Goal: Task Accomplishment & Management: Complete application form

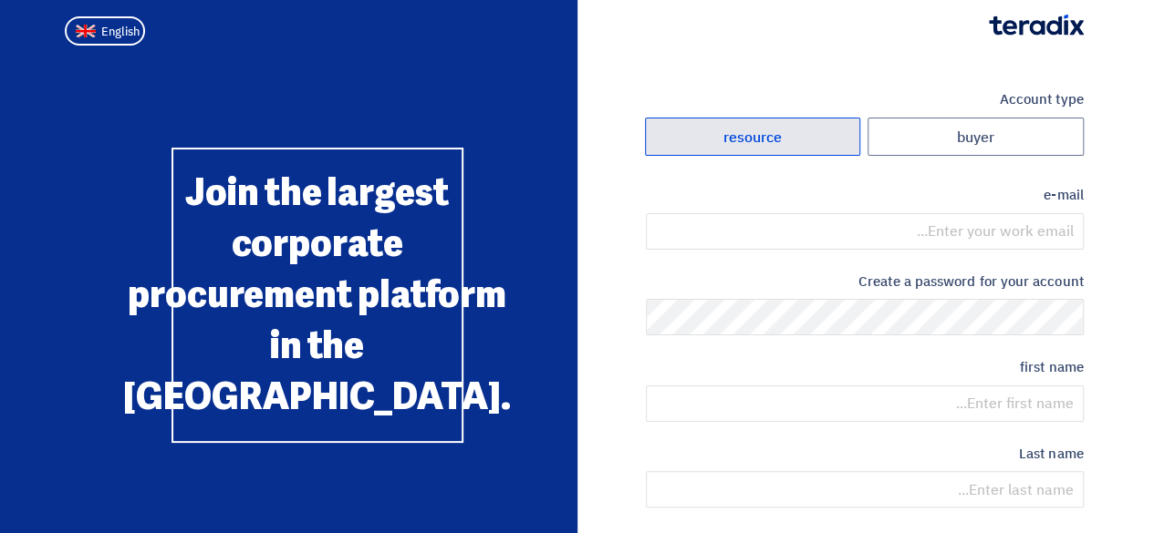
click at [794, 137] on label "resource" at bounding box center [753, 137] width 216 height 39
click at [794, 137] on input "resource" at bounding box center [753, 137] width 214 height 36
radio input "true"
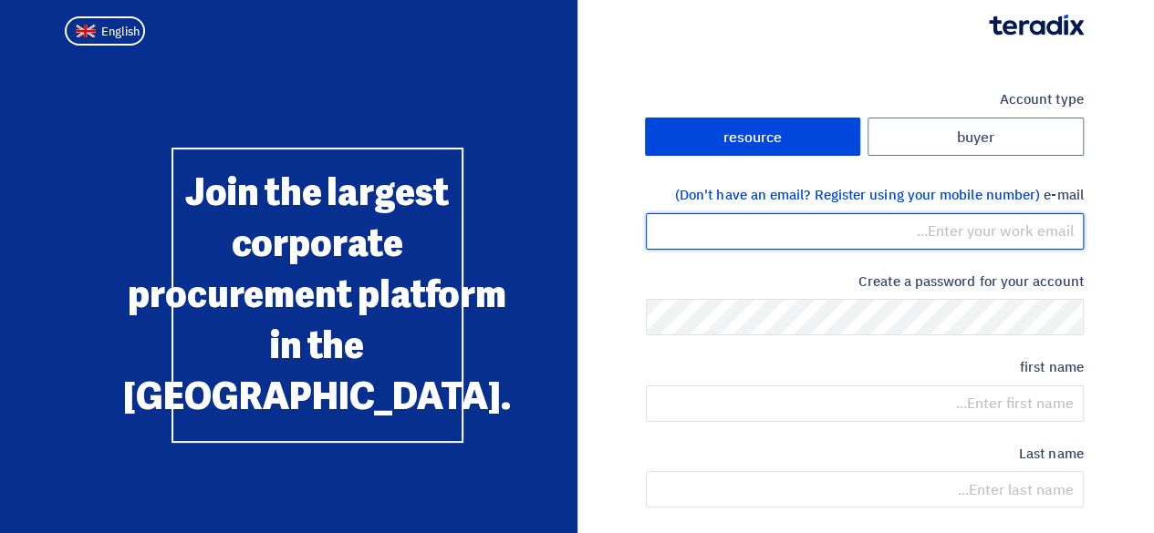
click at [1028, 238] on input "email" at bounding box center [865, 231] width 438 height 36
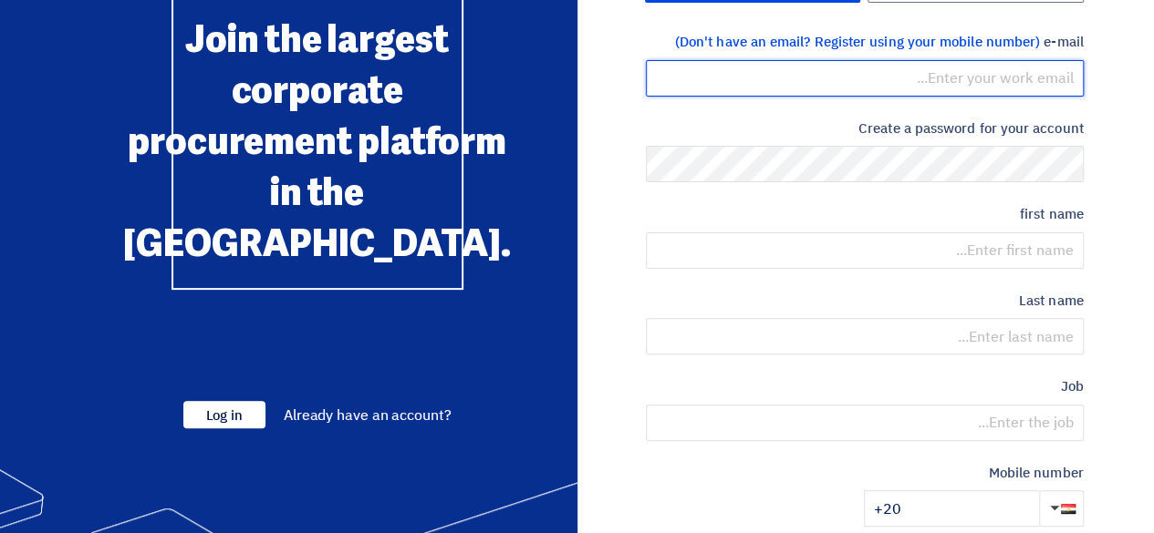
scroll to position [151, 0]
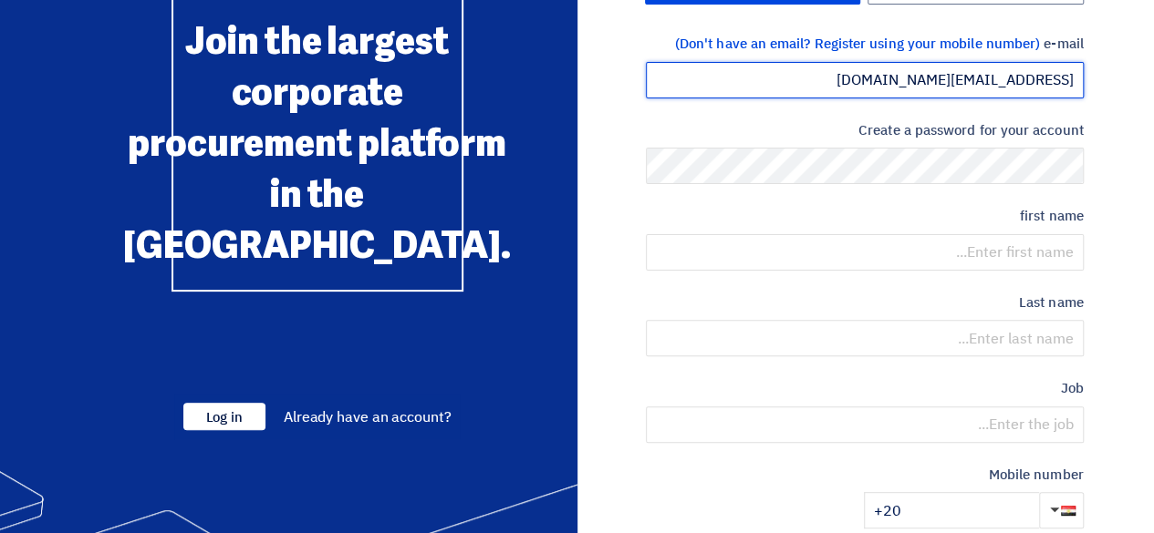
type input "[EMAIL_ADDRESS][DOMAIN_NAME]"
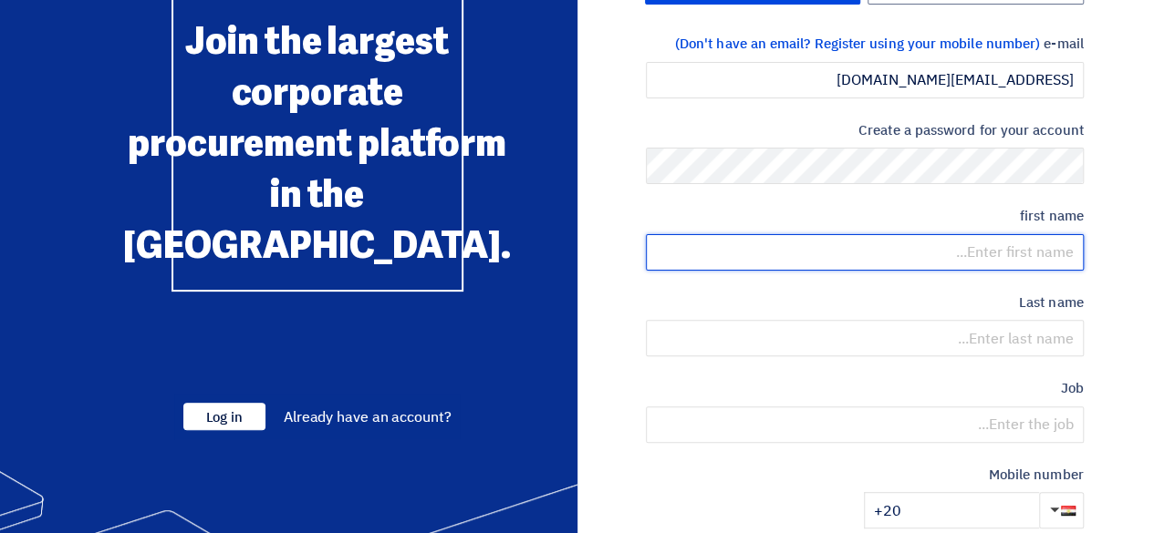
click at [988, 242] on input "text" at bounding box center [865, 252] width 438 height 36
type input "Nada"
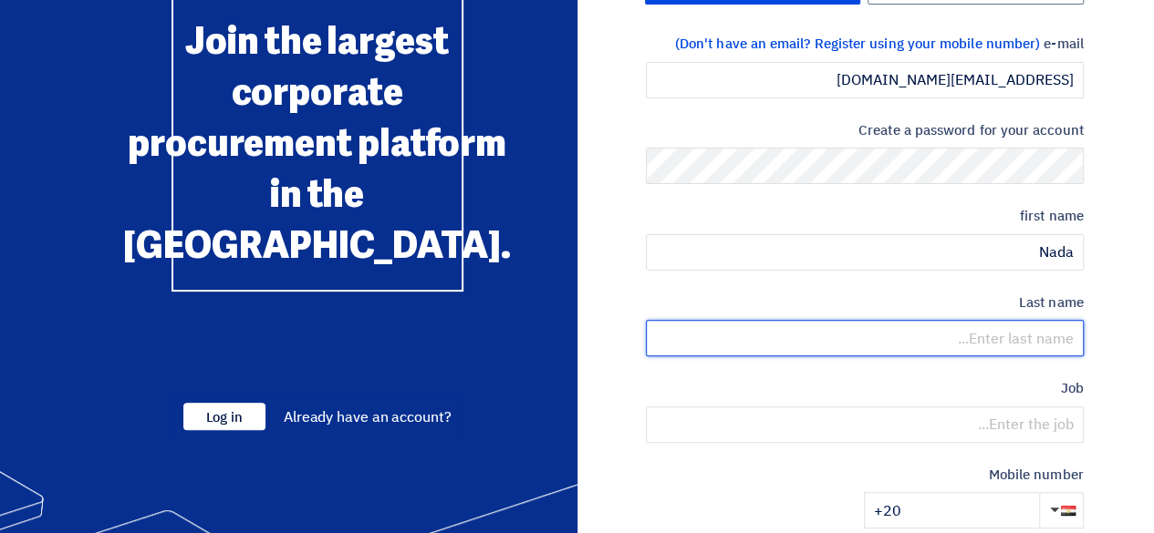
click at [1018, 344] on input "text" at bounding box center [865, 338] width 438 height 36
type input "El Baradie"
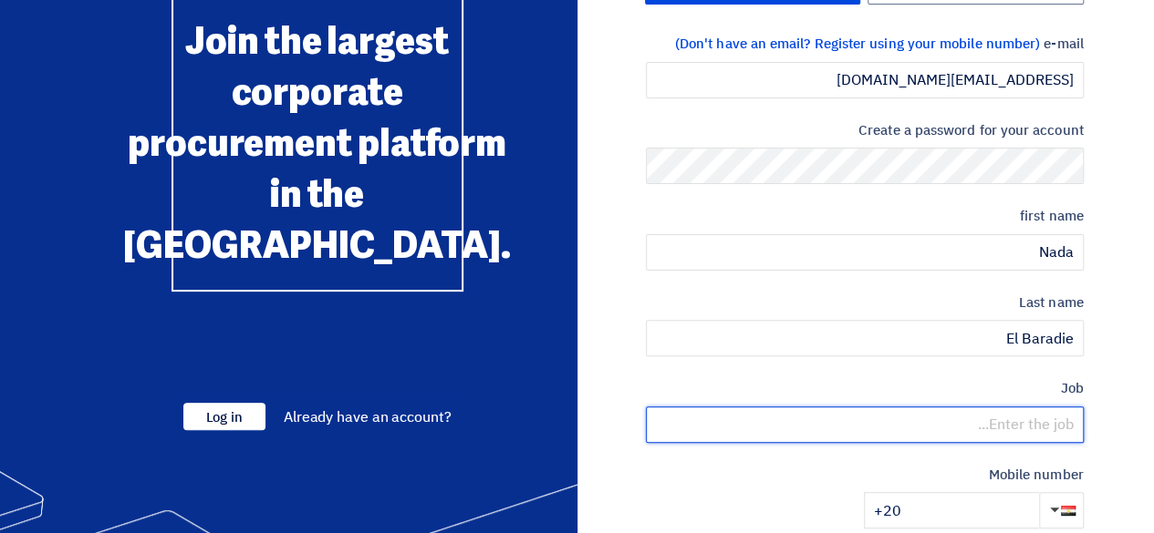
click at [1027, 414] on input "text" at bounding box center [865, 425] width 438 height 36
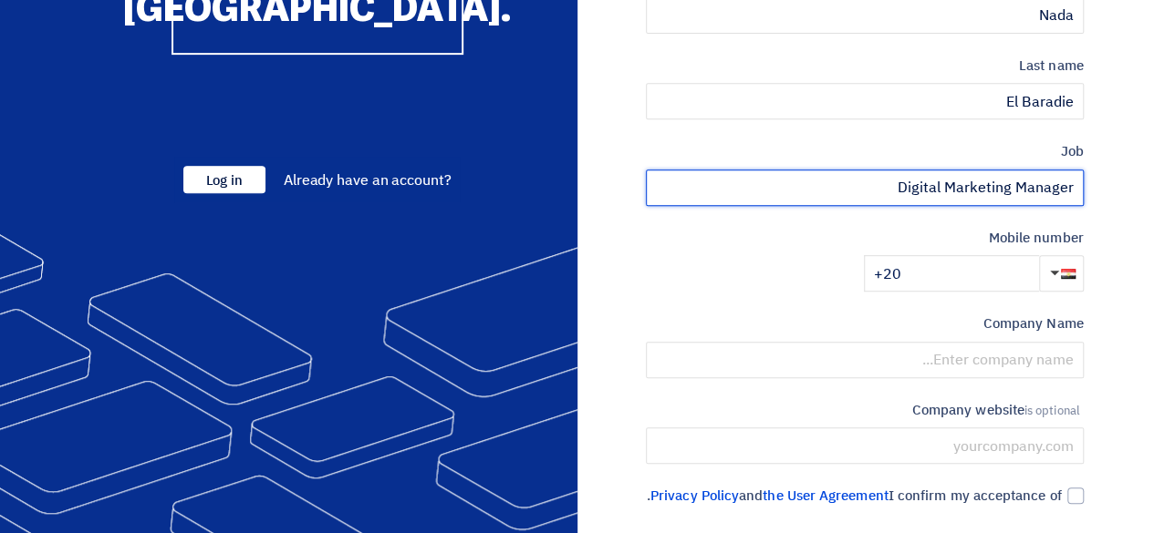
scroll to position [388, 0]
type input "Digital Marketing Manager"
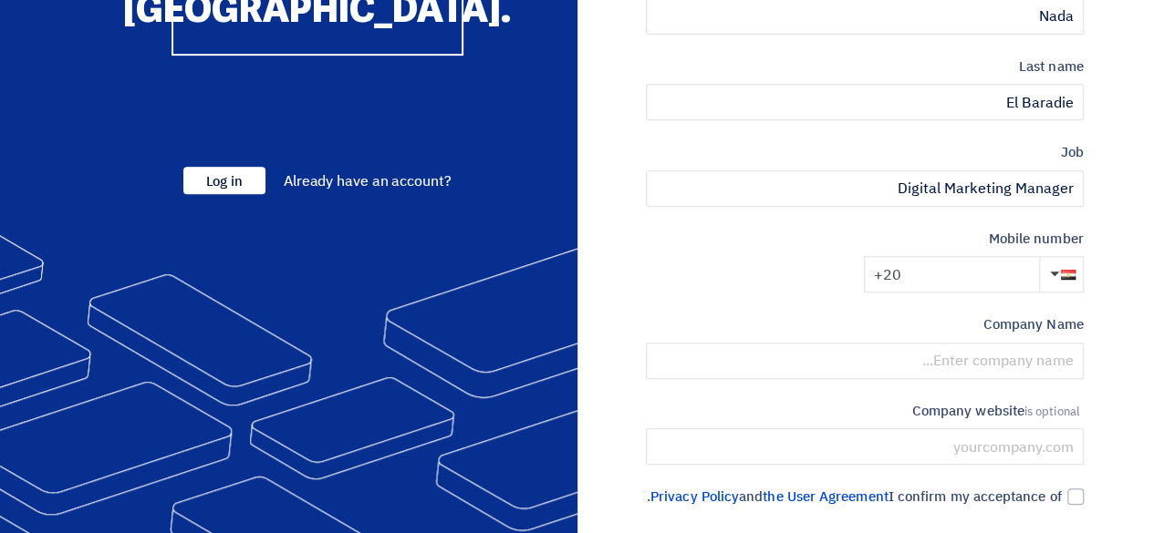
click at [964, 277] on input "+20" at bounding box center [951, 274] width 175 height 36
click at [955, 267] on input "+20" at bounding box center [951, 274] width 175 height 36
paste input "+20 100 077 9488"
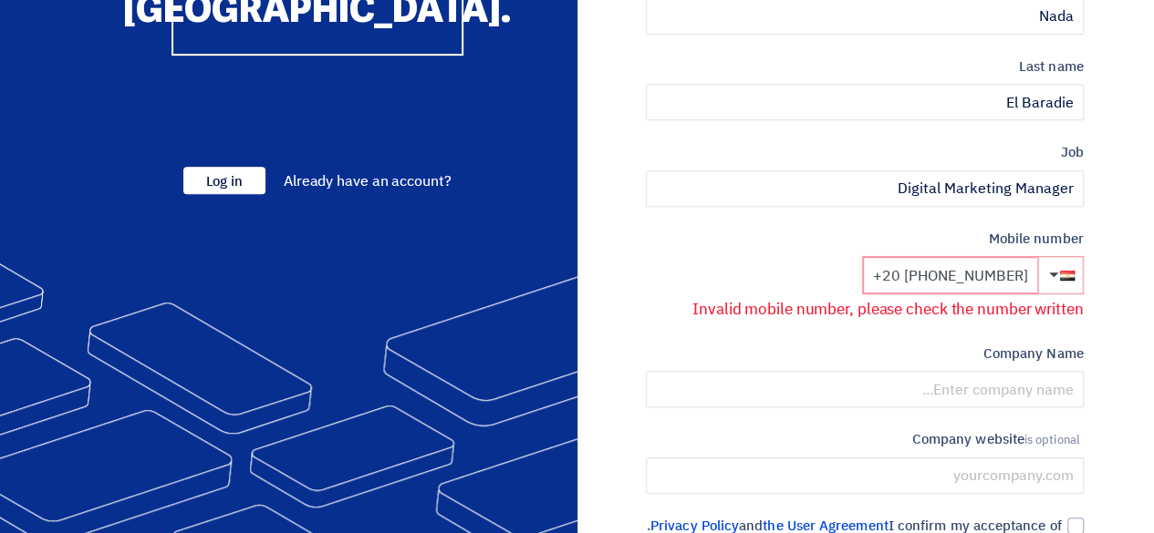
click at [935, 280] on input "+20 +20 100 077 9488" at bounding box center [950, 275] width 175 height 36
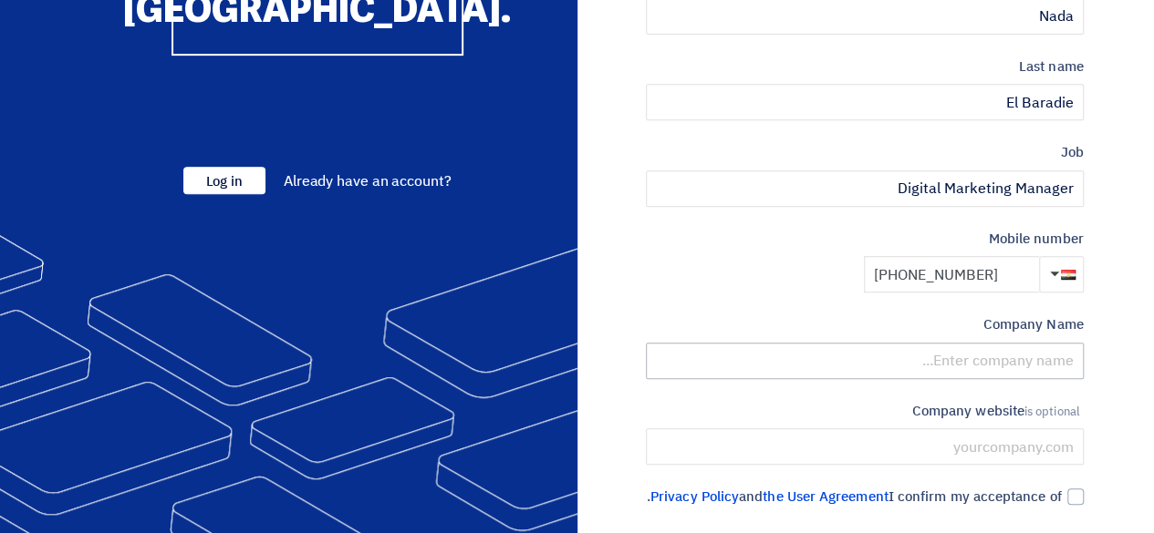
type input "+20 100 077 9488"
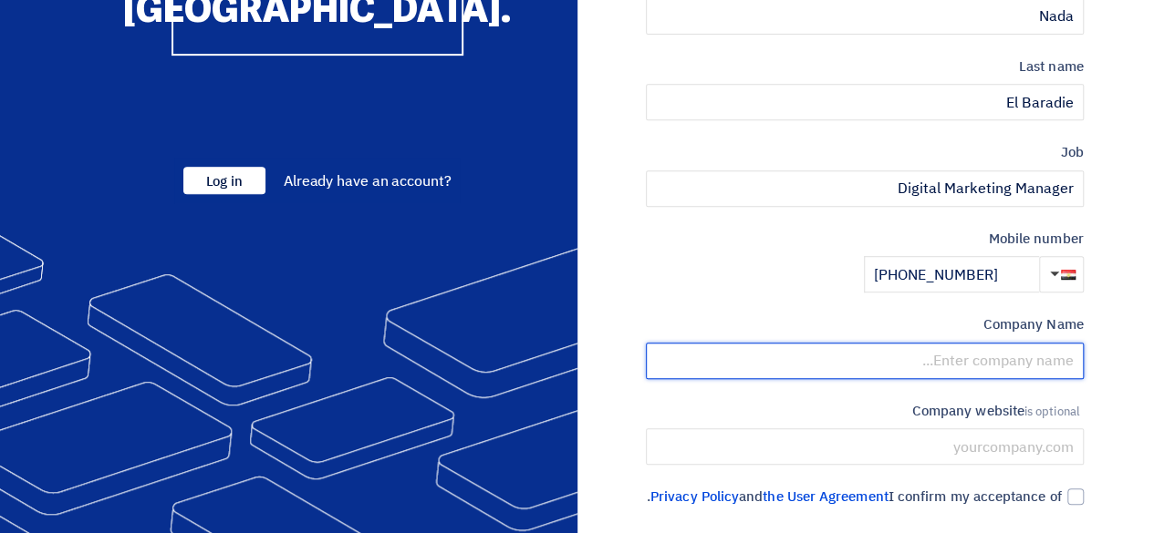
click at [947, 371] on input "text" at bounding box center [865, 361] width 438 height 36
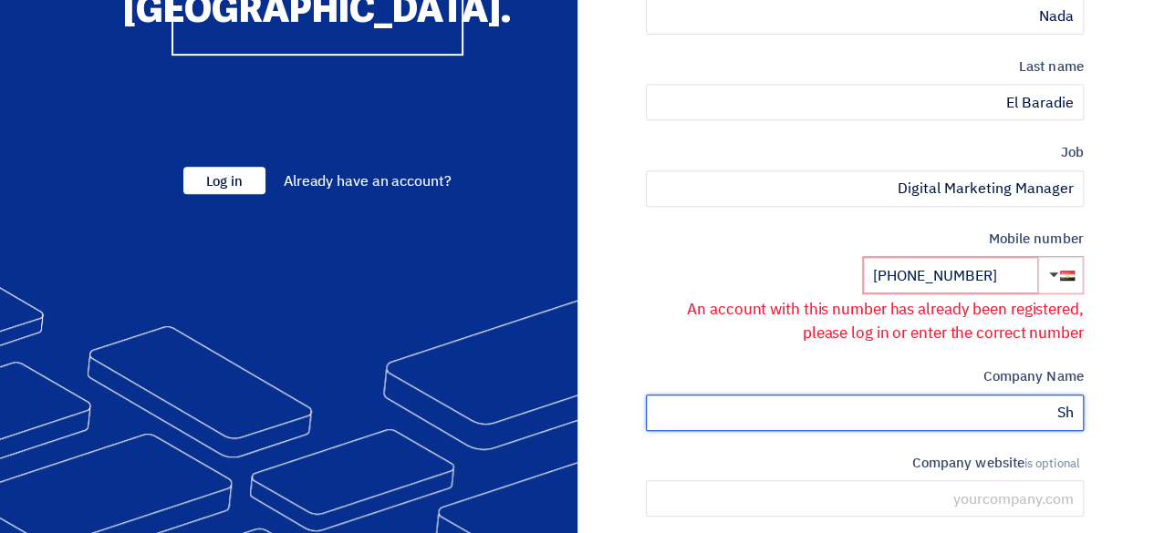
type input "S"
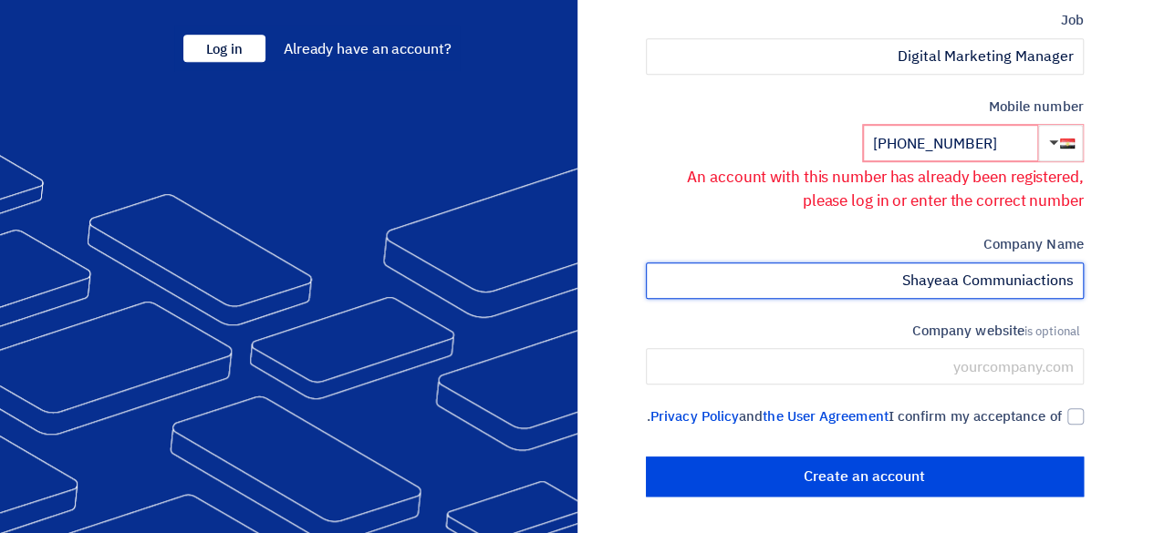
scroll to position [533, 0]
type input "Shayeaa Communications"
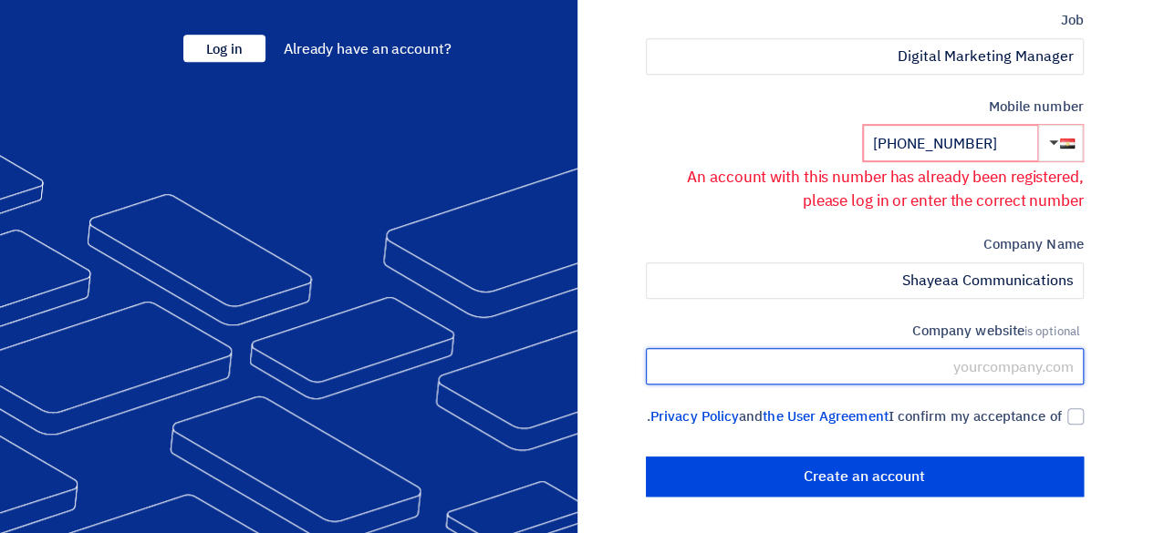
click at [1028, 349] on input "text" at bounding box center [865, 366] width 438 height 36
type input "https://shayeaa.com/"
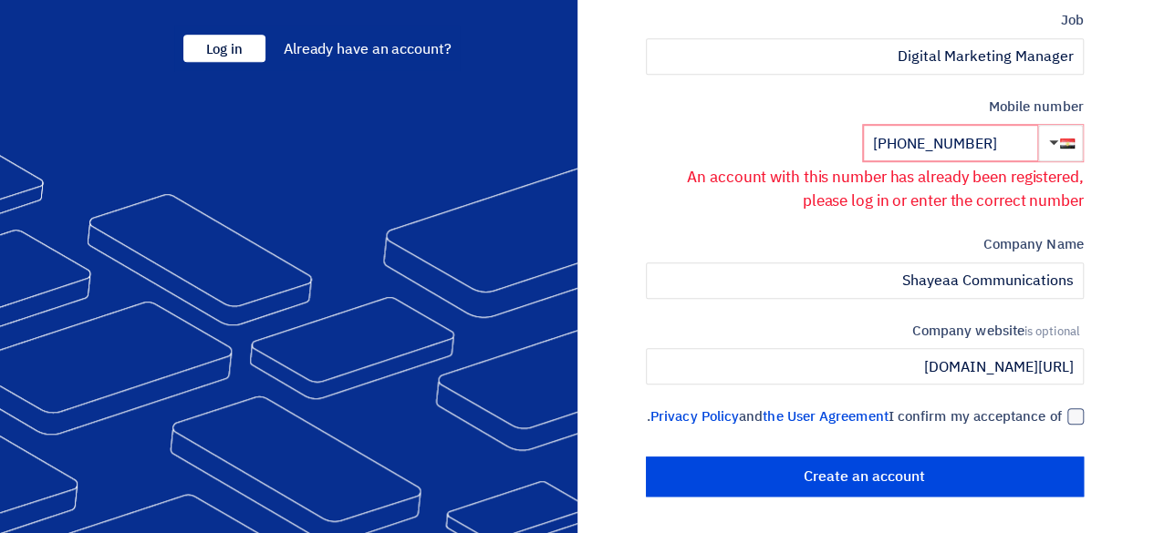
click at [1068, 409] on div at bounding box center [1075, 417] width 16 height 16
click at [1062, 407] on input "I confirm my acceptance of the User Agreement and Privacy Policy ." at bounding box center [843, 425] width 438 height 36
checkbox input "true"
click at [1134, 234] on section "Account type buyer resource e-mail (Don't have an email? Register using your mo…" at bounding box center [577, 33] width 1154 height 1000
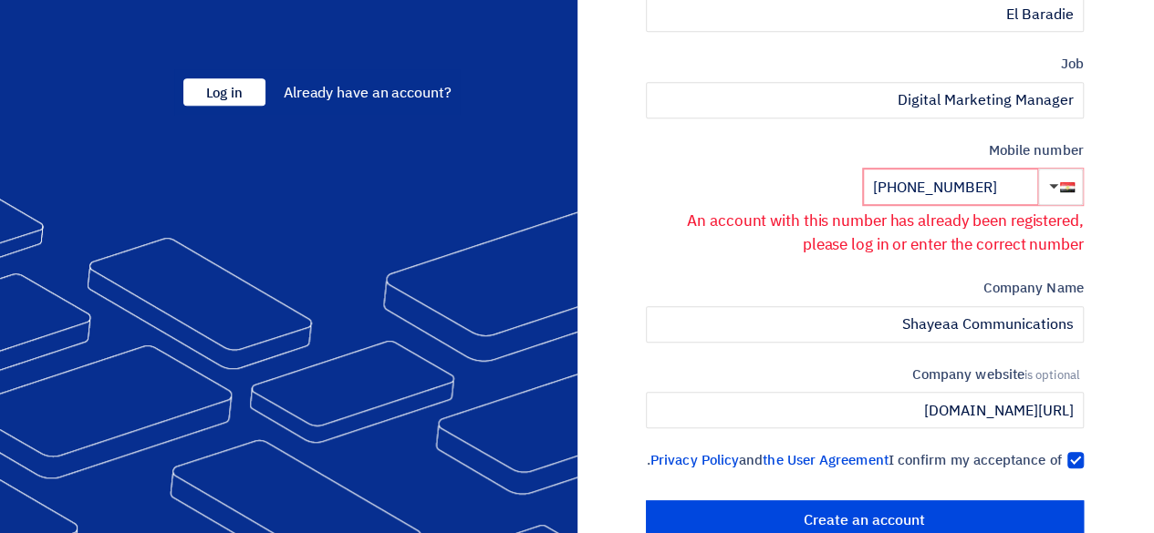
scroll to position [474, 0]
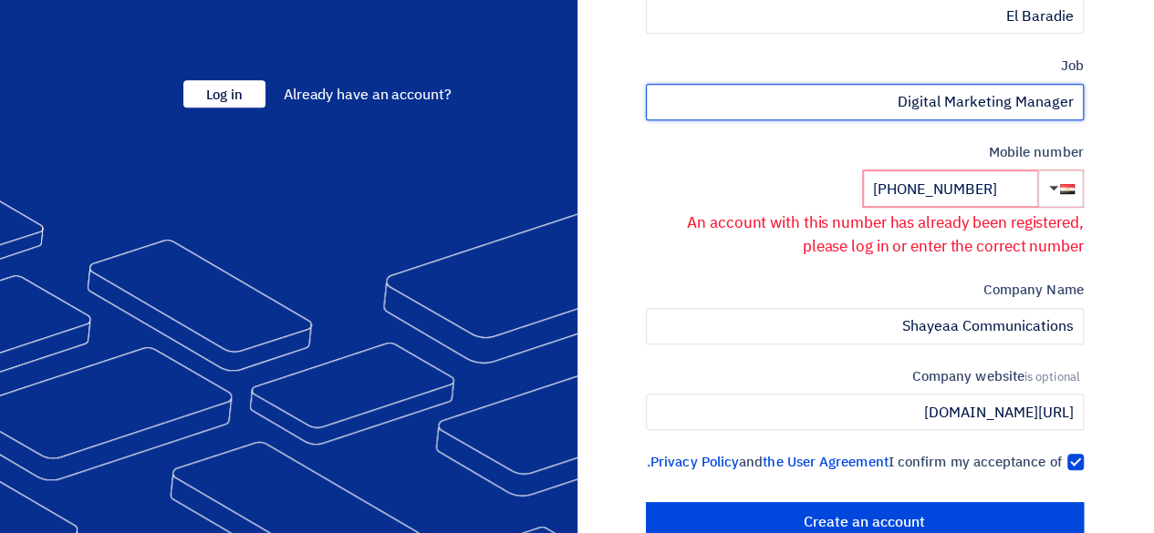
click at [1039, 92] on input "Digital Marketing Manager" at bounding box center [865, 102] width 438 height 36
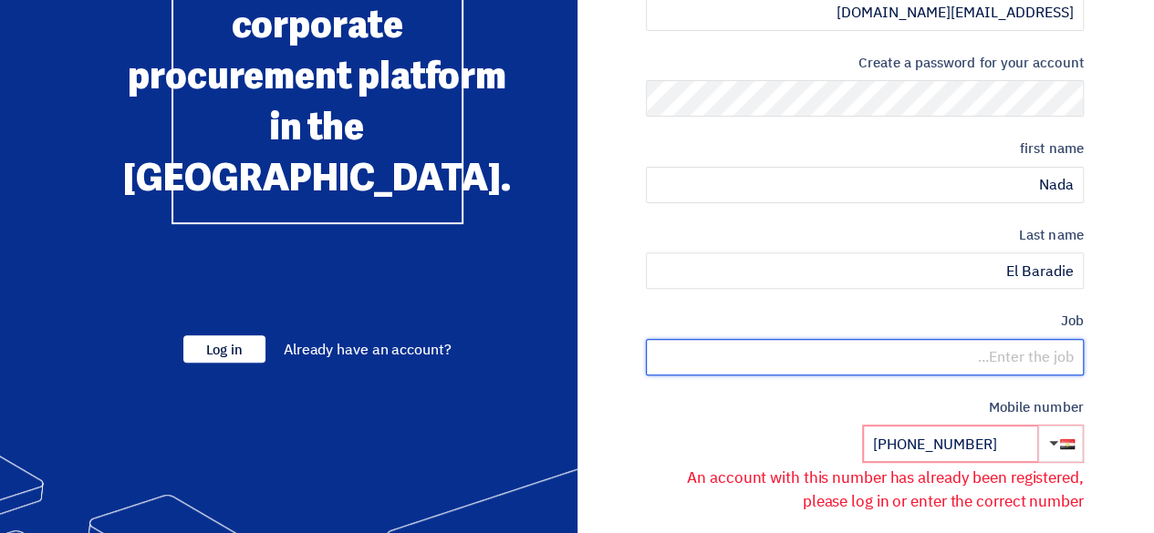
scroll to position [349, 0]
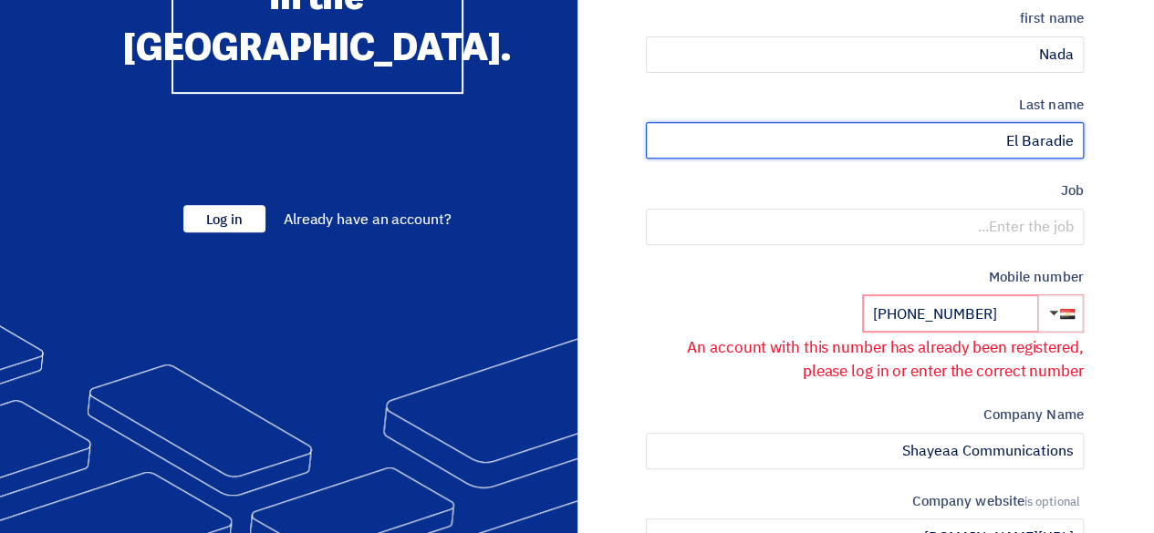
click at [1073, 136] on input "El Baradie" at bounding box center [865, 140] width 438 height 36
click at [998, 147] on input "El Baradie" at bounding box center [865, 140] width 438 height 36
type input "El Baradei"
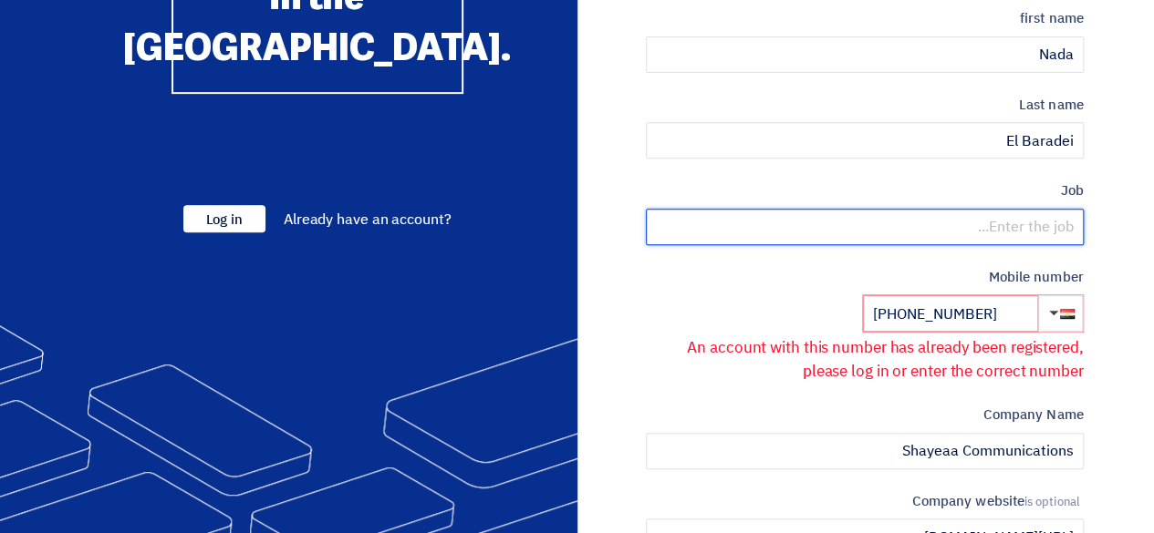
click at [1037, 220] on input "text" at bounding box center [865, 227] width 438 height 36
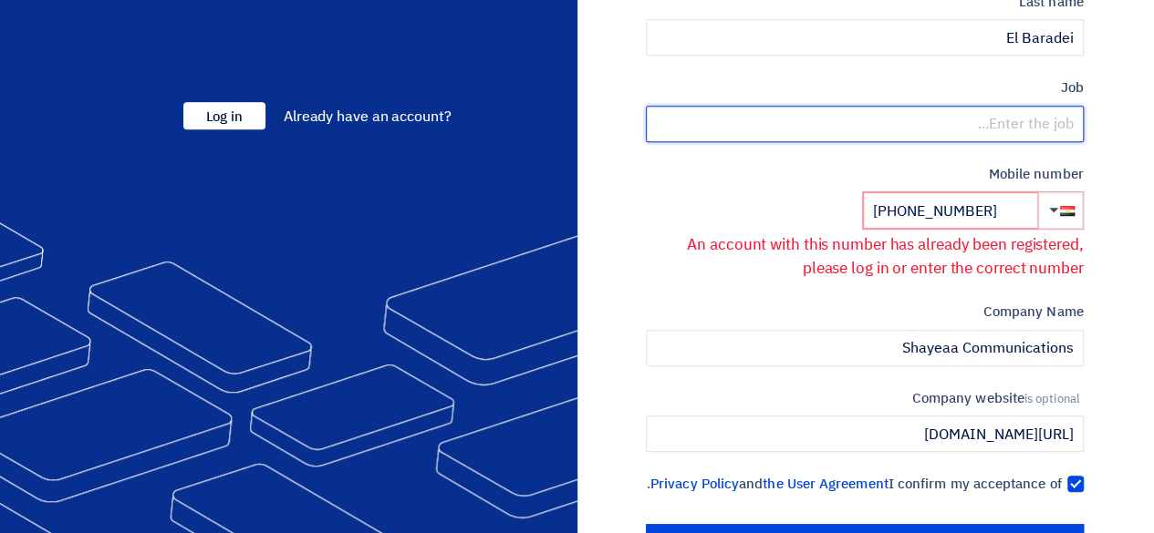
scroll to position [449, 0]
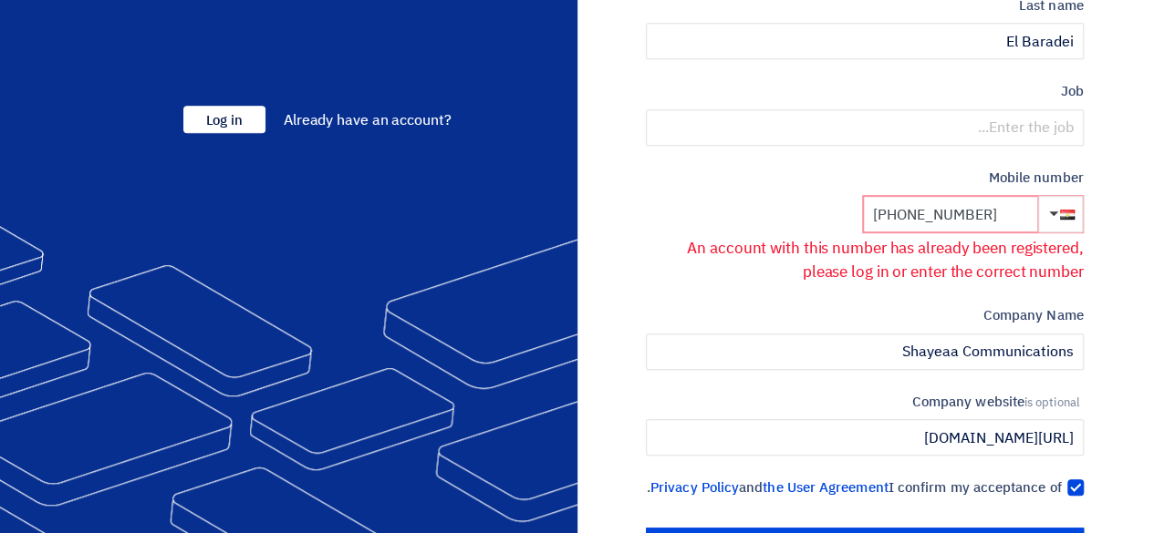
click at [974, 203] on input "+20 100 077 9488" at bounding box center [950, 214] width 175 height 36
click at [937, 177] on label "Mobile number" at bounding box center [865, 178] width 438 height 21
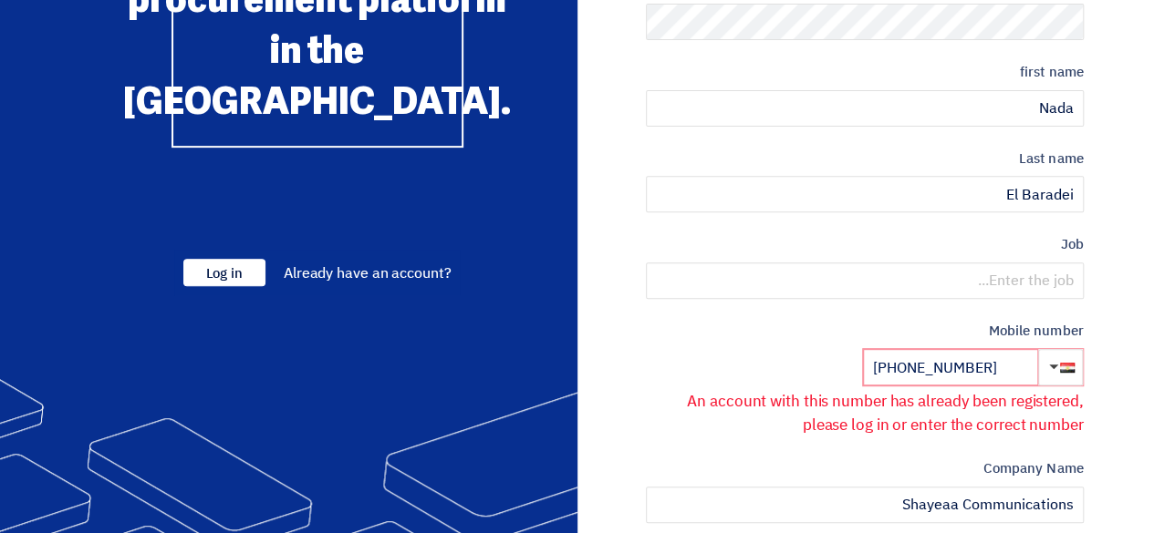
scroll to position [289, 0]
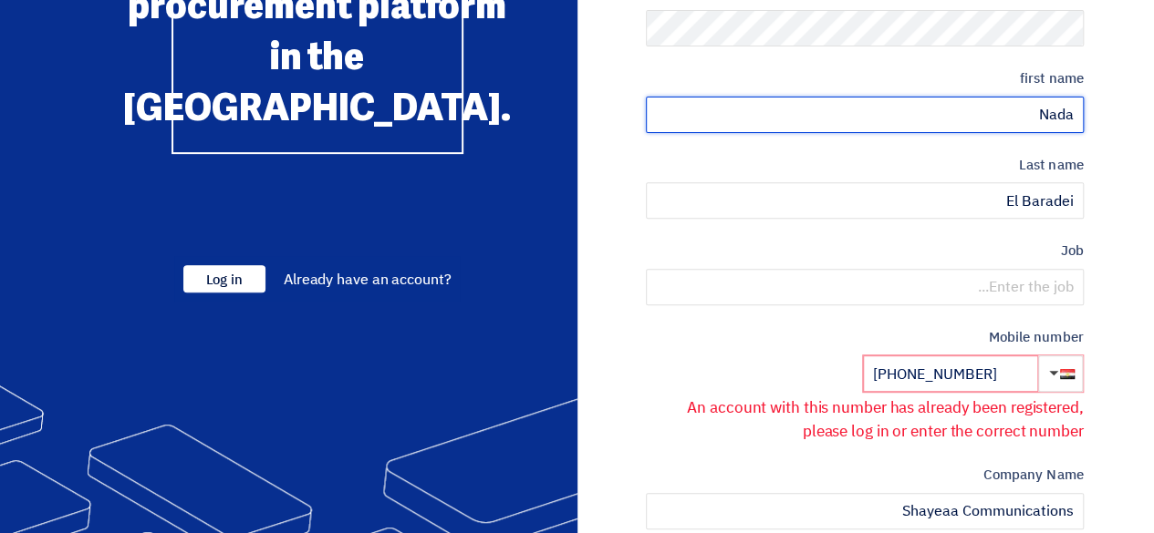
click at [1040, 127] on input "Nada" at bounding box center [865, 115] width 438 height 36
type input "T"
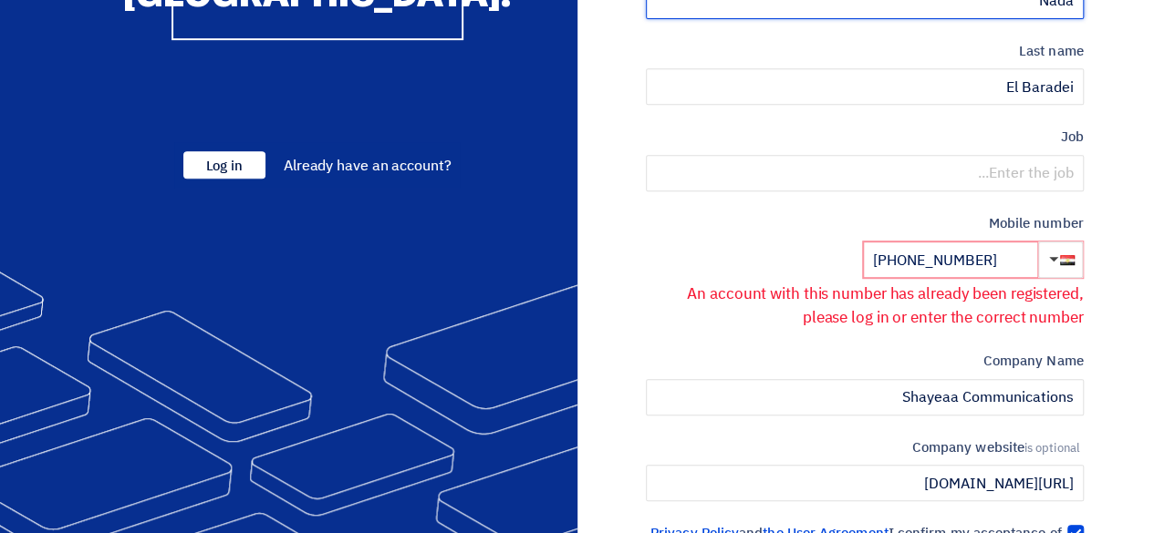
type input "Nada"
click at [1011, 254] on input "+20 100 077 9488" at bounding box center [950, 260] width 175 height 36
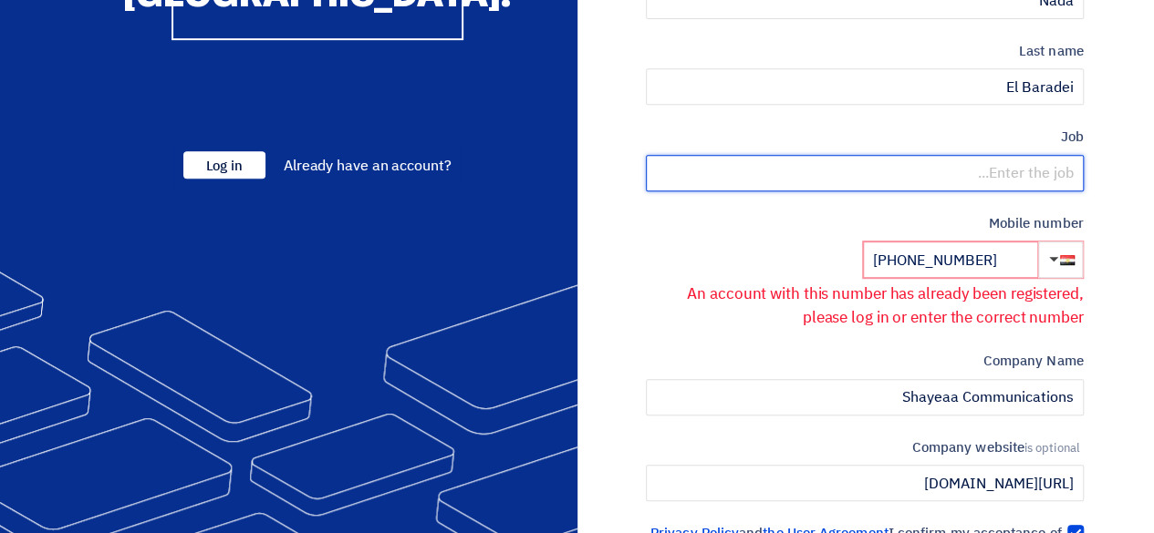
click at [1032, 182] on input "text" at bounding box center [865, 173] width 438 height 36
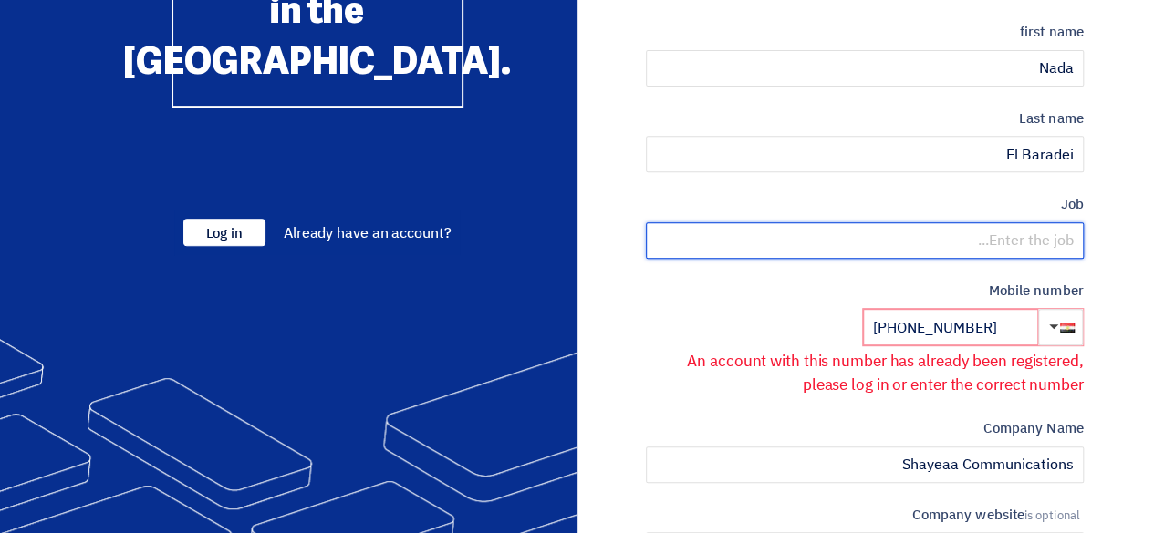
scroll to position [330, 0]
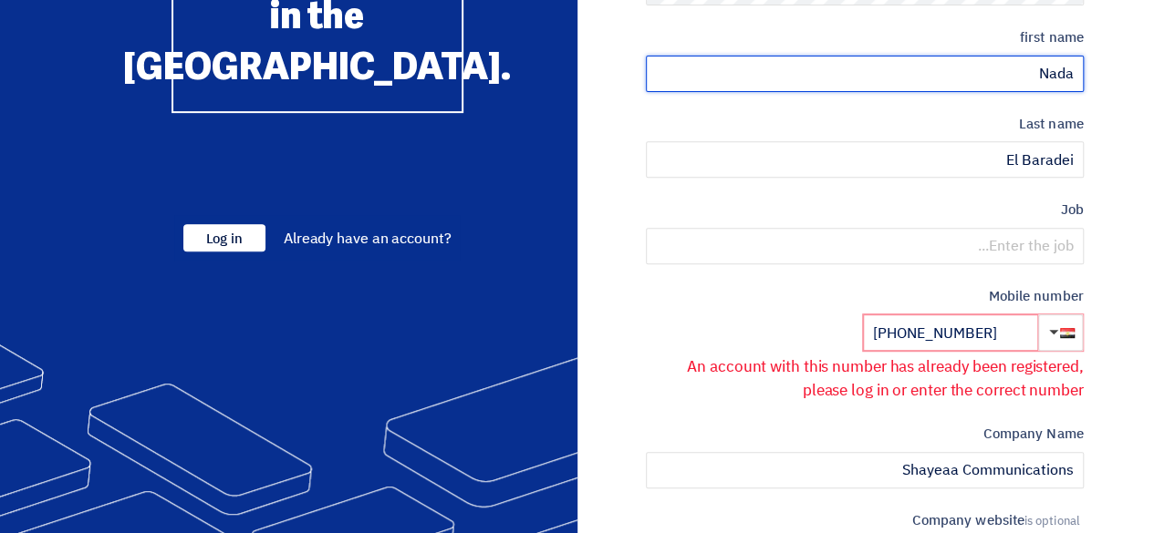
drag, startPoint x: 1036, startPoint y: 69, endPoint x: 1072, endPoint y: 72, distance: 36.6
click at [1072, 72] on input "Nada" at bounding box center [865, 74] width 438 height 36
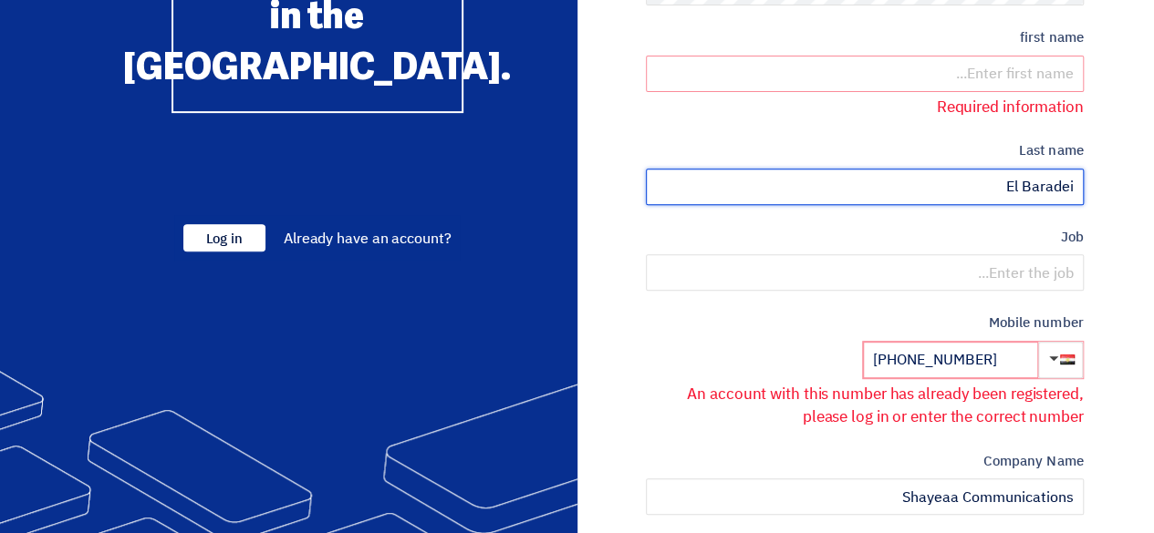
drag, startPoint x: 989, startPoint y: 185, endPoint x: 1132, endPoint y: 185, distance: 143.2
click at [1132, 185] on section "Account type buyer resource e-mail (Don't have an email? Register using your mo…" at bounding box center [577, 236] width 1154 height 1027
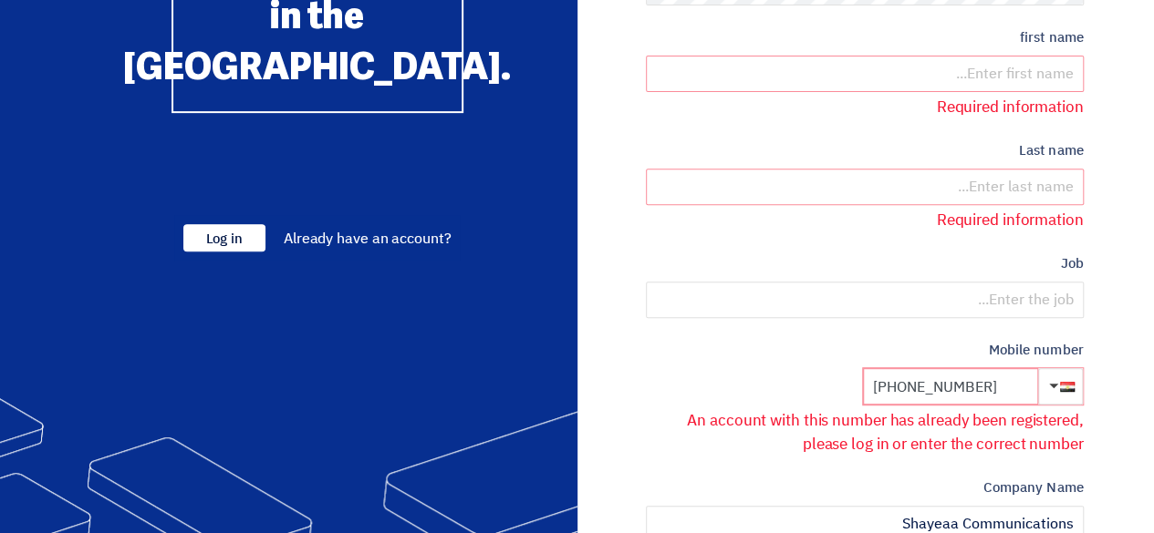
click at [995, 399] on input "+20 100 077 9488" at bounding box center [950, 386] width 175 height 36
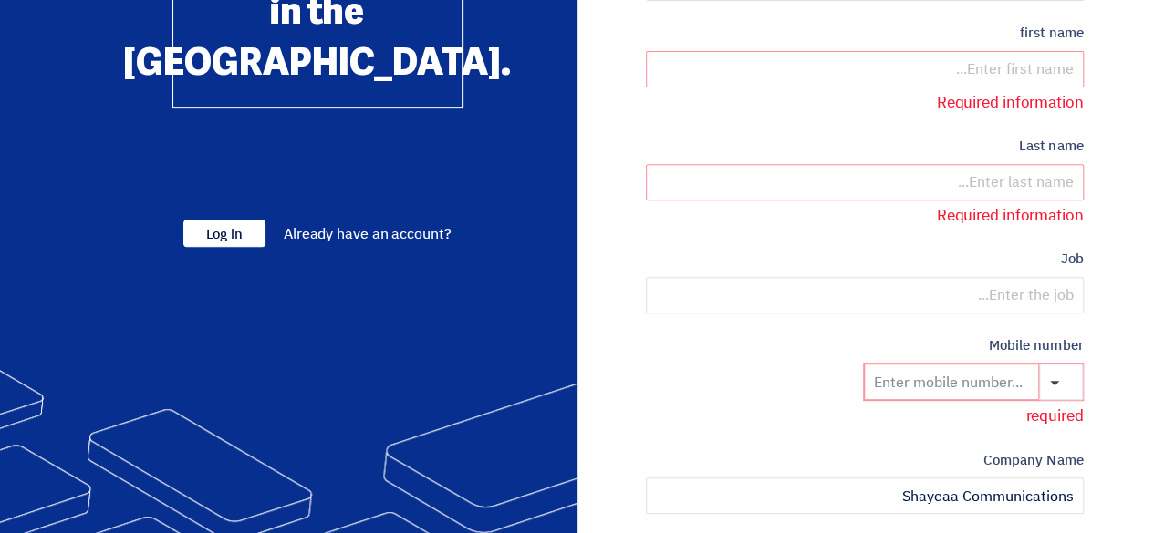
scroll to position [326, 0]
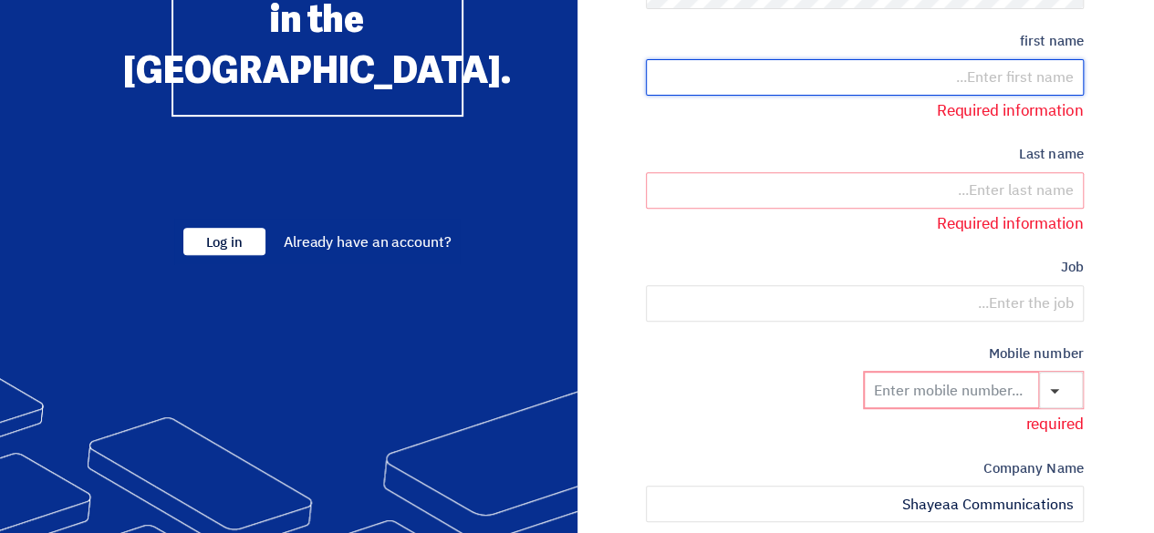
click at [1024, 72] on input "text" at bounding box center [865, 77] width 438 height 36
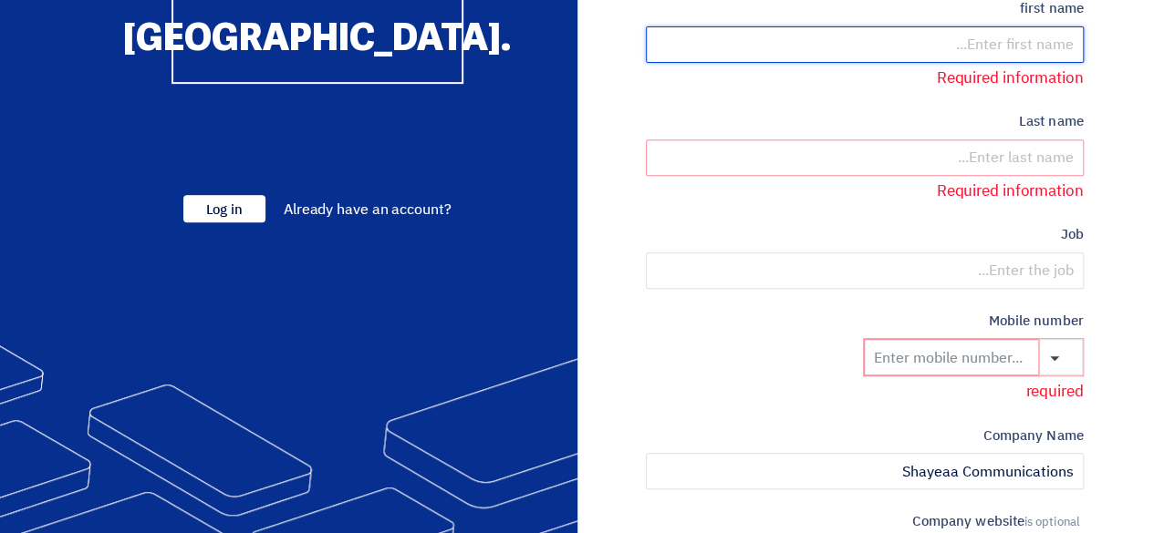
scroll to position [261, 0]
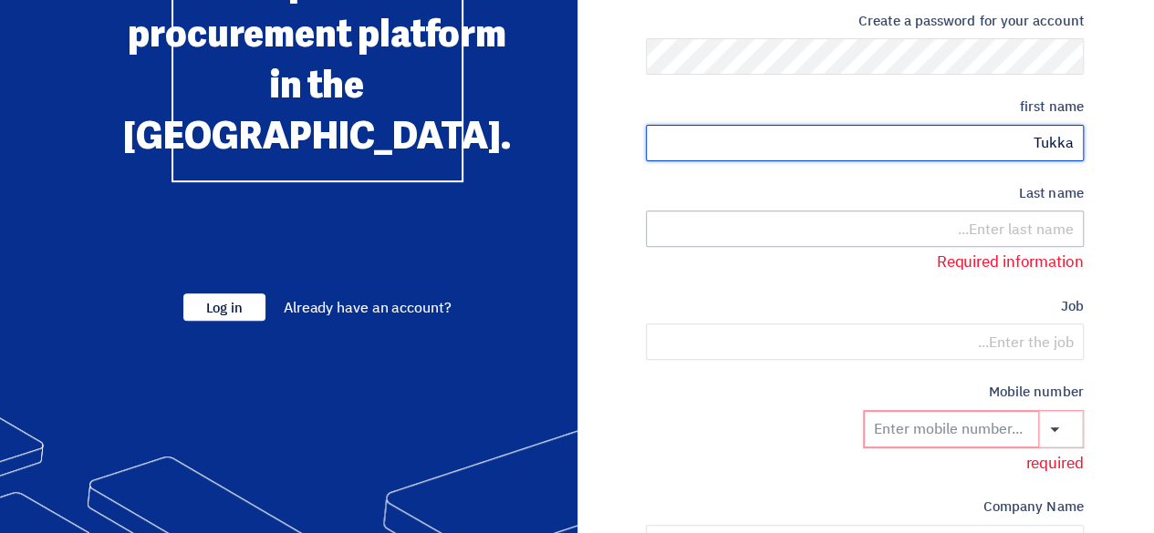
type input "Tukka"
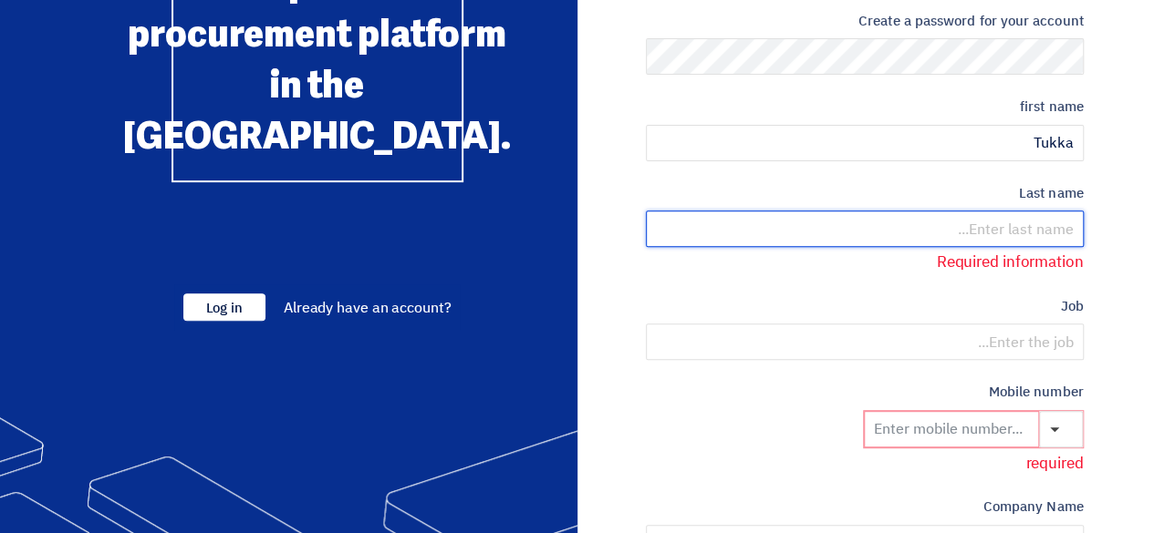
click at [1042, 227] on input "text" at bounding box center [865, 229] width 438 height 36
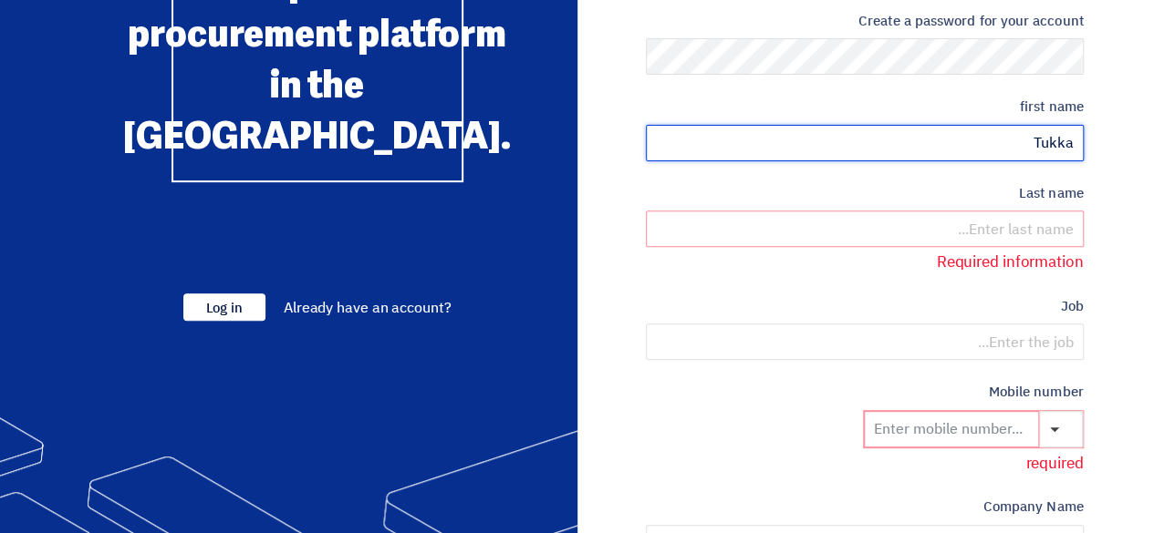
click at [1032, 143] on input "Tukka" at bounding box center [865, 143] width 438 height 36
type input "Tukka"
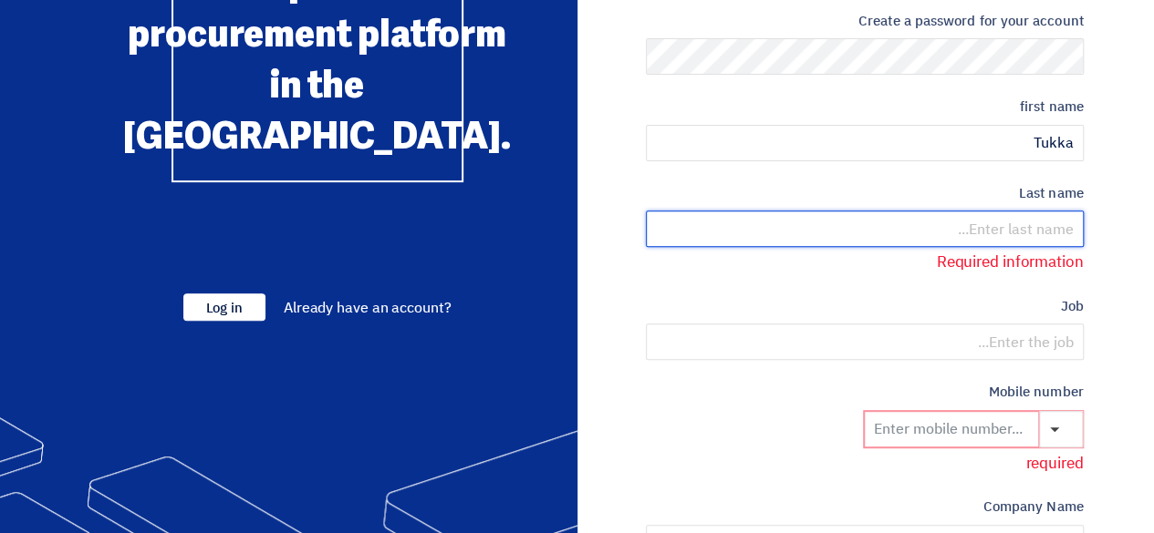
click at [1025, 215] on input "text" at bounding box center [865, 229] width 438 height 36
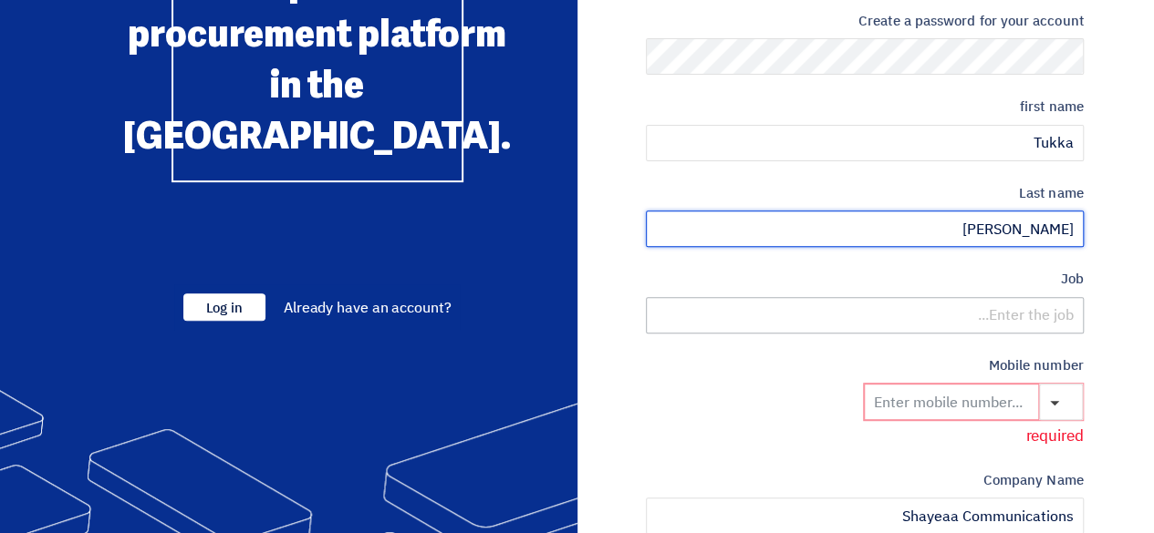
type input "Abdelghaffar"
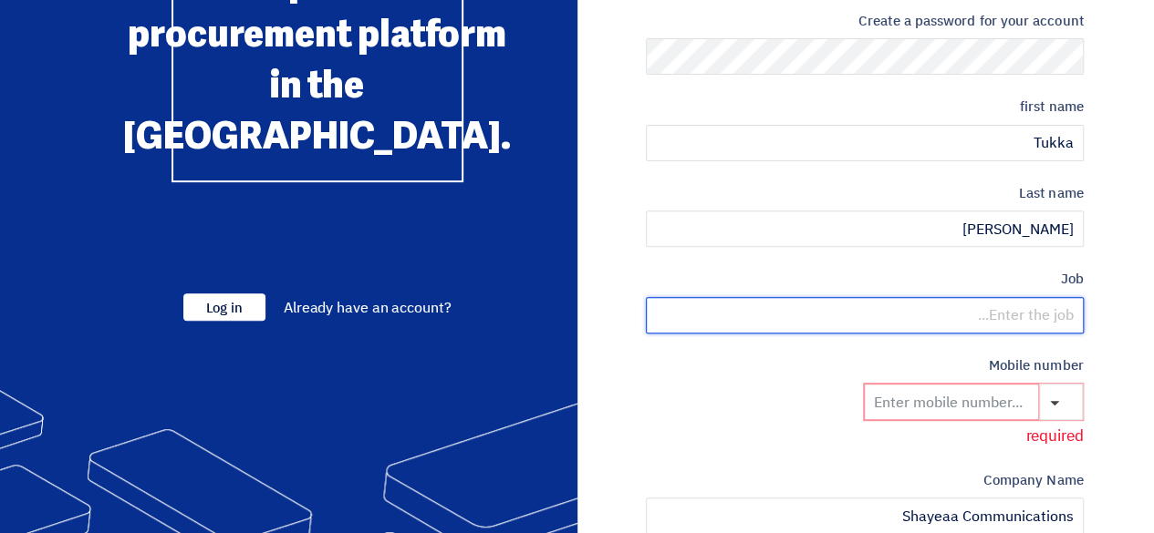
click at [1041, 323] on input "text" at bounding box center [865, 315] width 438 height 36
type input "Account Manager"
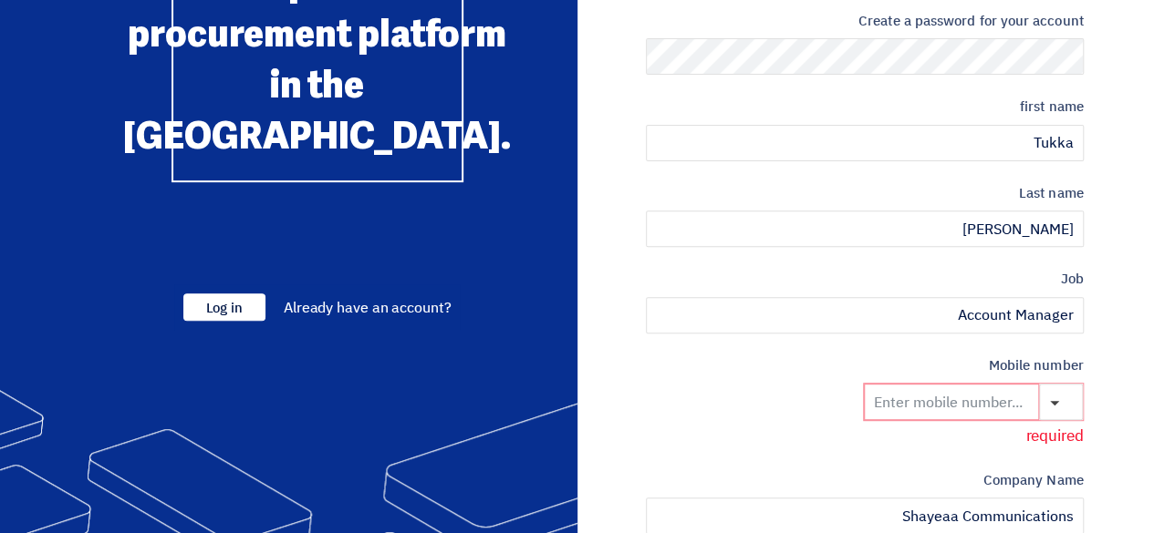
click at [984, 425] on p "required" at bounding box center [865, 437] width 437 height 24
drag, startPoint x: 1003, startPoint y: 418, endPoint x: 1072, endPoint y: 392, distance: 73.9
click at [1072, 392] on div at bounding box center [973, 402] width 219 height 36
click at [1072, 394] on span "button" at bounding box center [1068, 401] width 14 height 14
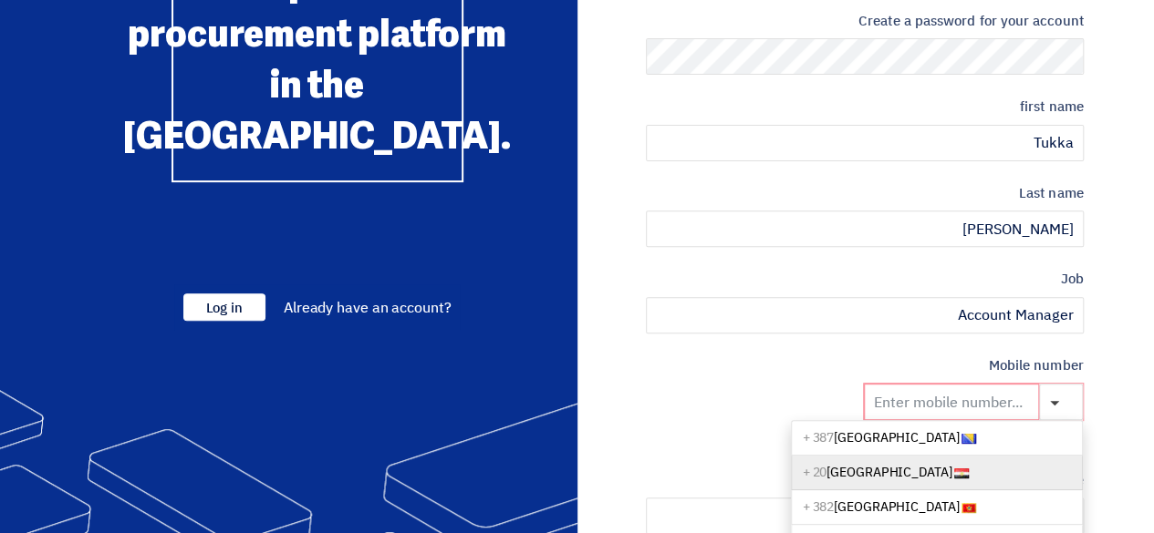
click at [1010, 461] on link "Egypt + 20" at bounding box center [937, 473] width 292 height 35
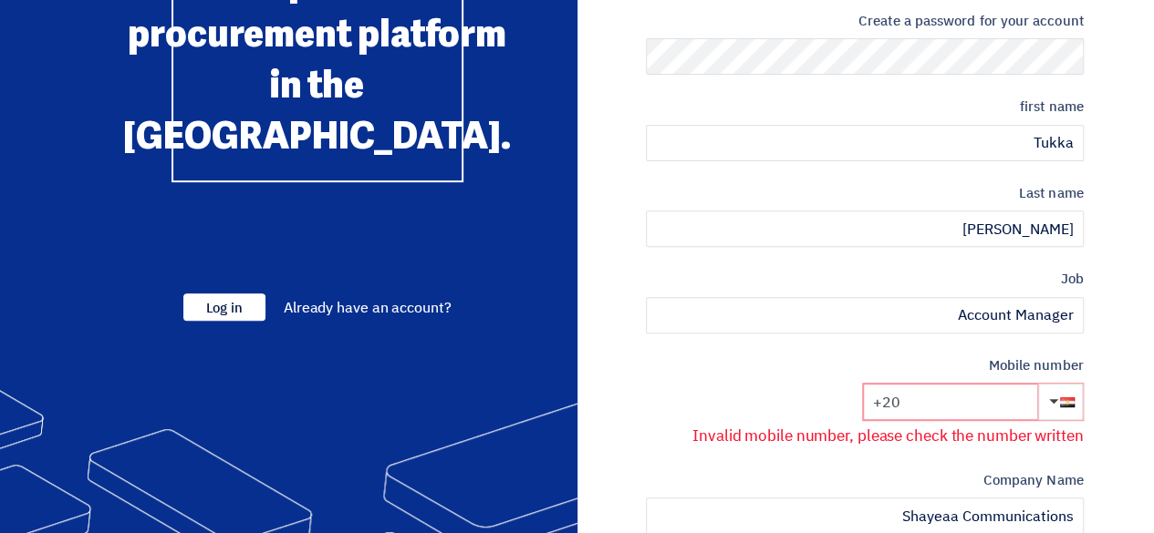
click at [1003, 405] on input "+20" at bounding box center [950, 402] width 175 height 36
click at [970, 397] on input "+20" at bounding box center [950, 402] width 175 height 36
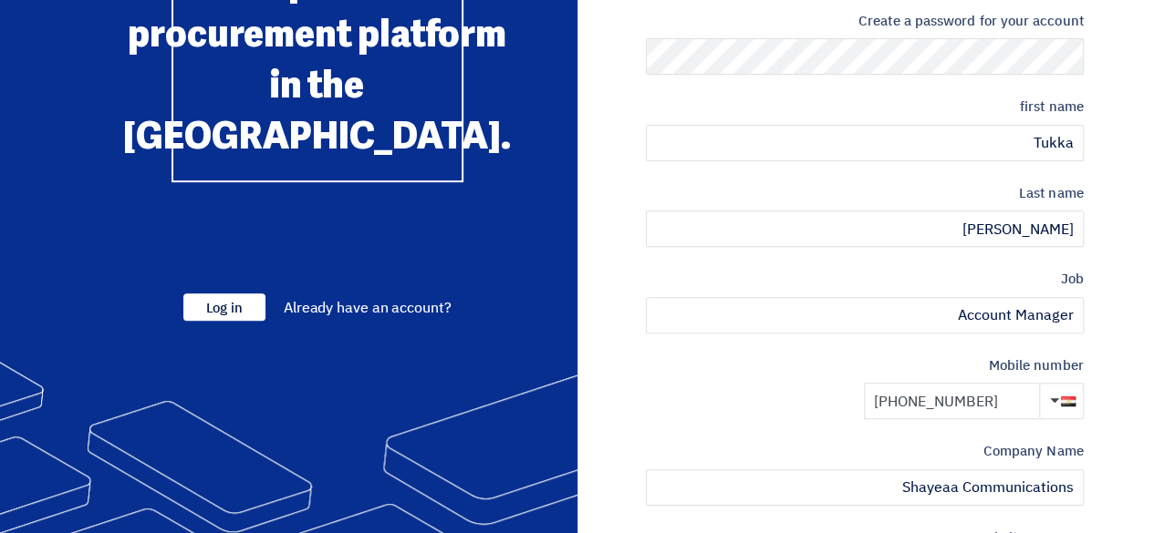
type input "+20 1099993851"
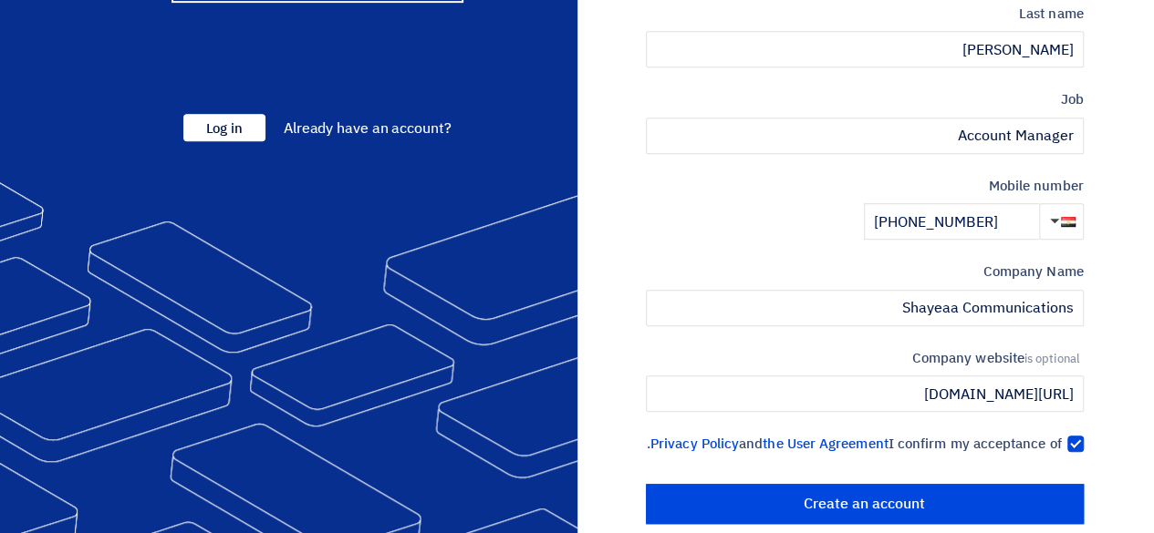
scroll to position [487, 0]
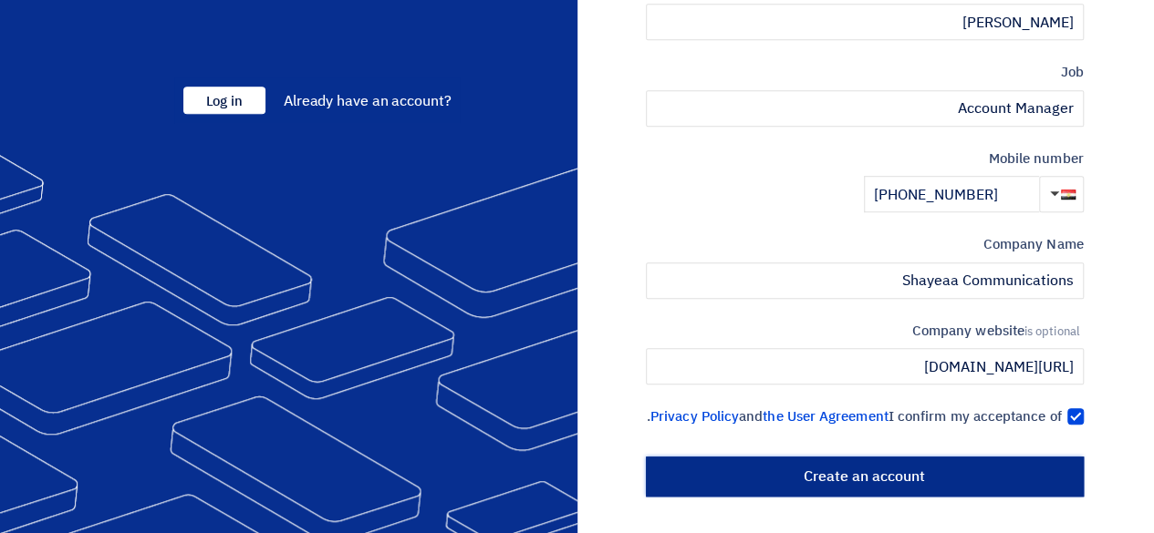
click at [1013, 477] on input "Create an account" at bounding box center [865, 477] width 438 height 40
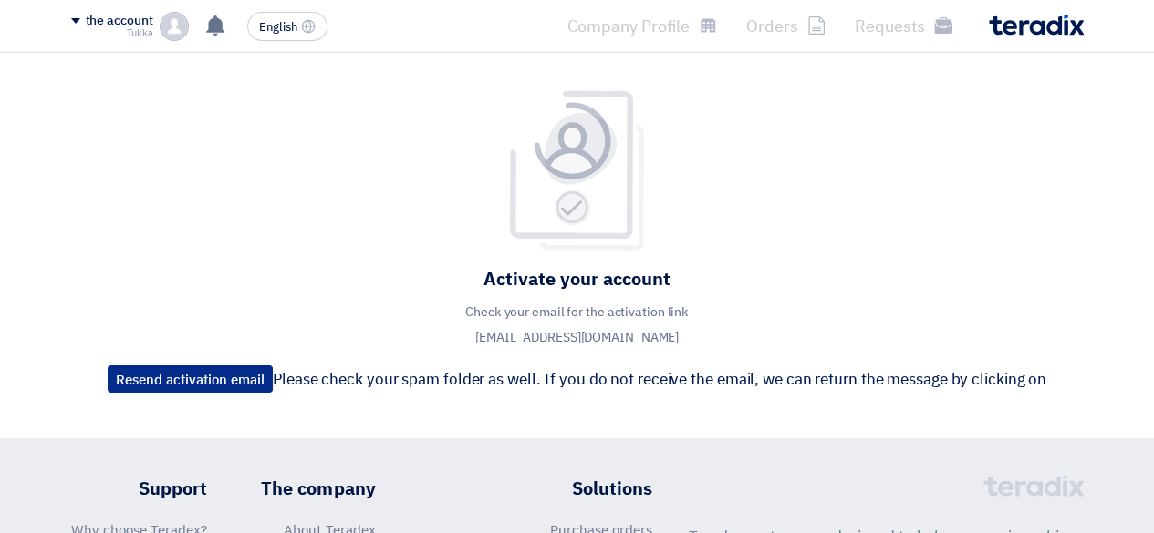
click at [219, 387] on font "Resend activation email" at bounding box center [190, 380] width 149 height 20
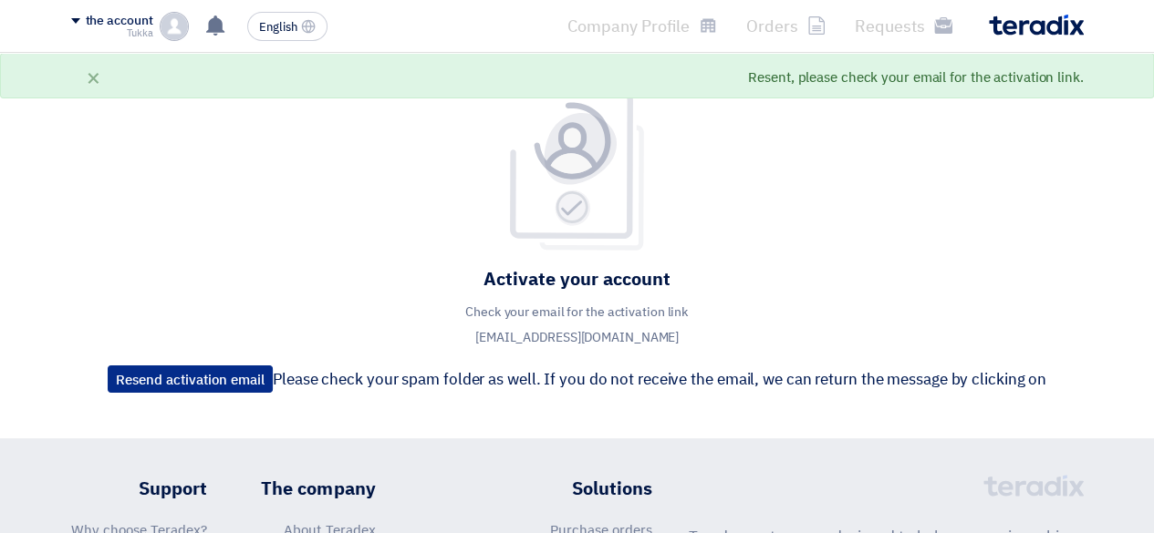
click at [219, 387] on font "Resend activation email" at bounding box center [190, 380] width 149 height 20
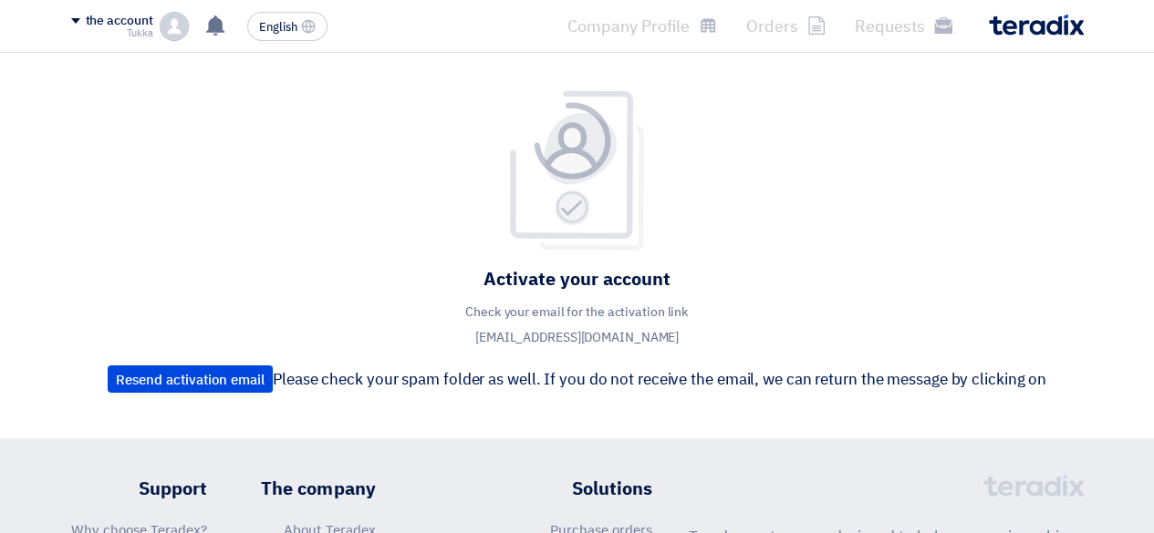
click at [93, 22] on font "the account" at bounding box center [119, 20] width 67 height 19
click at [430, 220] on div "Activate your account Check your email for the activation link [EMAIL_ADDRESS][…" at bounding box center [577, 245] width 966 height 313
click at [250, 378] on font "Resend activation email" at bounding box center [190, 380] width 149 height 20
click at [72, 24] on div "the account" at bounding box center [112, 22] width 82 height 16
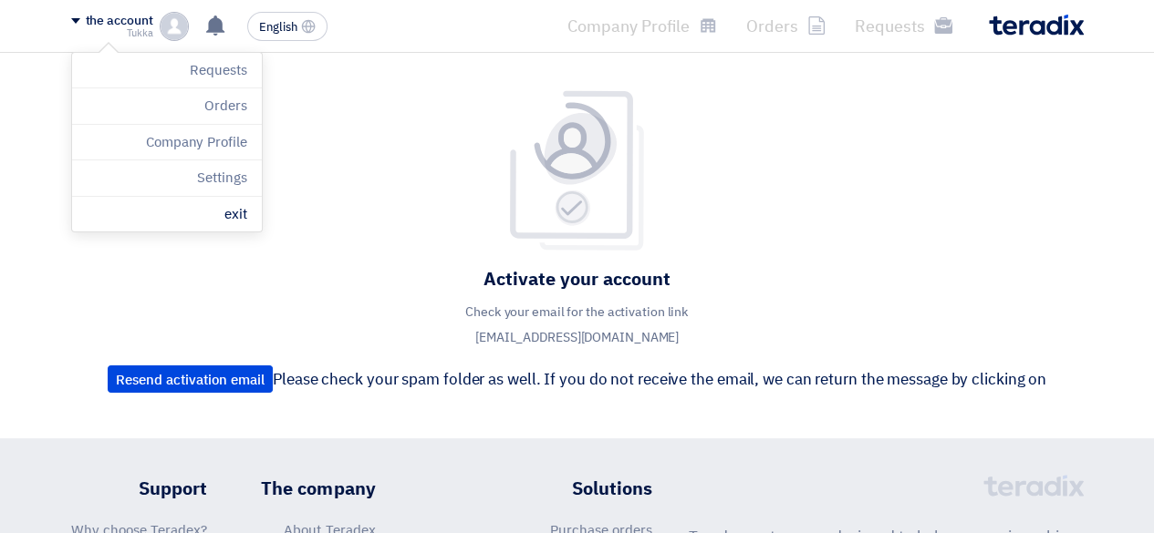
click at [72, 24] on div "the account" at bounding box center [112, 22] width 82 height 16
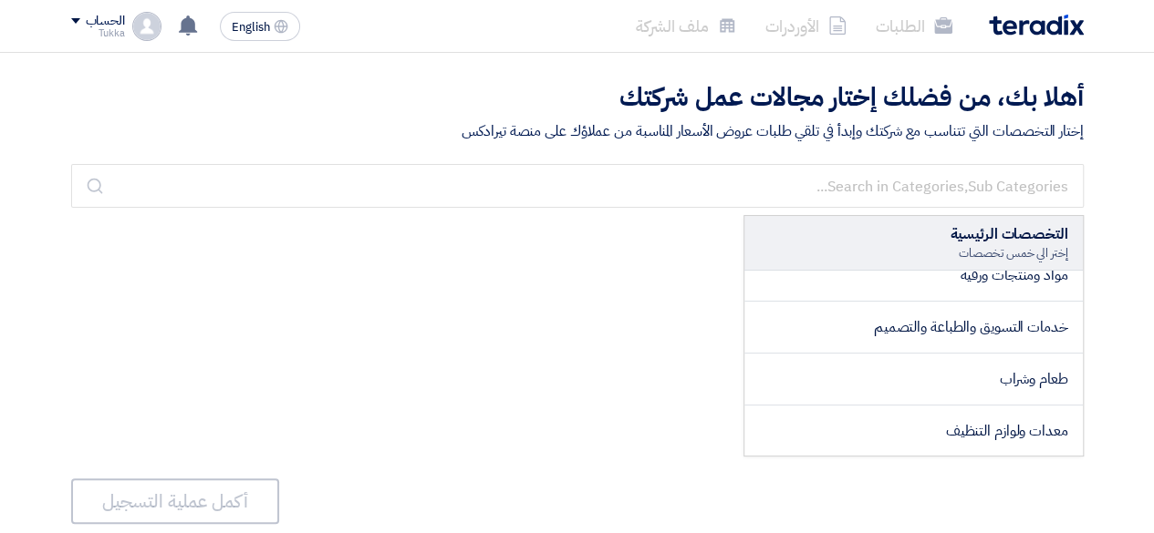
scroll to position [450, 0]
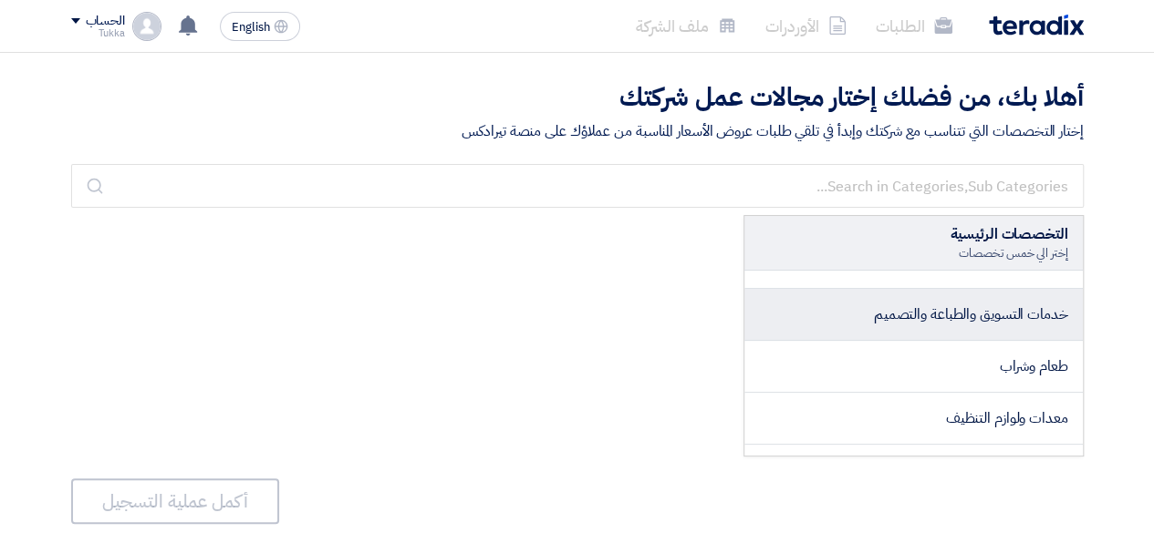
click at [927, 308] on span "خدمات التسويق والطباعة والتصميم" at bounding box center [971, 315] width 194 height 22
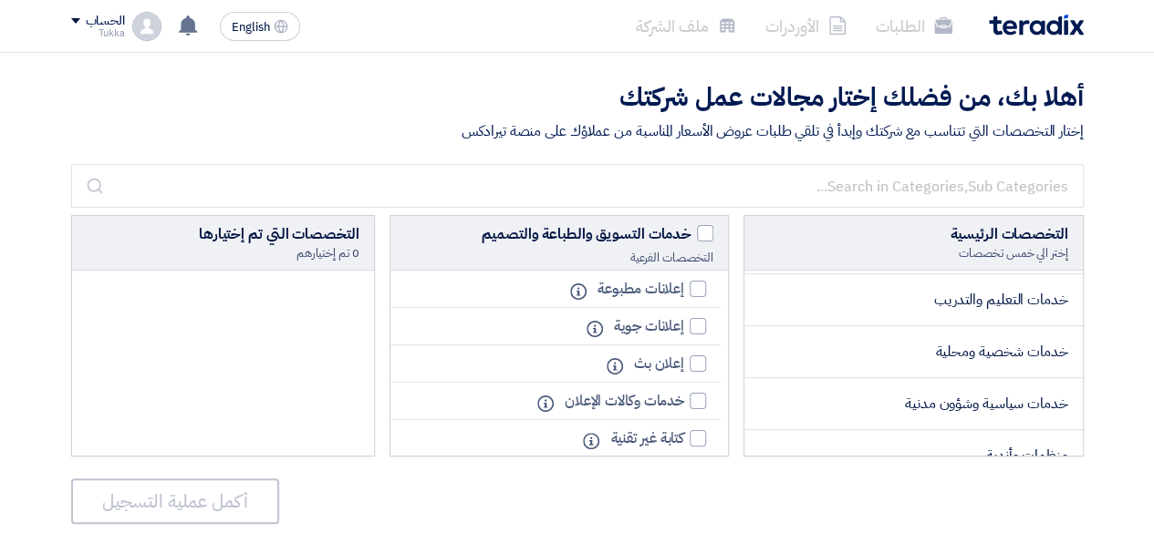
scroll to position [3121, 0]
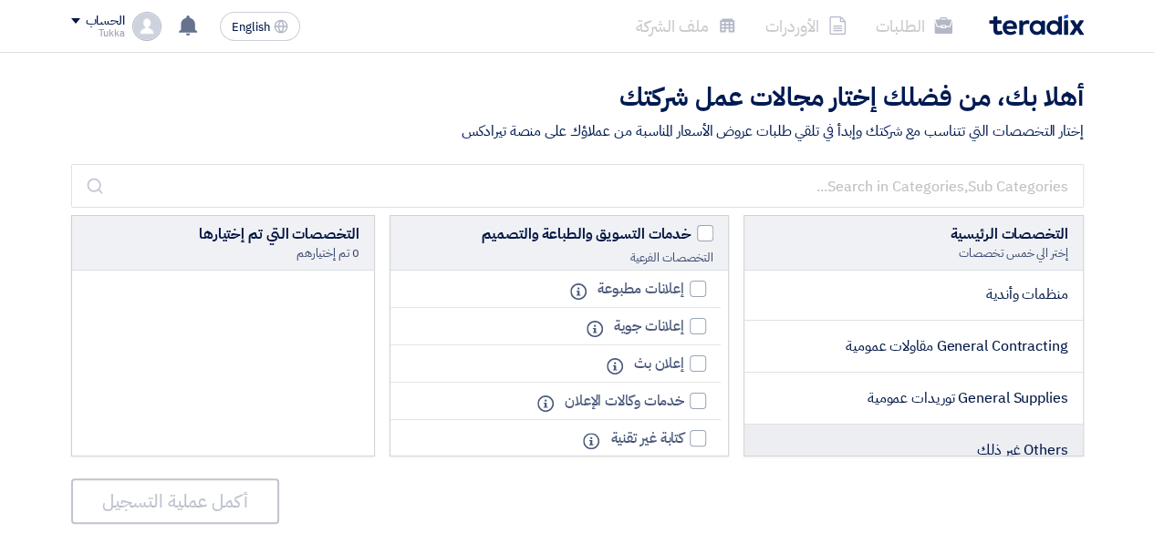
click at [802, 428] on li "Others غير ذلك" at bounding box center [913, 450] width 338 height 51
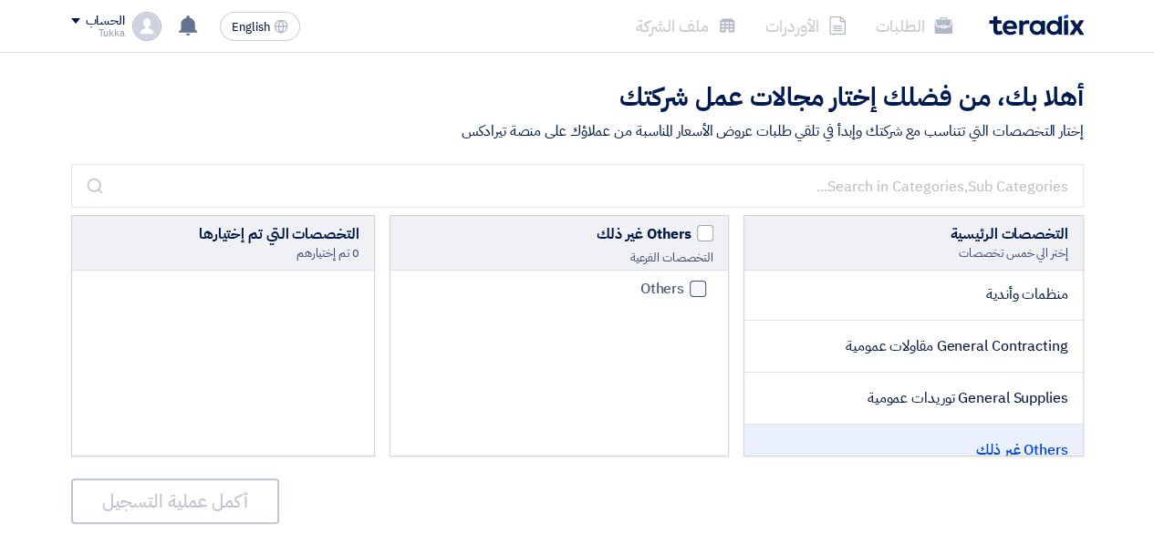
click at [699, 296] on label "Others" at bounding box center [668, 289] width 75 height 22
click at [684, 295] on input "Others" at bounding box center [678, 290] width 12 height 12
checkbox input "true"
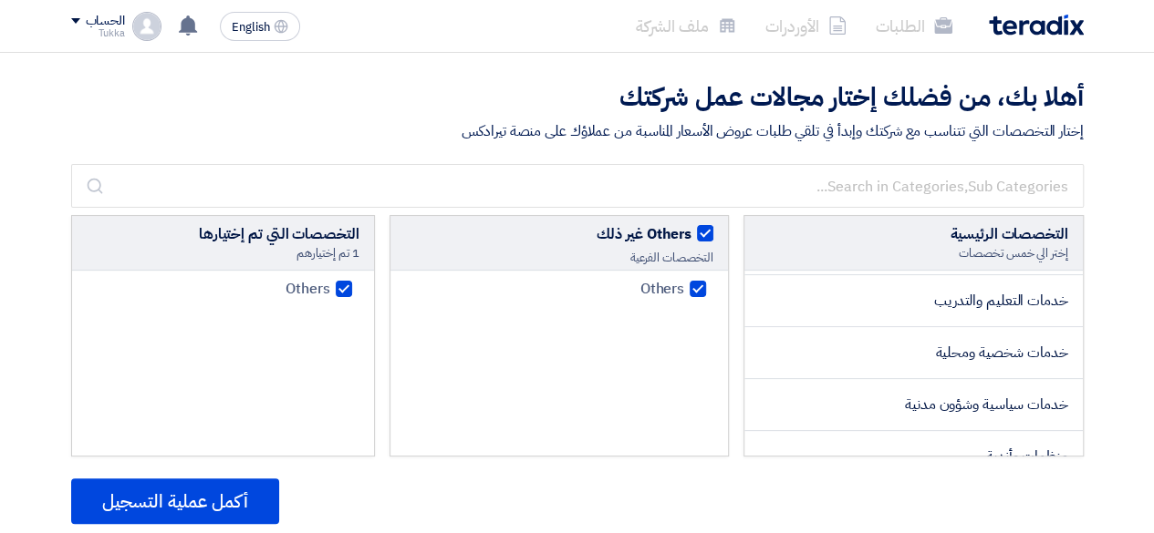
scroll to position [2796, 0]
click at [696, 293] on div at bounding box center [697, 289] width 16 height 16
click at [684, 293] on input "Others" at bounding box center [678, 290] width 12 height 12
checkbox input "false"
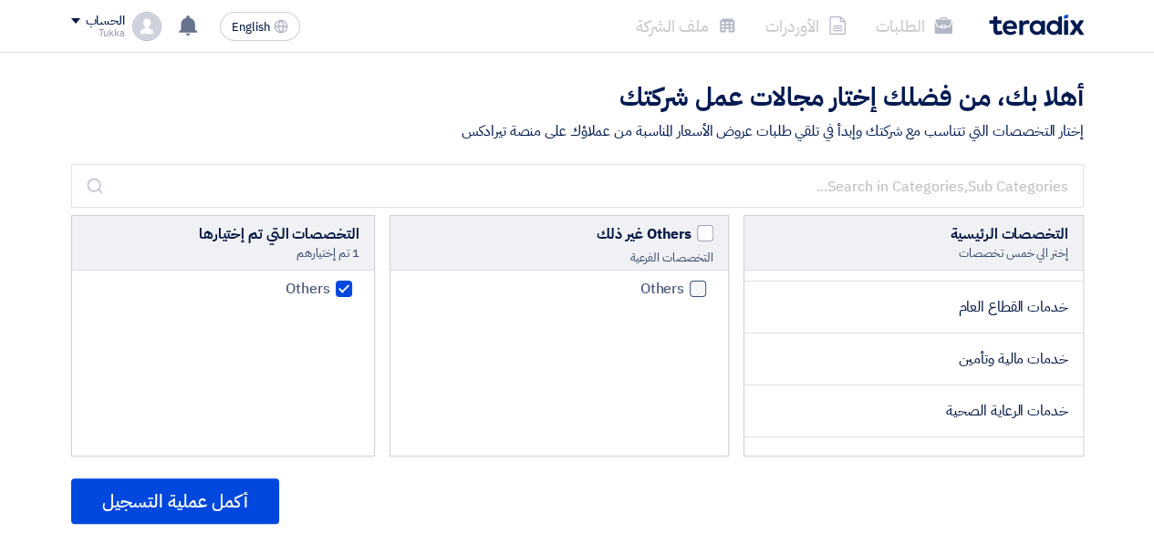
checkbox input "false"
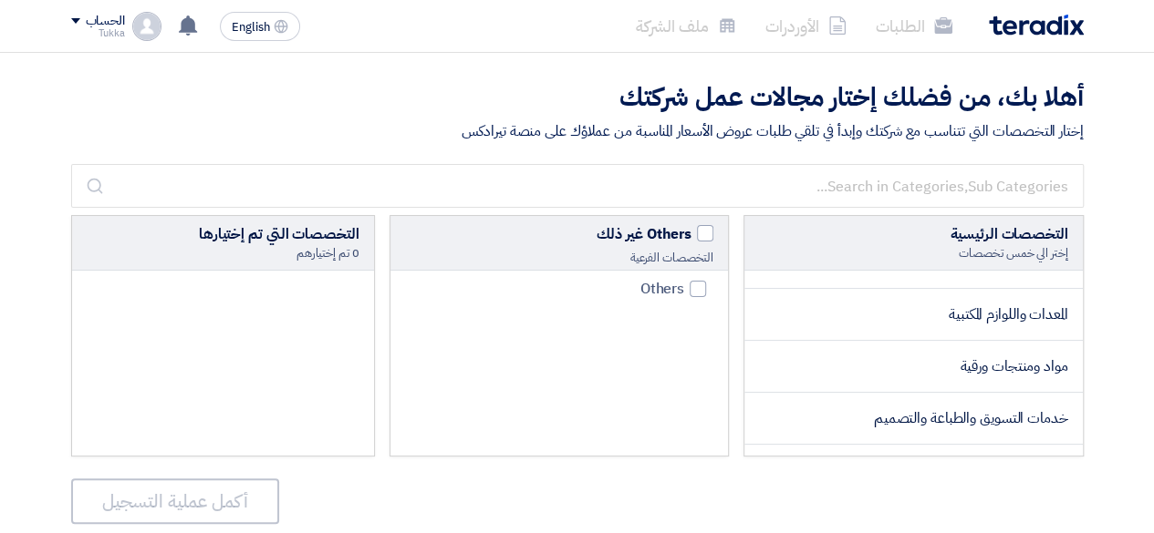
scroll to position [359, 0]
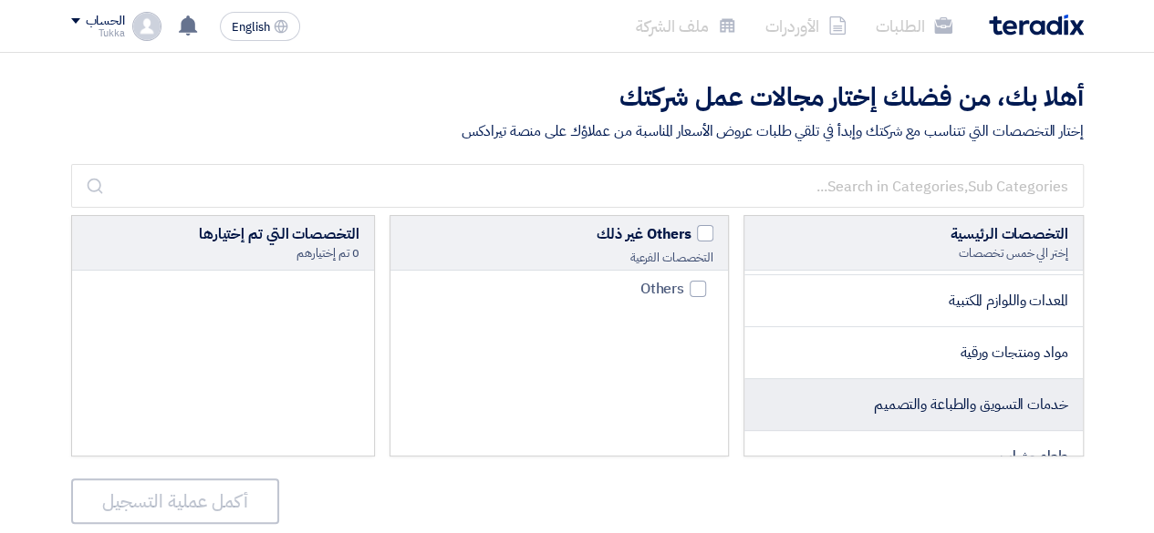
click at [837, 388] on li "خدمات التسويق والطباعة والتصميم" at bounding box center [913, 405] width 338 height 52
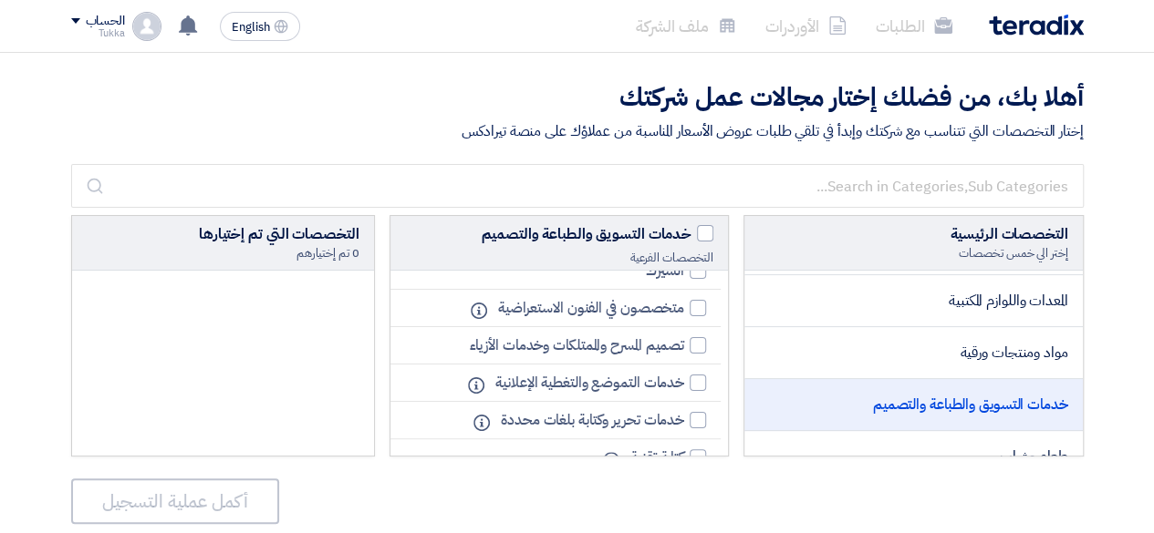
scroll to position [790, 0]
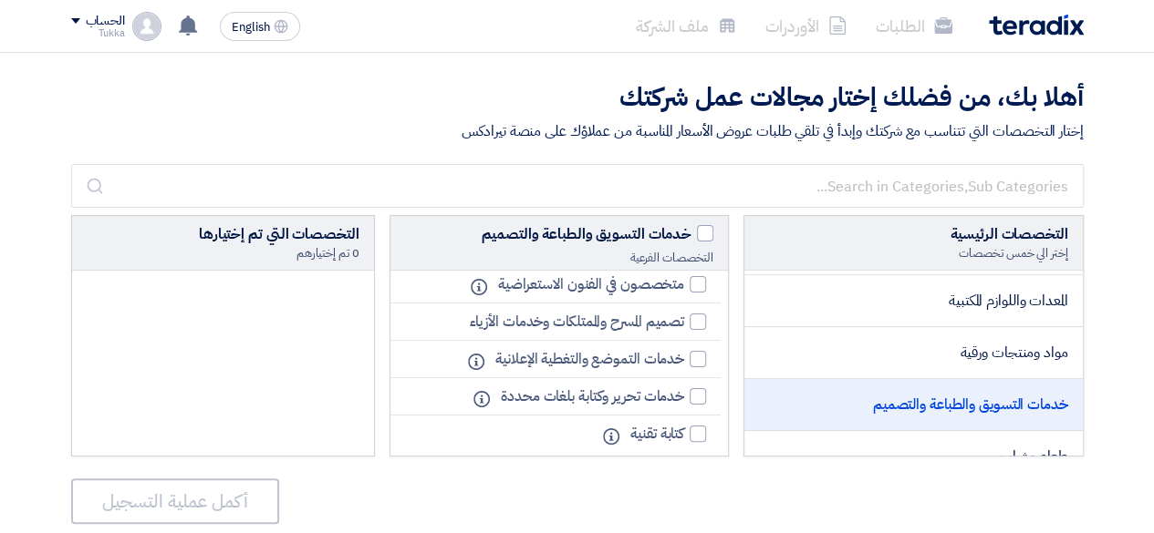
click at [890, 399] on span "خدمات التسويق والطباعة والتصميم" at bounding box center [970, 405] width 195 height 22
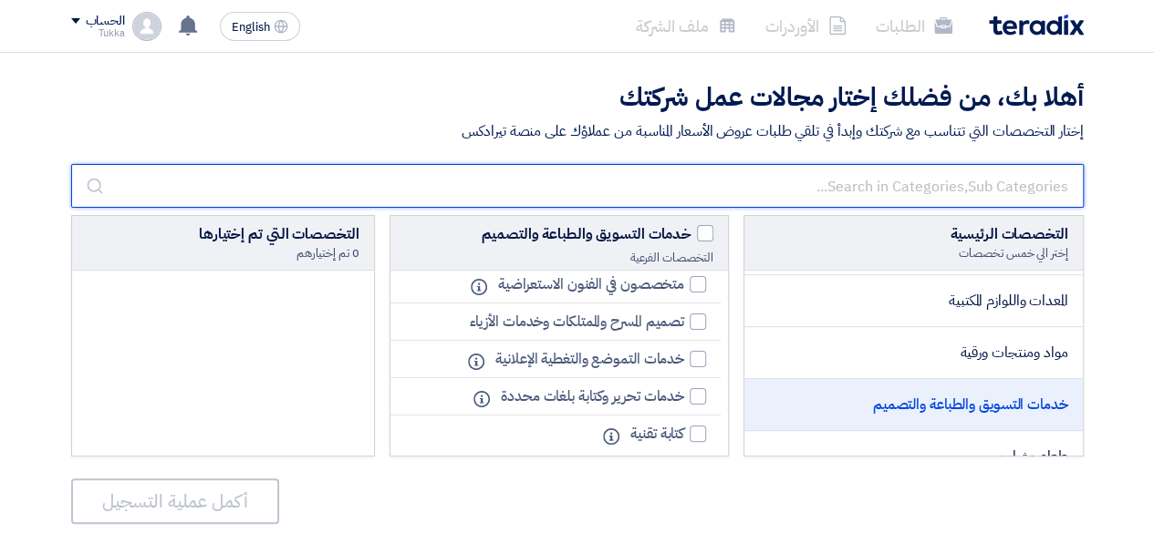
click at [941, 183] on input "text" at bounding box center [577, 186] width 1012 height 44
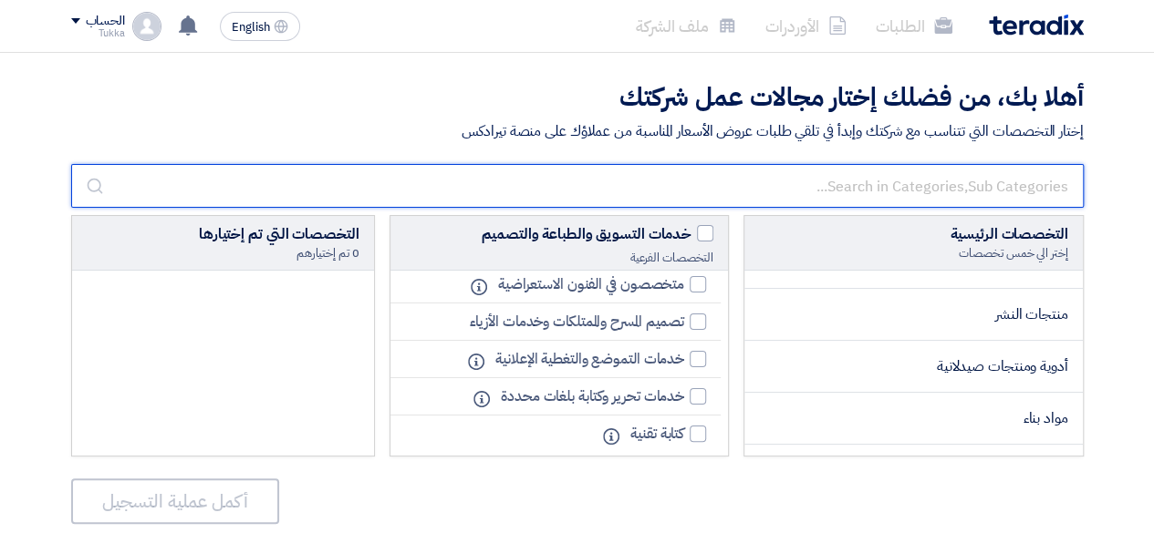
scroll to position [1392, 0]
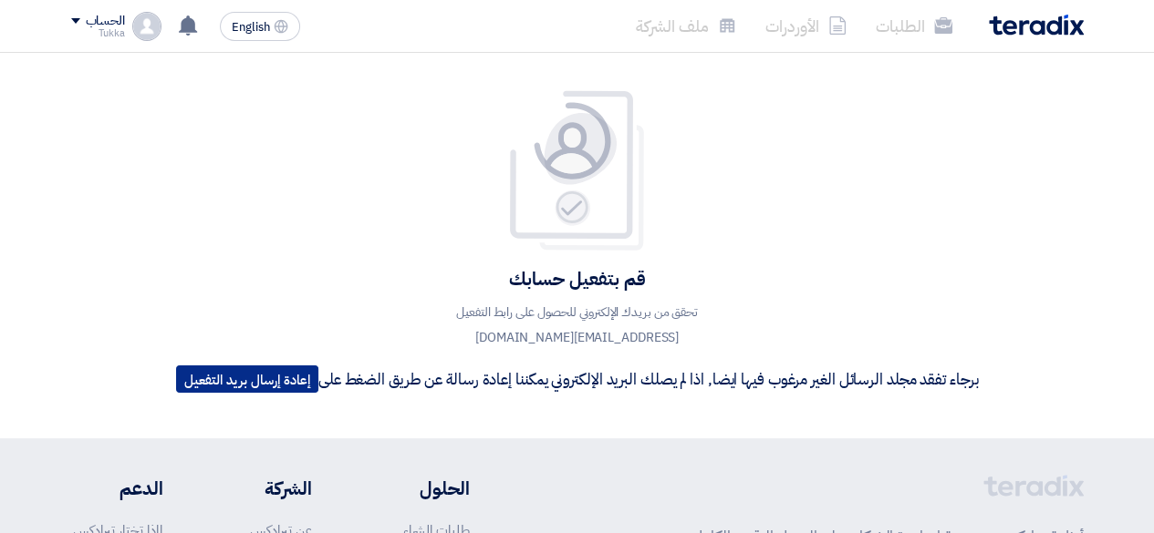
click at [269, 376] on button "إعادة إرسال بريد التفعيل" at bounding box center [247, 379] width 142 height 27
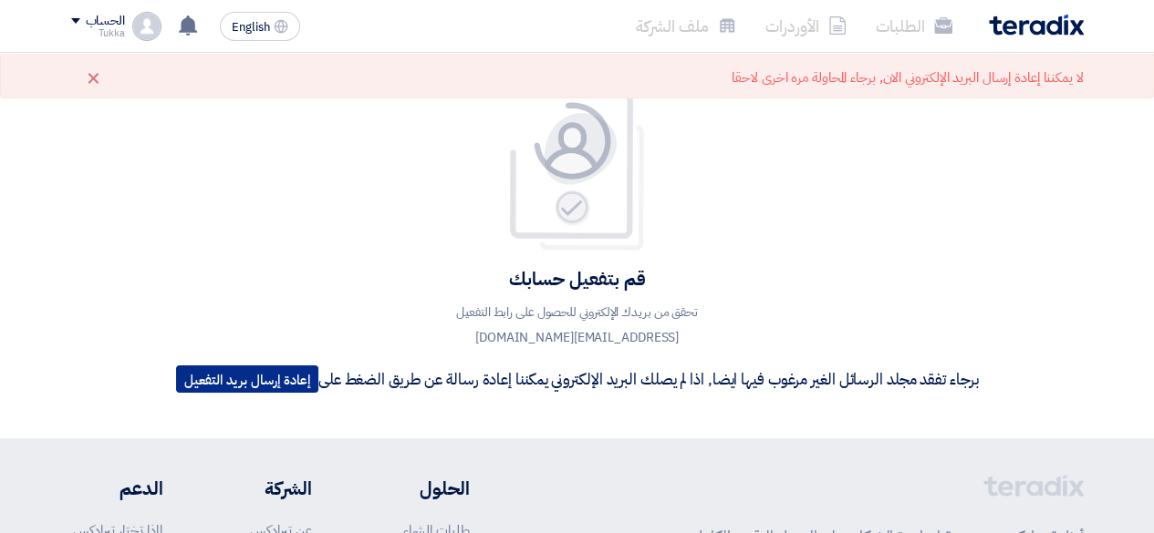
click at [269, 376] on button "إعادة إرسال بريد التفعيل" at bounding box center [247, 379] width 142 height 27
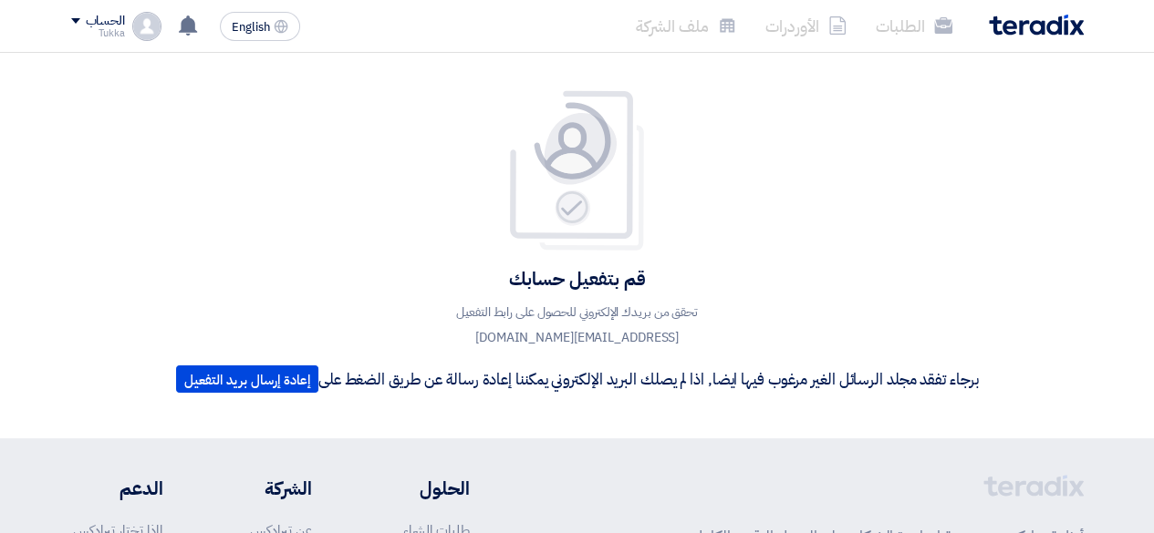
click at [718, 171] on div "قم بتفعيل حسابك تحقق من بريدك الإلكتروني للحصول على رابط التفعيل request@shayea…" at bounding box center [576, 245] width 829 height 313
click at [124, 20] on div "الحساب" at bounding box center [105, 22] width 39 height 16
click at [917, 19] on li "الطلبات" at bounding box center [914, 26] width 106 height 43
click at [915, 21] on li "الطلبات" at bounding box center [914, 26] width 106 height 43
click at [749, 178] on div "قم بتفعيل حسابك تحقق من بريدك الإلكتروني للحصول على رابط التفعيل request@shayea…" at bounding box center [576, 245] width 829 height 313
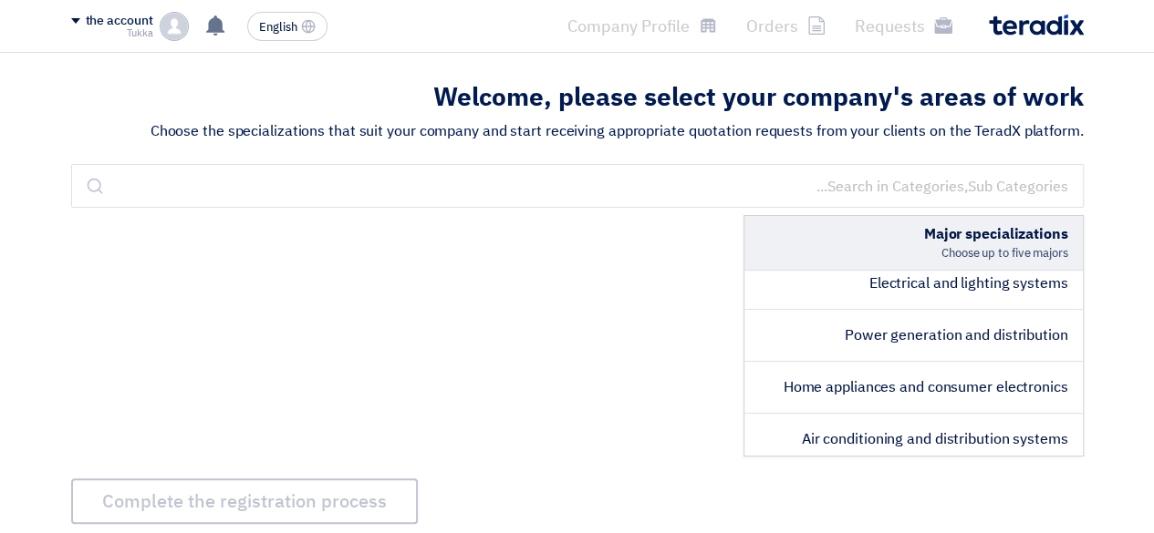
scroll to position [162, 0]
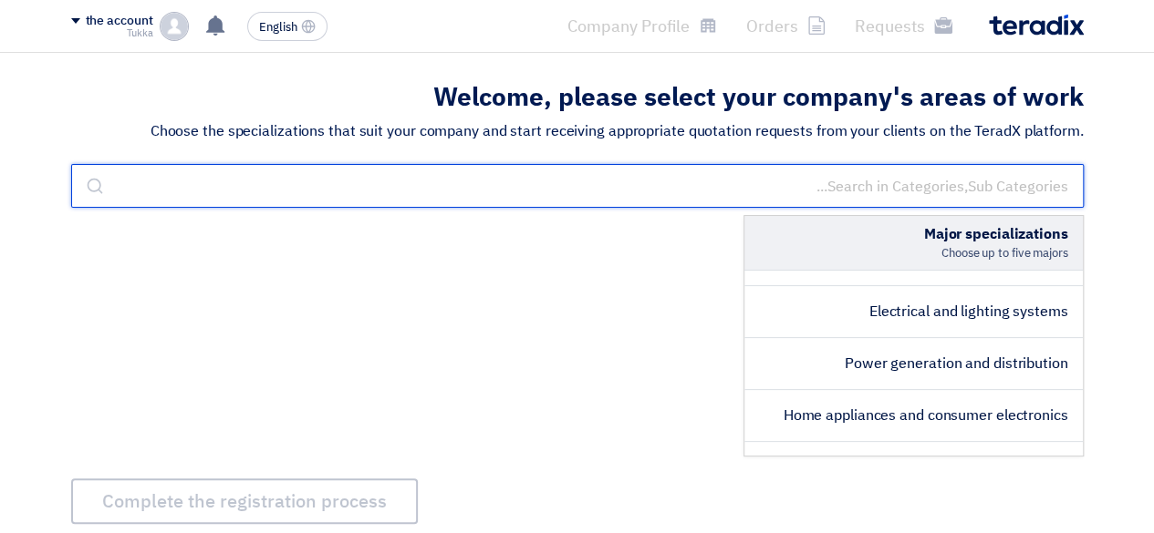
click at [824, 177] on input "text" at bounding box center [577, 186] width 1012 height 44
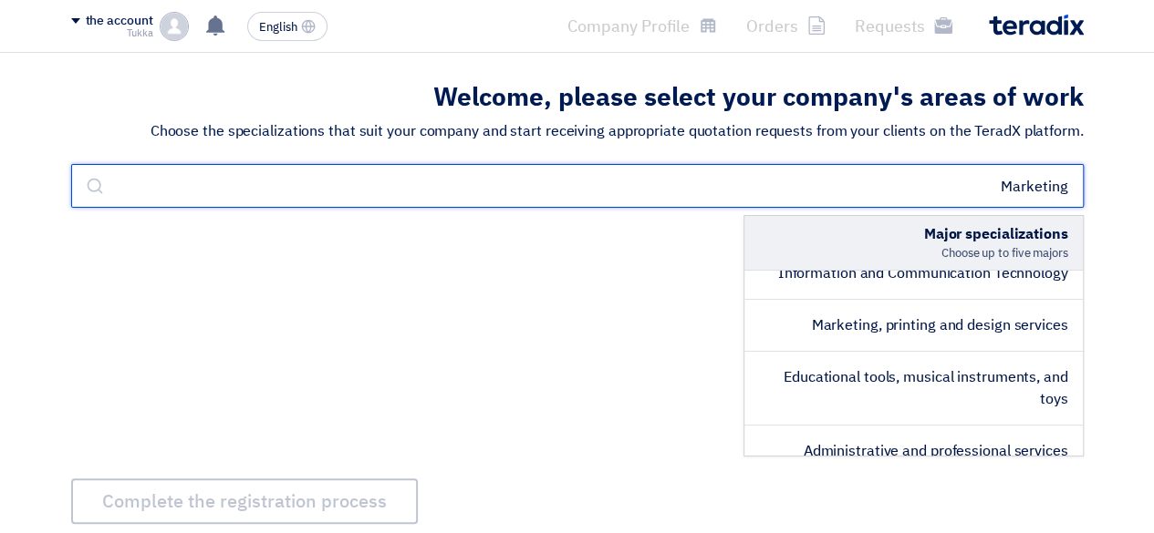
scroll to position [0, 0]
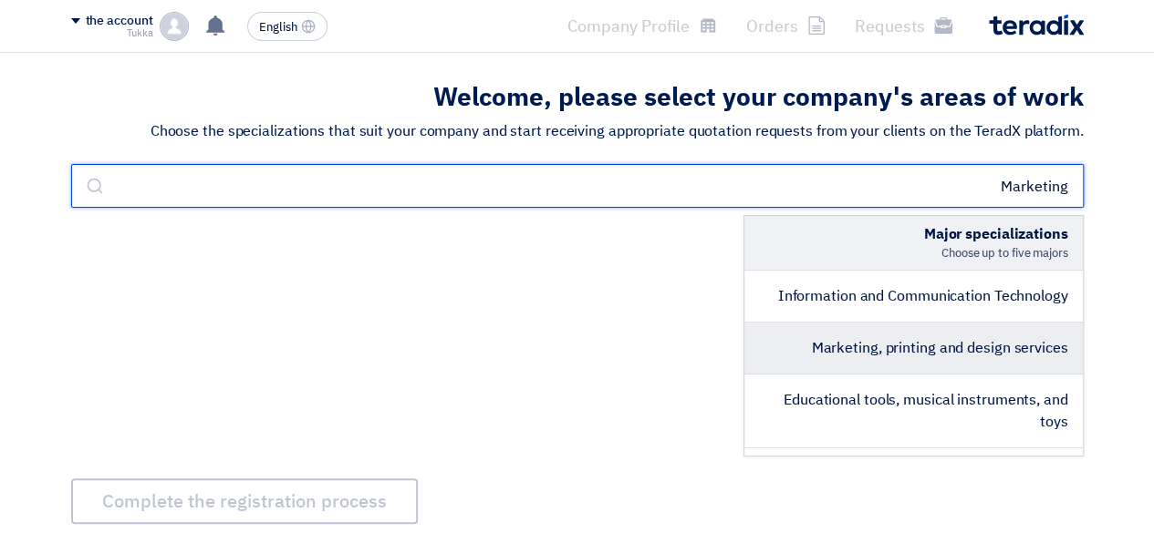
type input "Marketing"
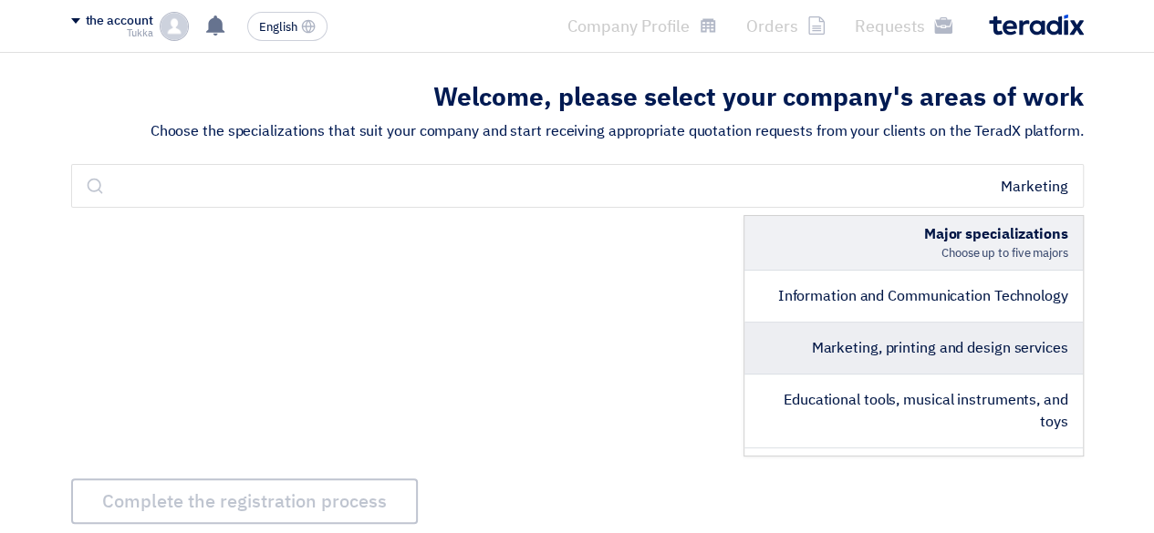
click at [794, 346] on li "Marketing, printing and design services" at bounding box center [913, 349] width 338 height 52
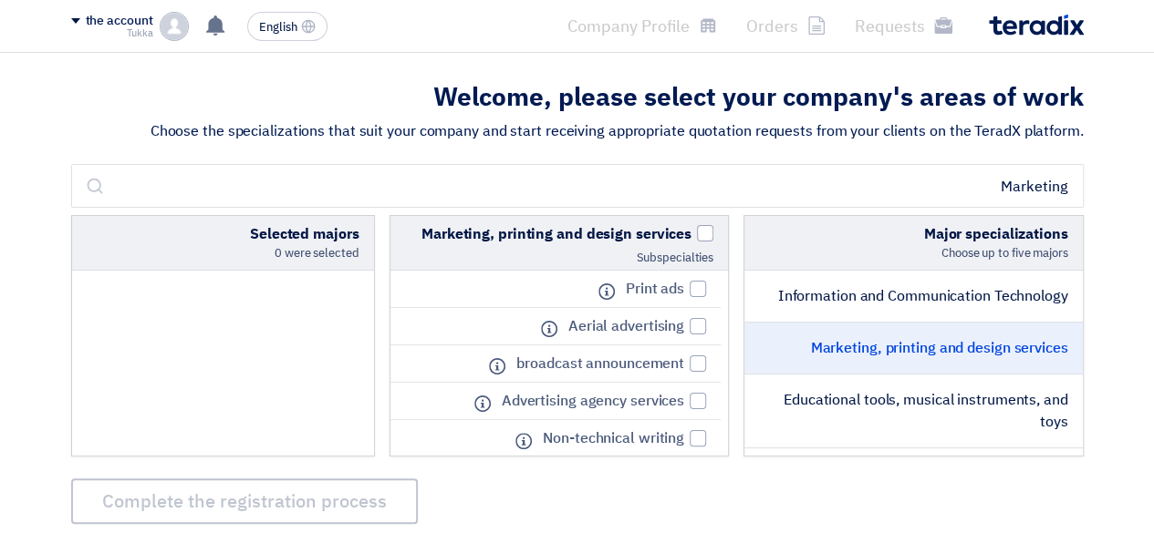
scroll to position [145, 0]
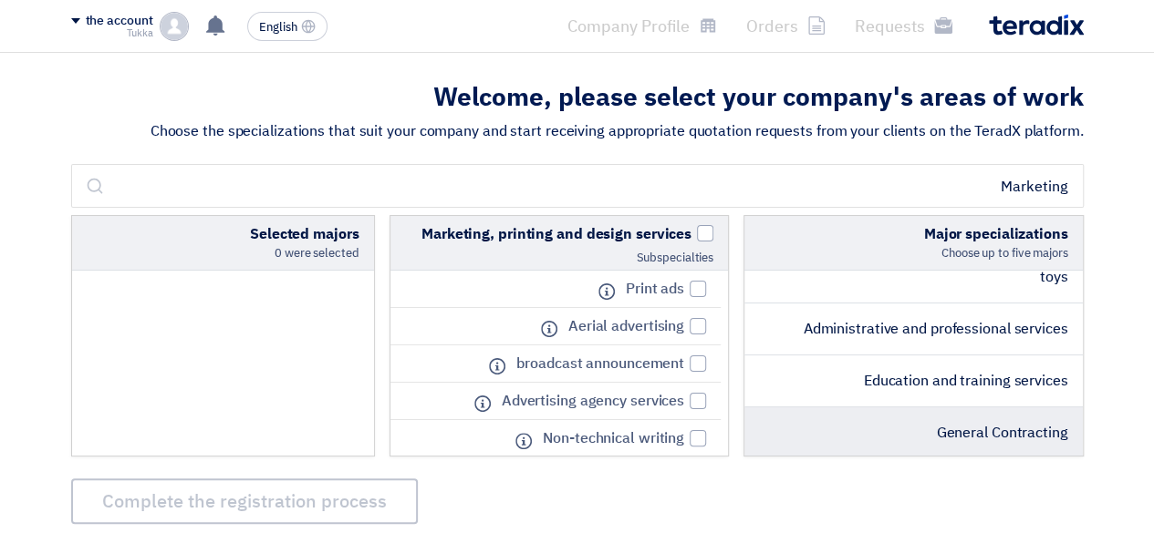
click at [839, 421] on li "General Contracting" at bounding box center [913, 433] width 338 height 51
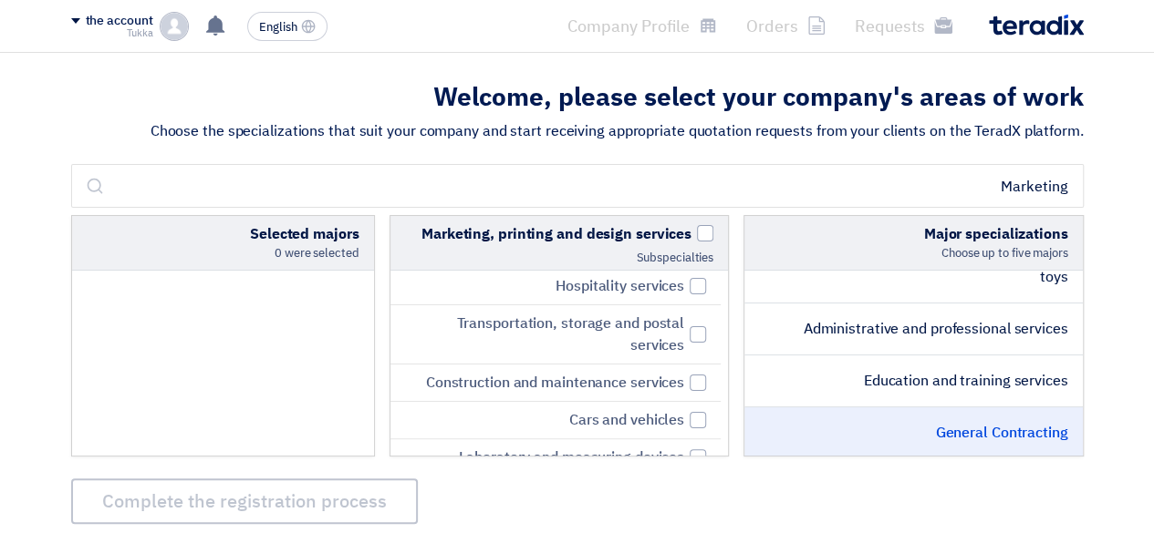
scroll to position [651, 0]
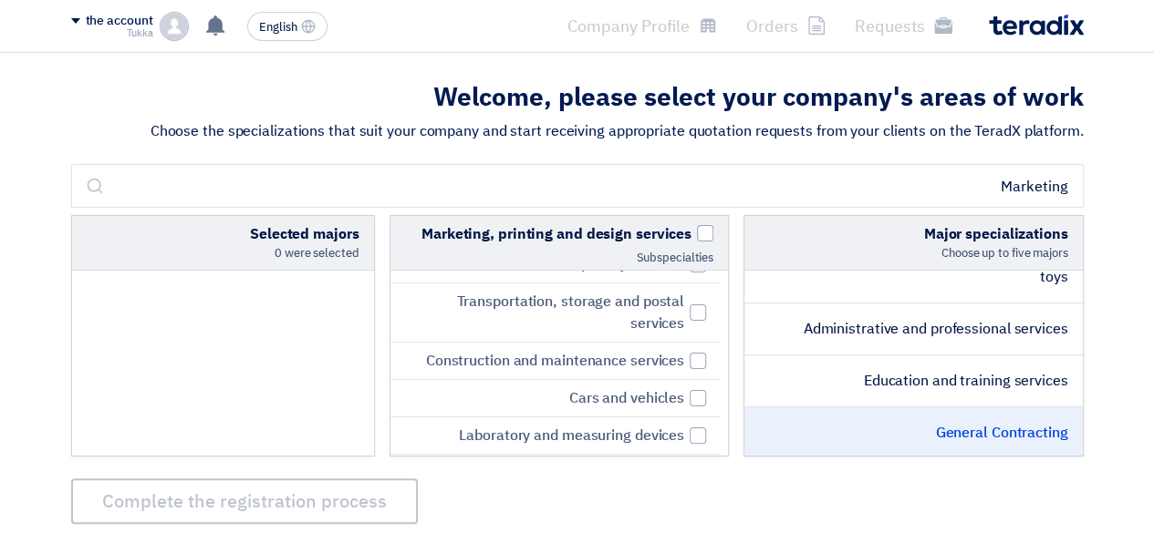
click at [478, 284] on li "Hospitality services" at bounding box center [555, 264] width 331 height 37
click at [697, 284] on li "Hospitality services" at bounding box center [555, 264] width 331 height 37
click at [696, 273] on div at bounding box center [697, 264] width 16 height 16
click at [684, 271] on input "Hospitality services" at bounding box center [678, 265] width 12 height 12
checkbox input "true"
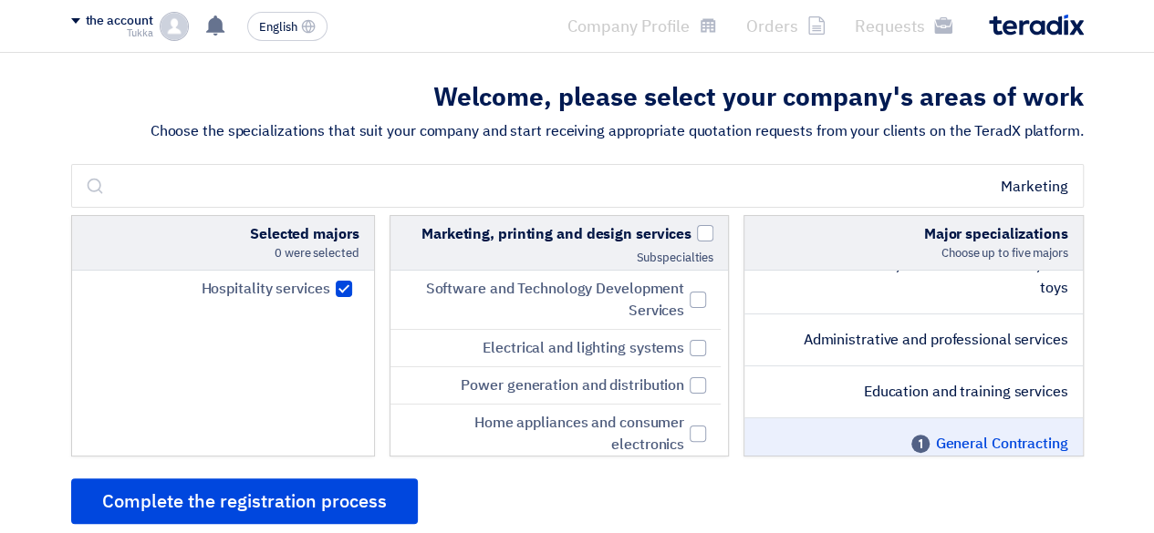
scroll to position [63, 0]
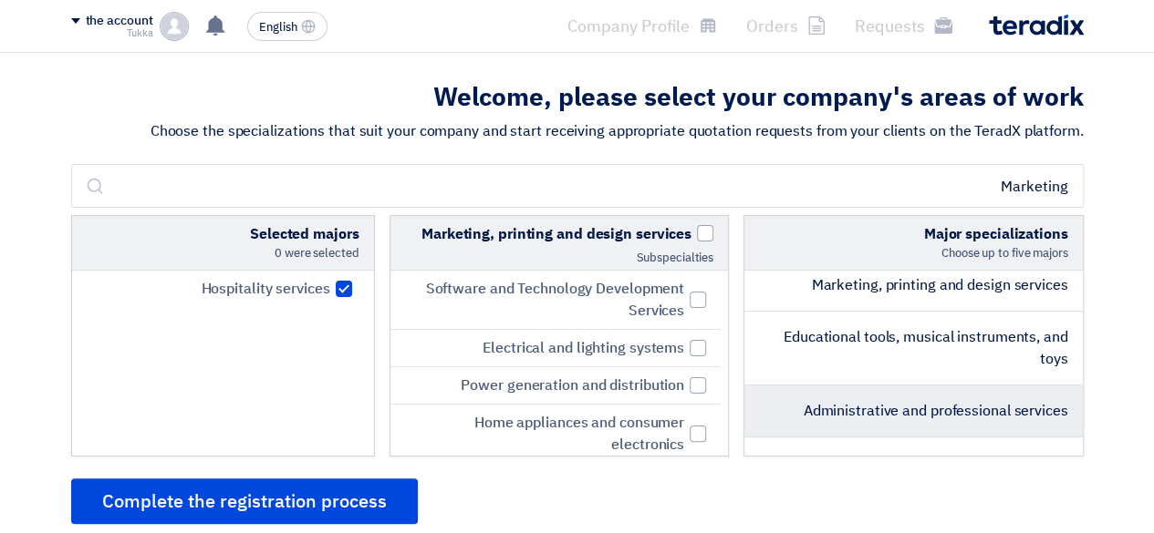
click at [837, 394] on li "Administrative and professional services" at bounding box center [913, 412] width 338 height 52
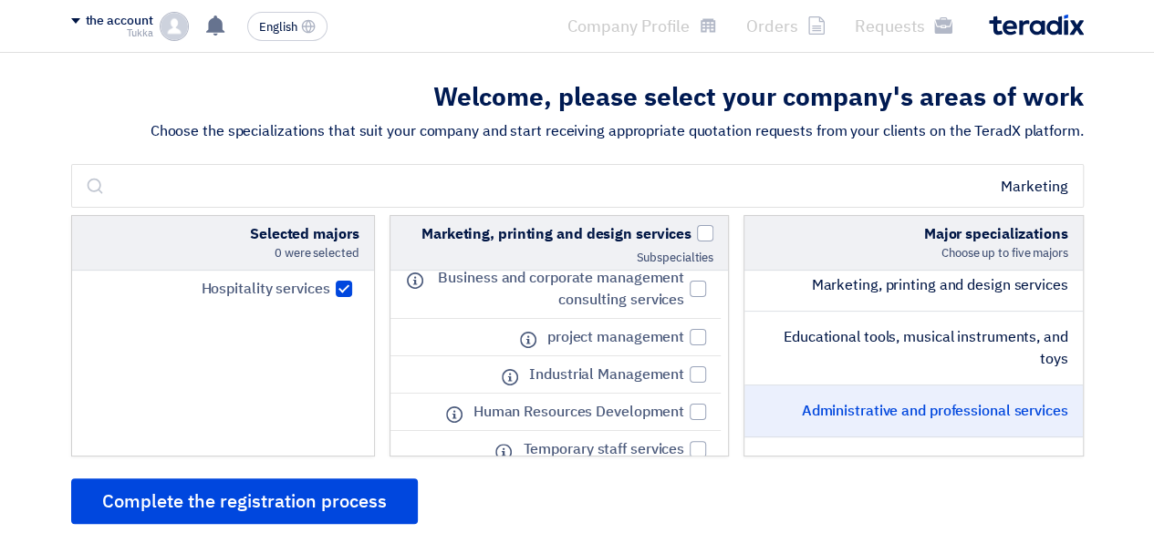
scroll to position [1090, 0]
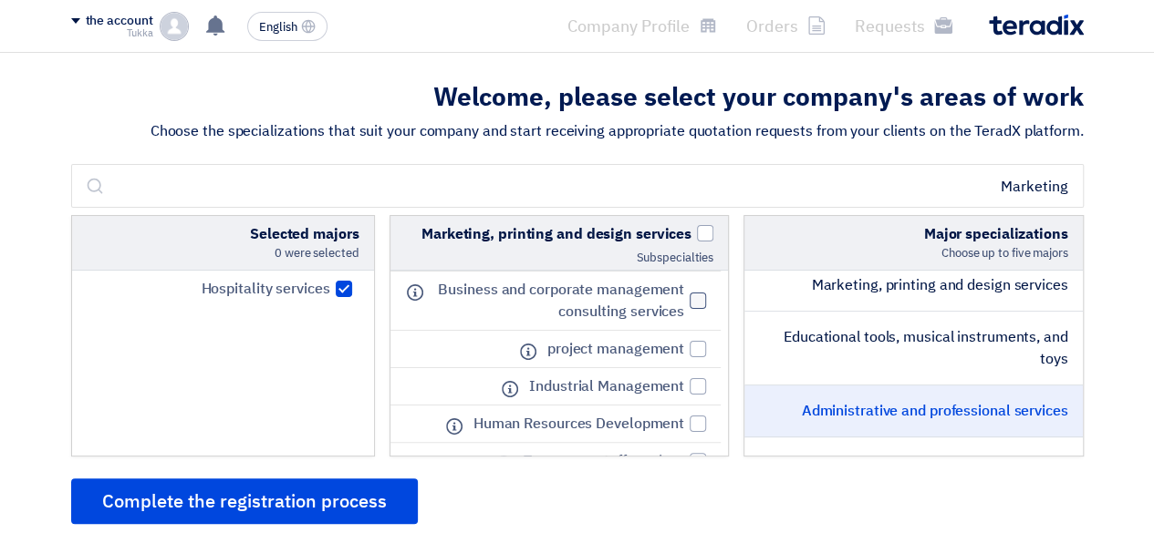
click at [660, 317] on font "Business and corporate management consulting services" at bounding box center [561, 301] width 246 height 44
click at [672, 307] on input "Business and corporate management consulting services" at bounding box center [678, 301] width 12 height 12
checkbox input "true"
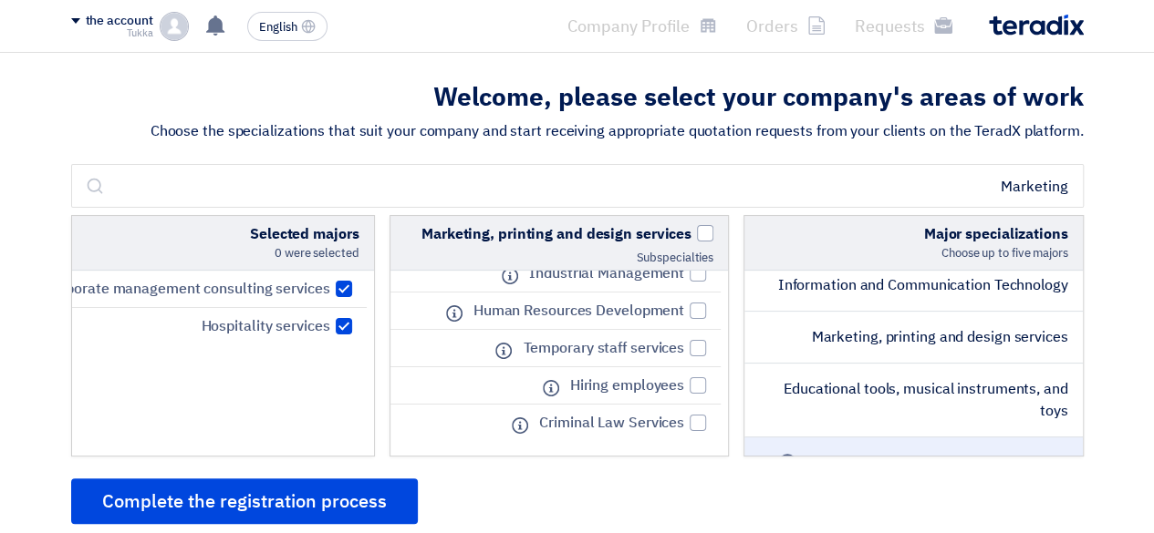
scroll to position [0, 0]
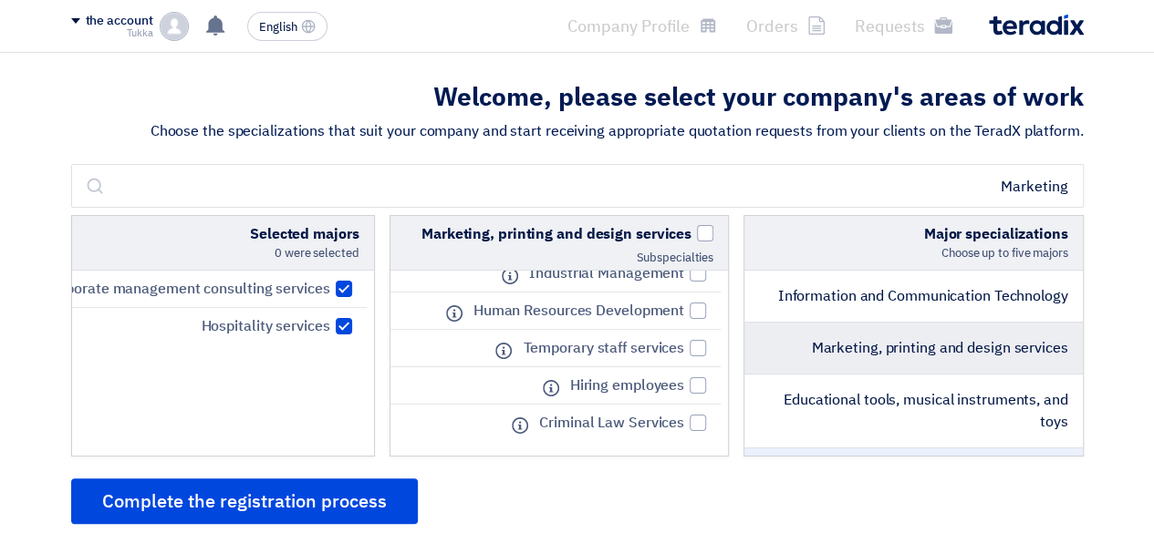
click at [823, 335] on li "Marketing, printing and design services" at bounding box center [913, 349] width 338 height 52
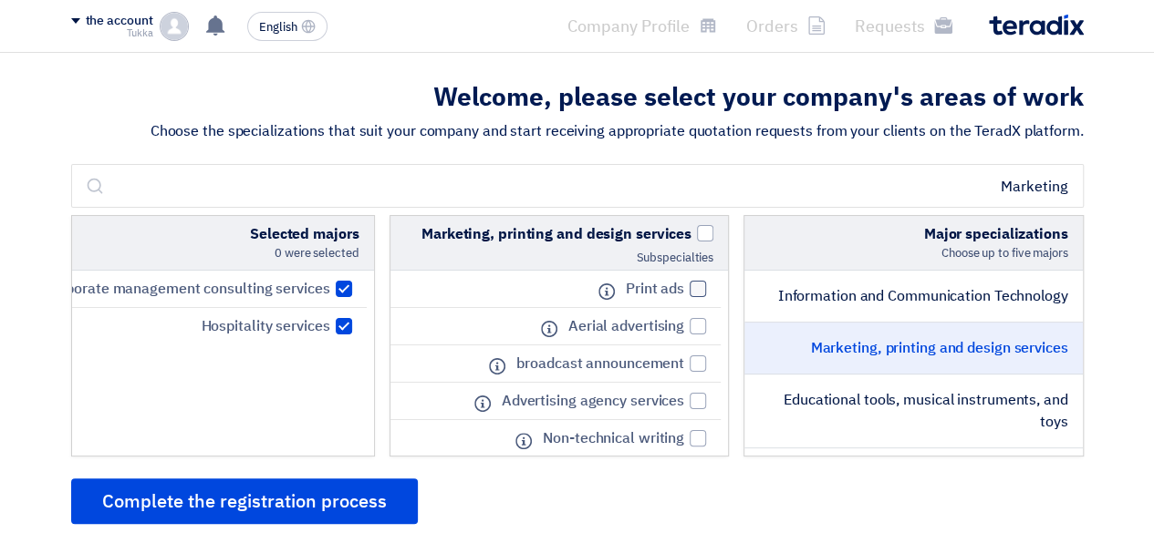
click at [697, 289] on div at bounding box center [697, 289] width 16 height 16
click at [684, 289] on input "Print ads" at bounding box center [678, 290] width 12 height 12
checkbox input "true"
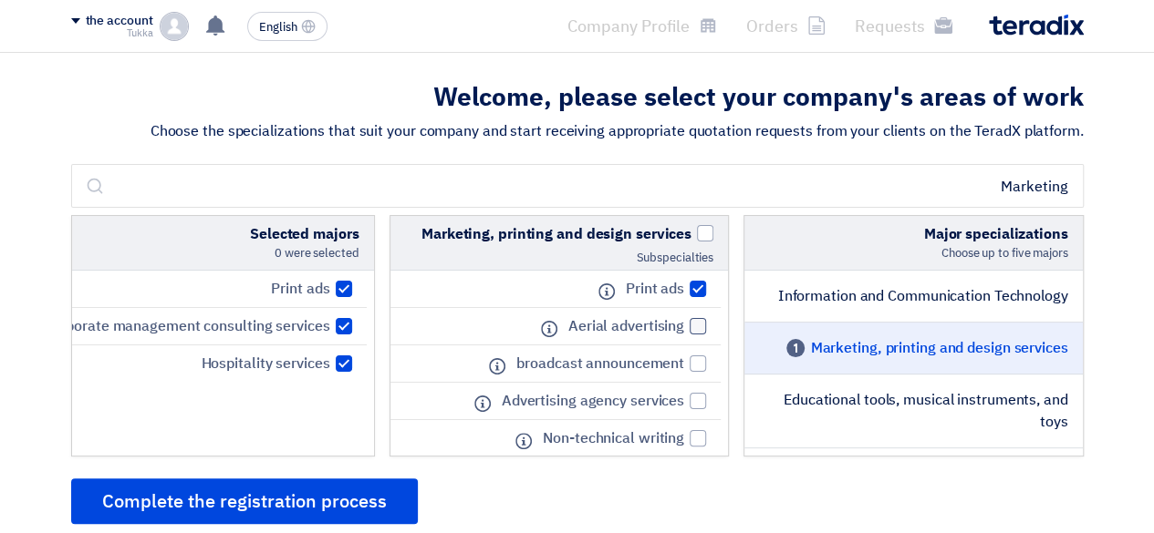
click at [700, 333] on div at bounding box center [697, 326] width 16 height 16
click at [684, 333] on input "Aerial advertising" at bounding box center [678, 327] width 12 height 12
checkbox input "true"
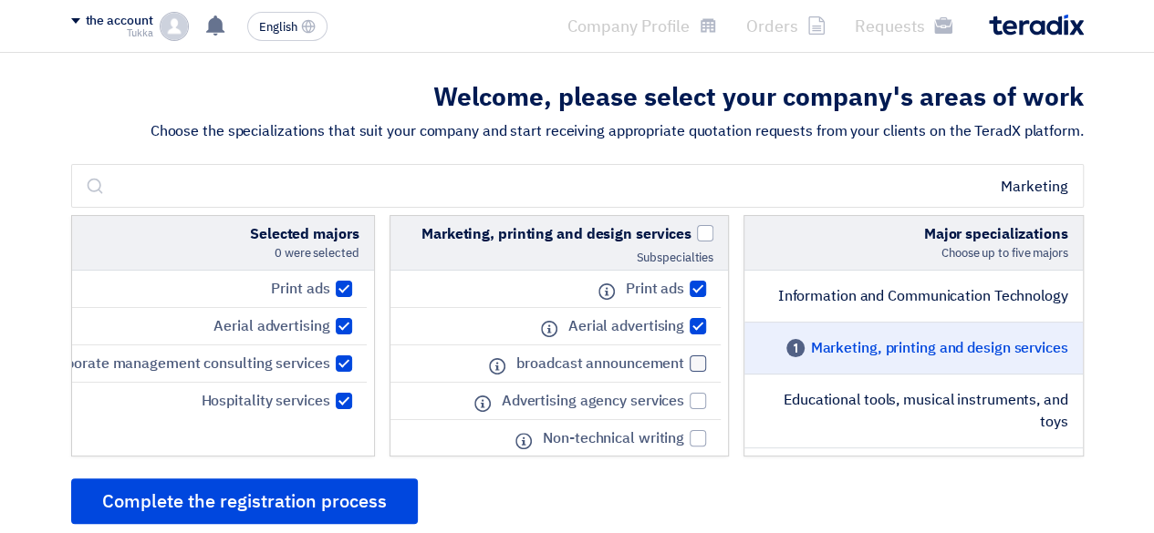
click at [699, 368] on div at bounding box center [697, 364] width 16 height 16
click at [684, 368] on input "broadcast announcement" at bounding box center [678, 364] width 12 height 12
checkbox input "true"
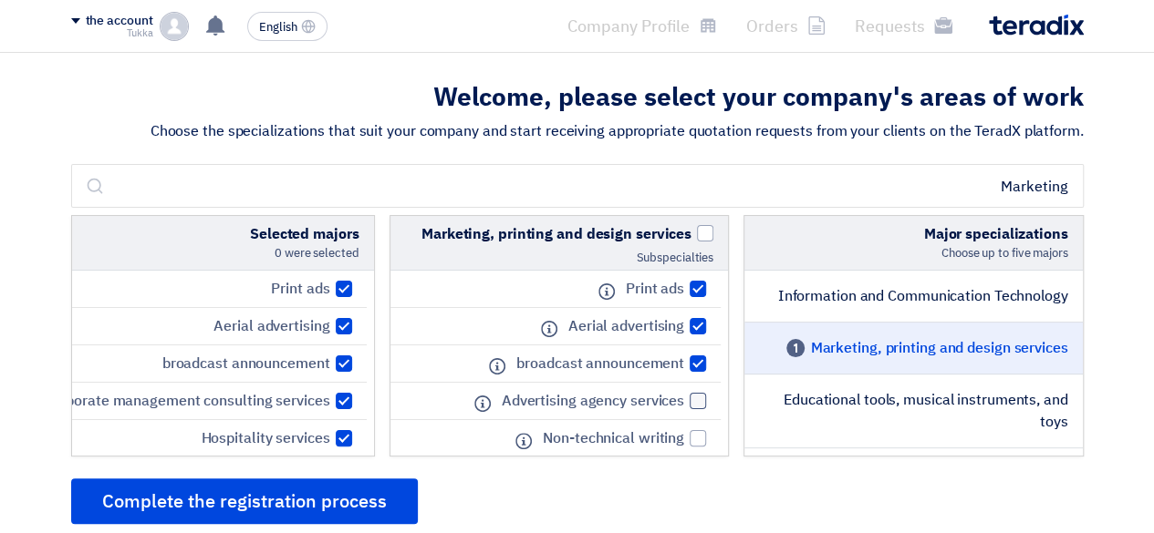
click at [699, 390] on label "Advertising agency services" at bounding box center [598, 401] width 213 height 22
click at [684, 396] on input "Advertising agency services" at bounding box center [678, 402] width 12 height 12
checkbox input "true"
click at [701, 436] on div at bounding box center [697, 438] width 16 height 16
click at [684, 436] on input "Non-technical writing" at bounding box center [678, 439] width 12 height 12
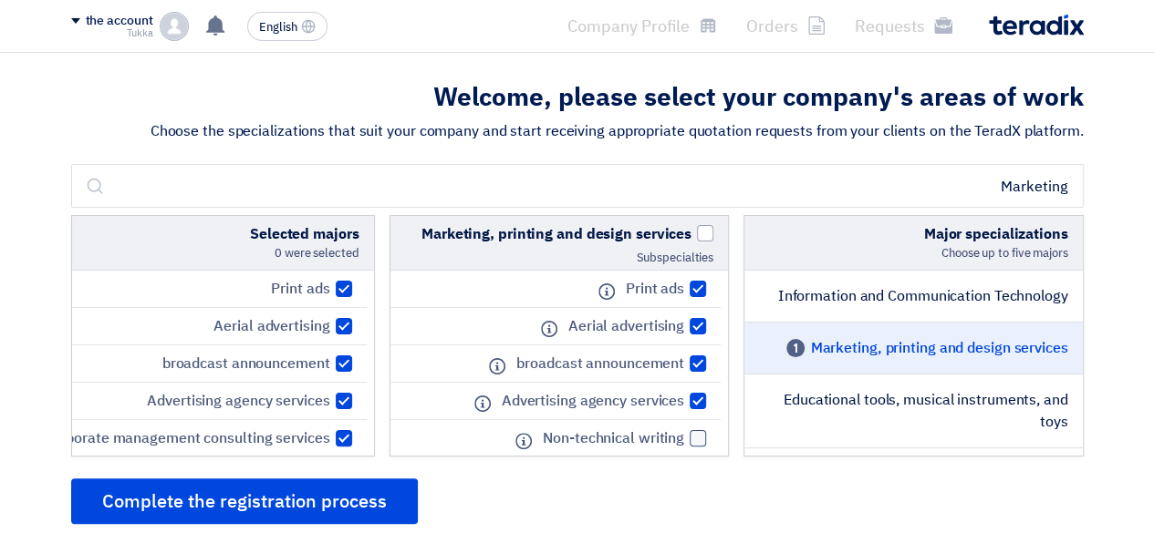
checkbox input "true"
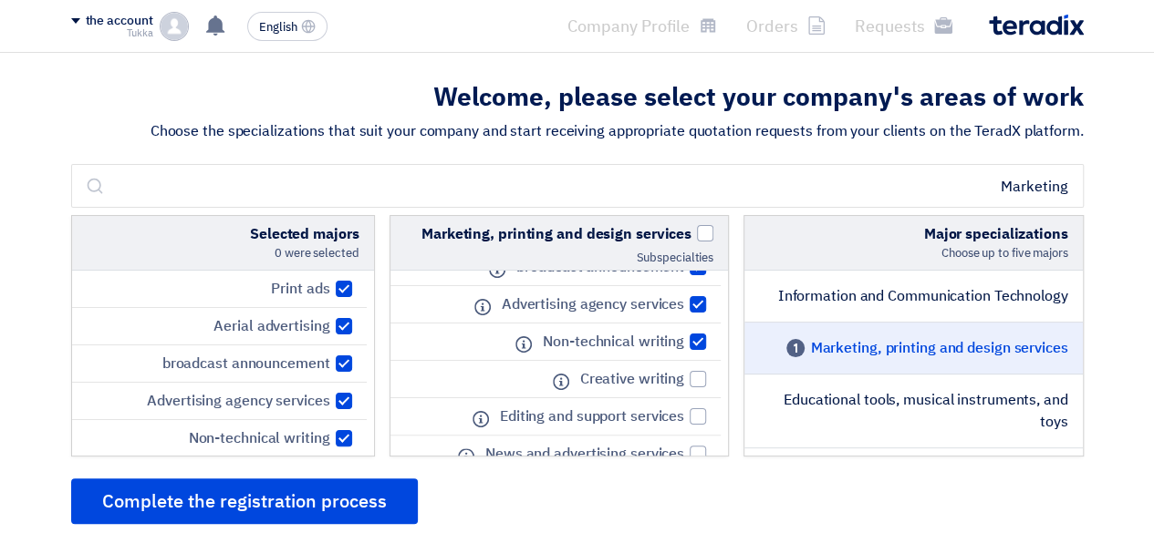
scroll to position [146, 0]
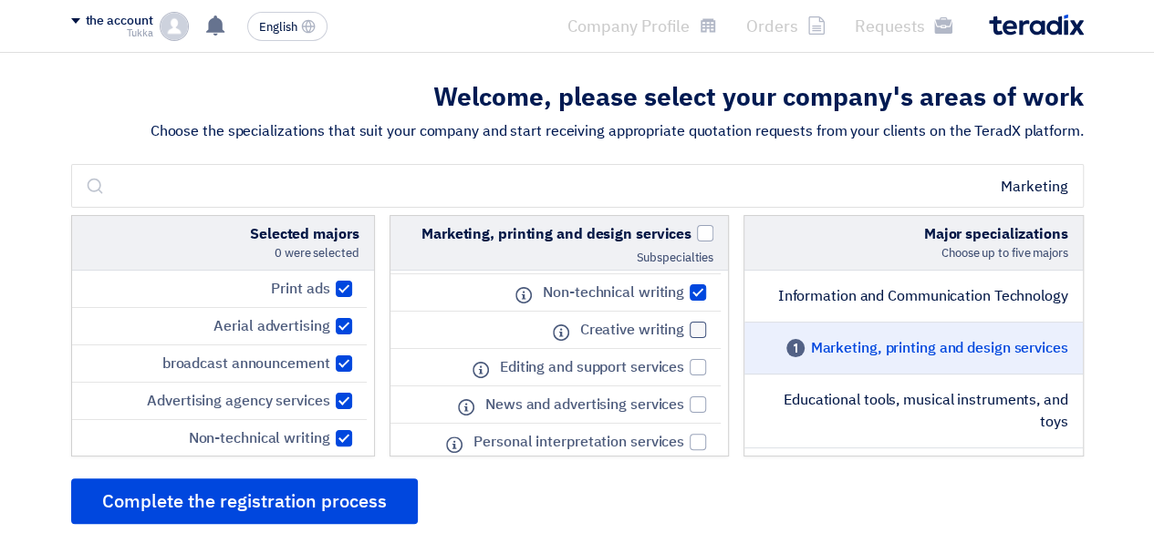
click at [686, 324] on label "Creative writing" at bounding box center [638, 330] width 135 height 22
click at [684, 325] on input "Creative writing" at bounding box center [678, 331] width 12 height 12
checkbox input "true"
click at [700, 362] on div at bounding box center [697, 367] width 16 height 16
click at [684, 362] on input "Editing and support services" at bounding box center [678, 368] width 12 height 12
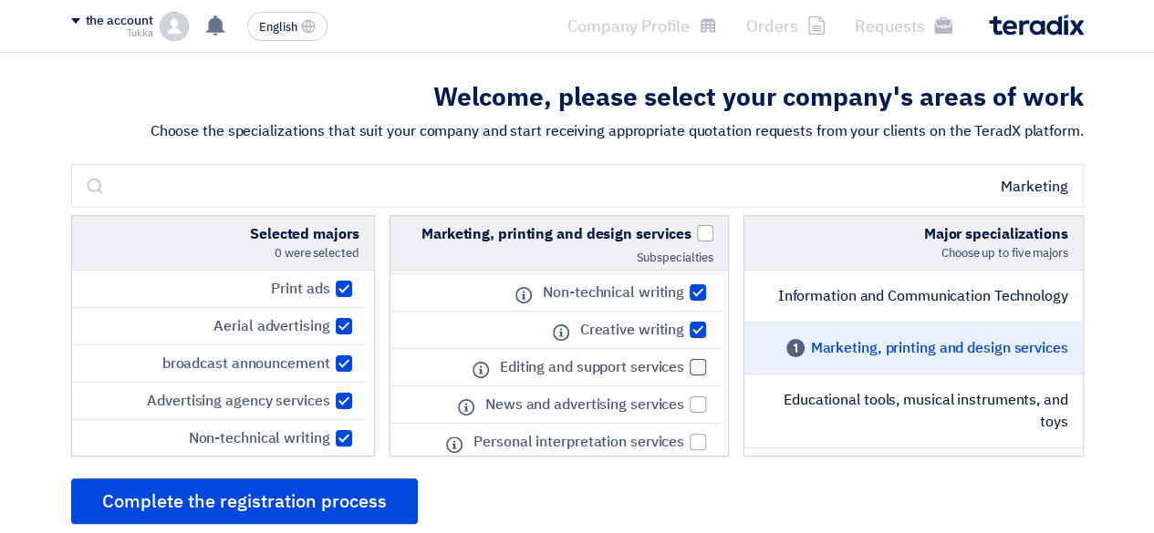
checkbox input "true"
click at [700, 402] on div at bounding box center [697, 405] width 16 height 16
click at [684, 402] on input "News and advertising services" at bounding box center [678, 405] width 12 height 12
checkbox input "true"
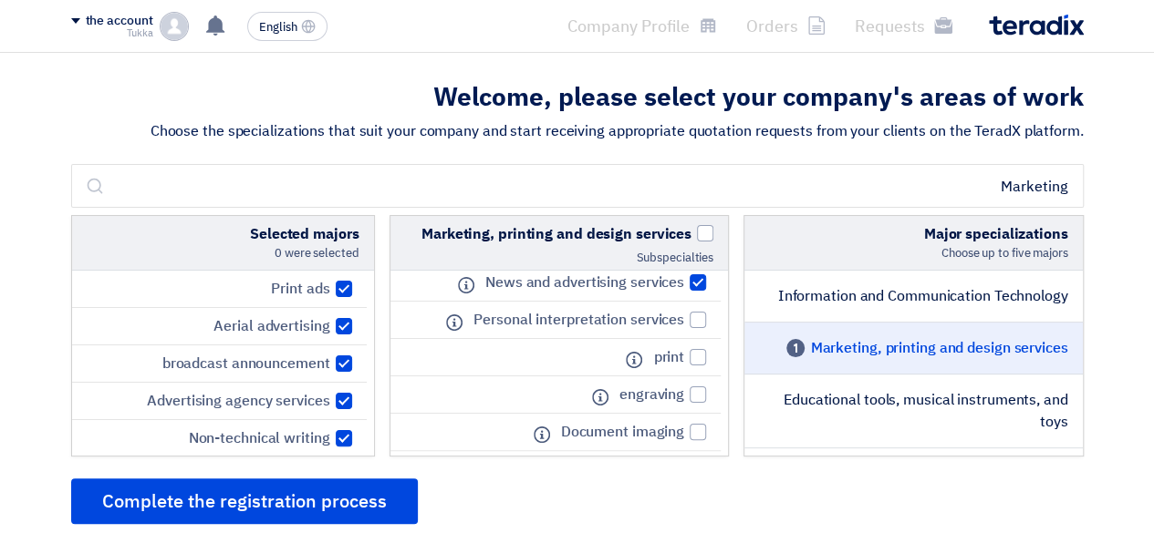
scroll to position [292, 0]
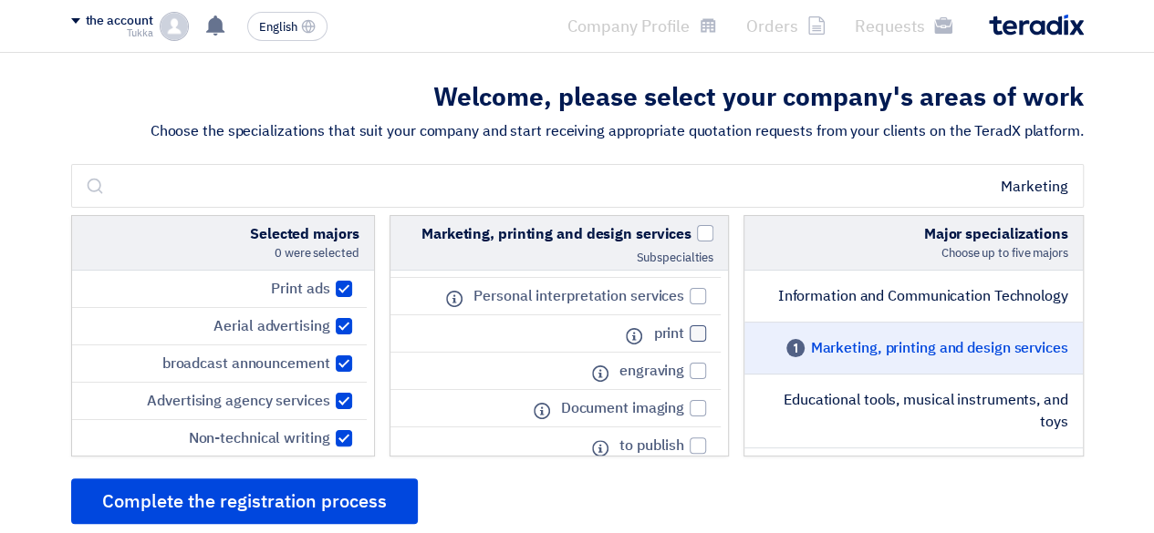
click at [699, 323] on label "print" at bounding box center [675, 334] width 62 height 22
click at [684, 328] on input "print" at bounding box center [678, 334] width 12 height 12
checkbox input "true"
click at [702, 369] on div at bounding box center [697, 371] width 16 height 16
click at [684, 369] on input "engraving" at bounding box center [678, 372] width 12 height 12
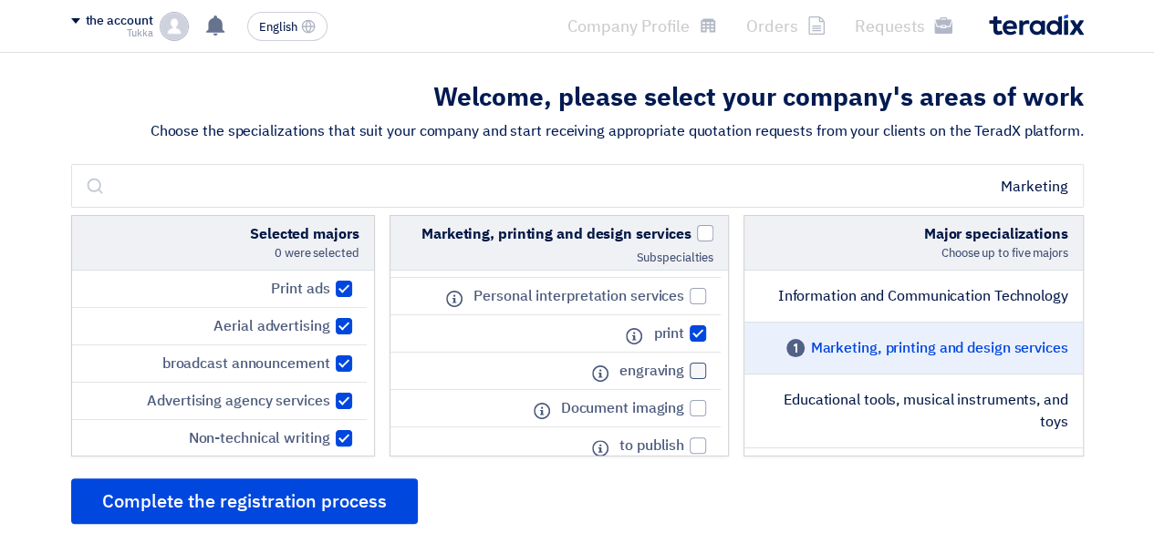
checkbox input "true"
click at [699, 438] on div at bounding box center [697, 446] width 16 height 16
click at [684, 440] on input "to publish" at bounding box center [678, 446] width 12 height 12
checkbox input "true"
click at [700, 400] on div at bounding box center [697, 408] width 16 height 16
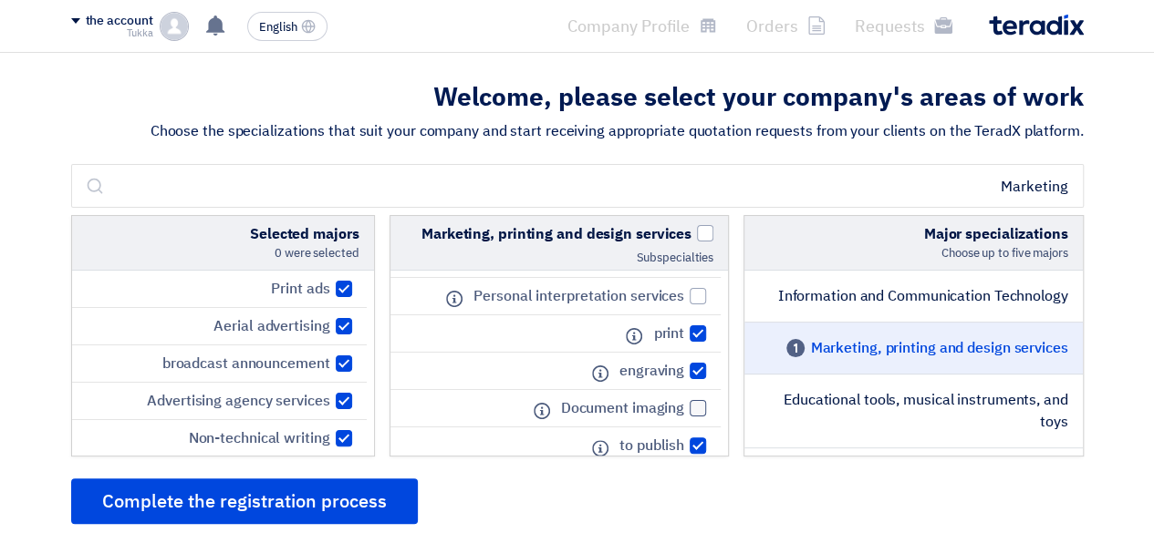
click at [684, 403] on input "Document imaging" at bounding box center [678, 409] width 12 height 12
checkbox input "true"
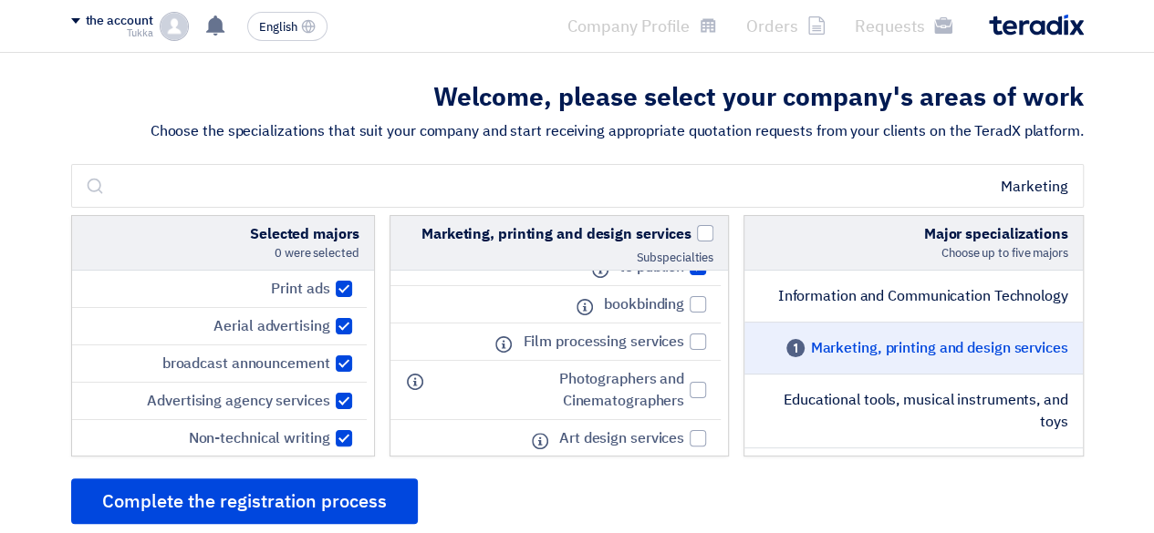
scroll to position [474, 0]
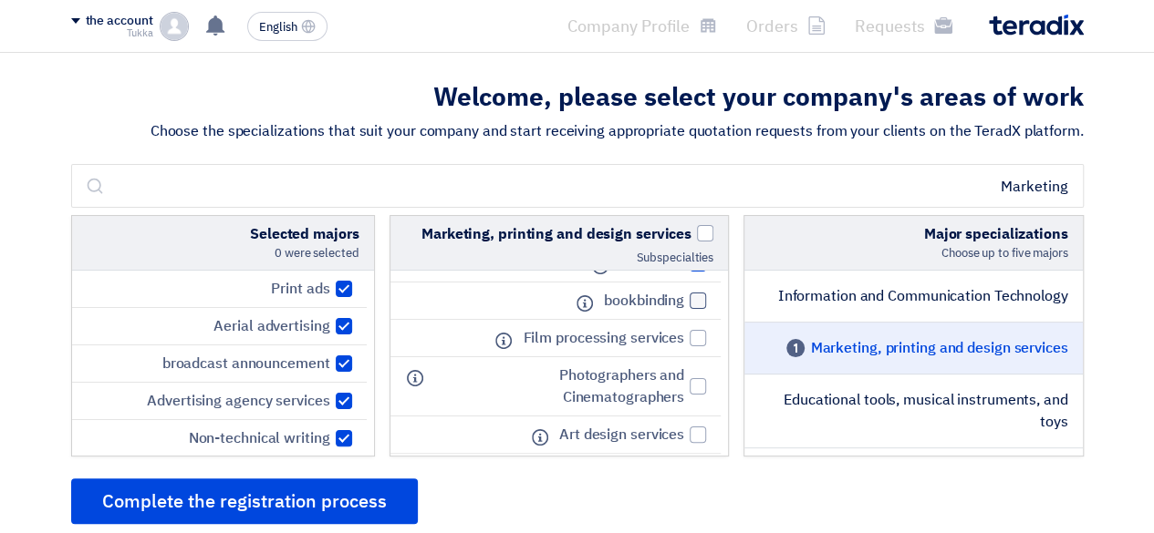
click at [686, 291] on label "bookbinding" at bounding box center [650, 301] width 111 height 22
click at [684, 295] on input "bookbinding" at bounding box center [678, 301] width 12 height 12
checkbox input "true"
click at [700, 333] on div at bounding box center [697, 338] width 16 height 16
click at [684, 333] on input "Film processing services" at bounding box center [678, 339] width 12 height 12
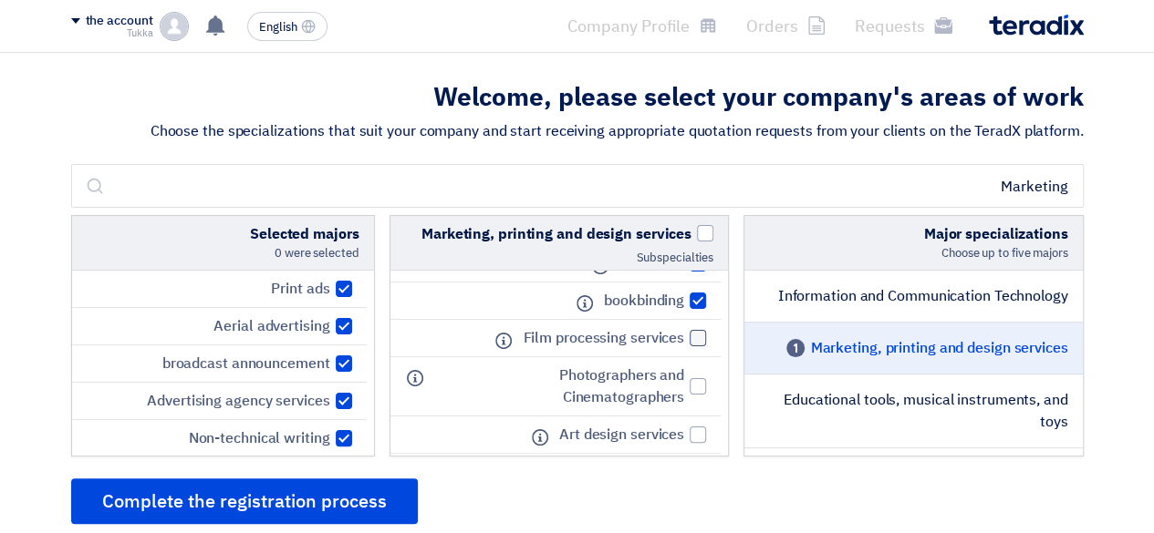
checkbox input "true"
click at [700, 386] on div at bounding box center [697, 386] width 16 height 16
click at [684, 386] on input "Photographers and Cinematographers" at bounding box center [678, 387] width 12 height 12
checkbox input "true"
click at [702, 431] on div at bounding box center [697, 435] width 16 height 16
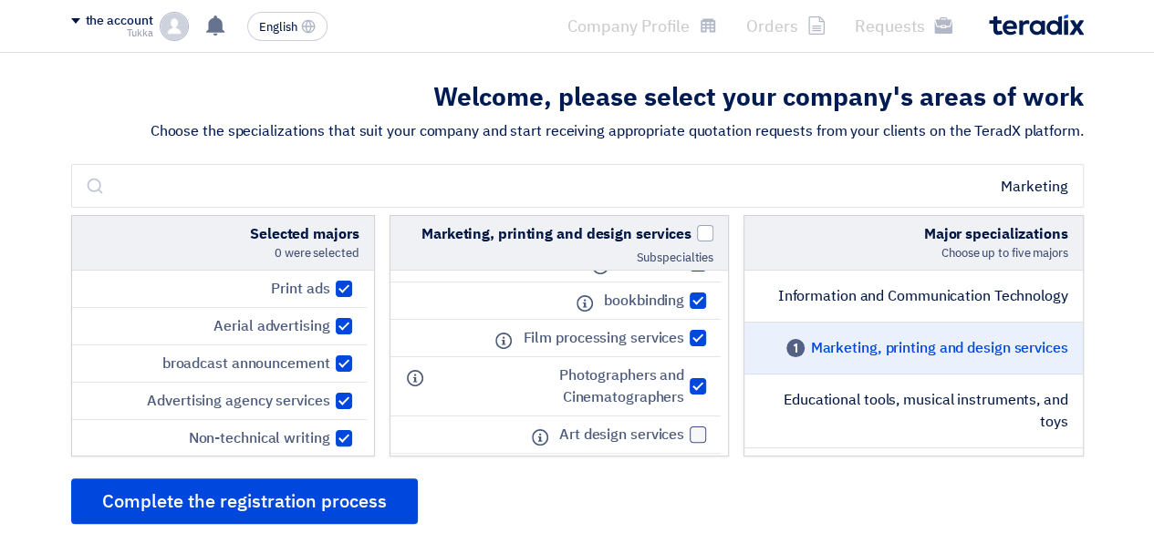
click at [684, 431] on input "Art design services" at bounding box center [678, 436] width 12 height 12
checkbox input "true"
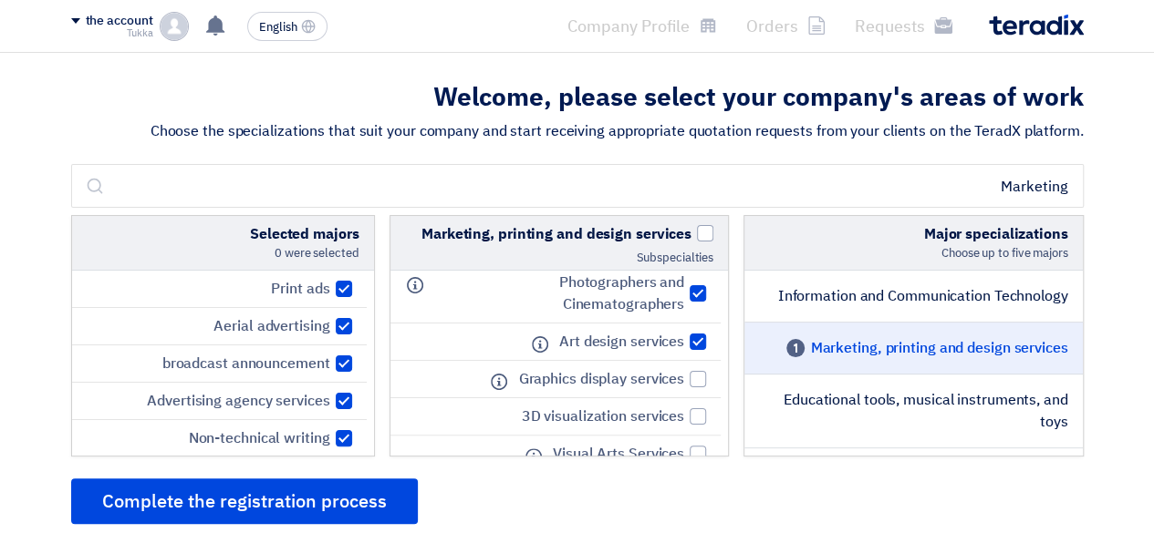
scroll to position [620, 0]
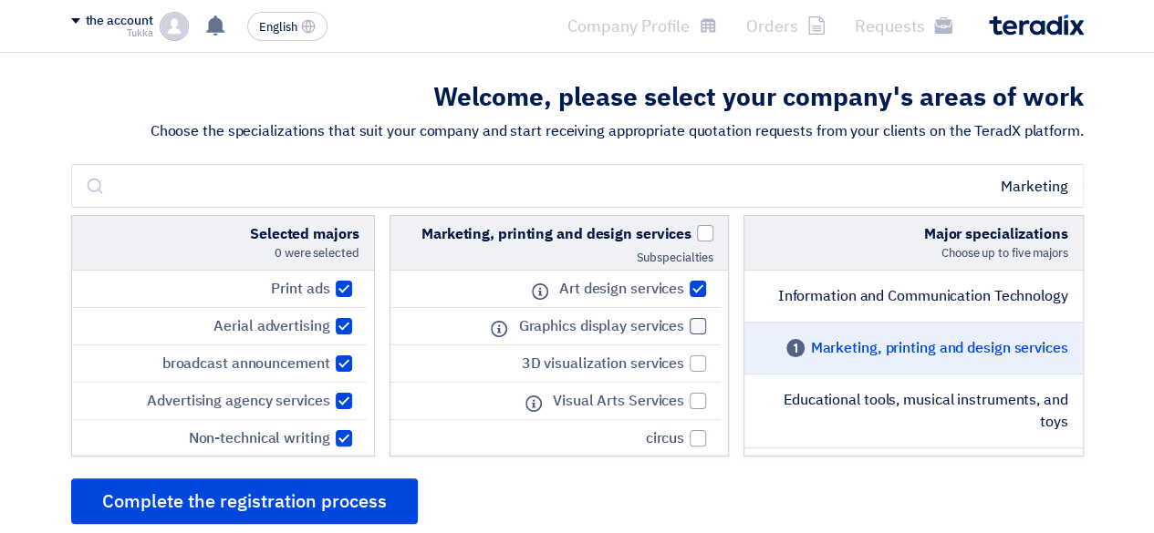
click at [695, 320] on div at bounding box center [697, 326] width 16 height 16
click at [684, 321] on input "Graphics display services" at bounding box center [678, 327] width 12 height 12
checkbox input "true"
click at [695, 346] on li "3D visualization services" at bounding box center [555, 364] width 331 height 37
click at [696, 356] on div at bounding box center [697, 364] width 16 height 16
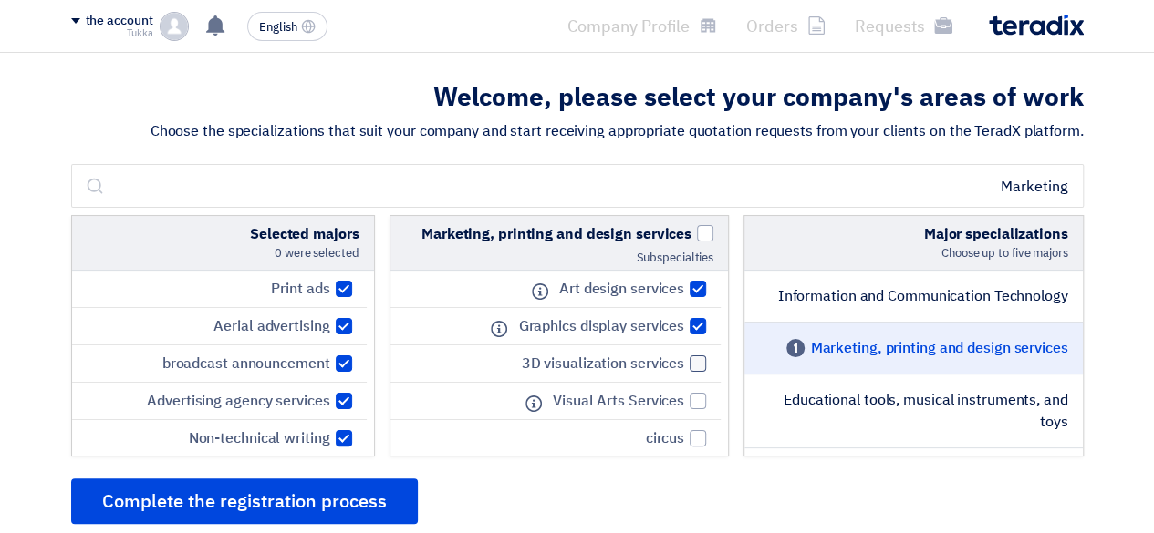
click at [684, 358] on input "3D visualization services" at bounding box center [678, 364] width 12 height 12
checkbox input "true"
click at [698, 393] on div at bounding box center [697, 401] width 16 height 16
click at [684, 396] on input "Visual Arts Services" at bounding box center [678, 402] width 12 height 12
checkbox input "true"
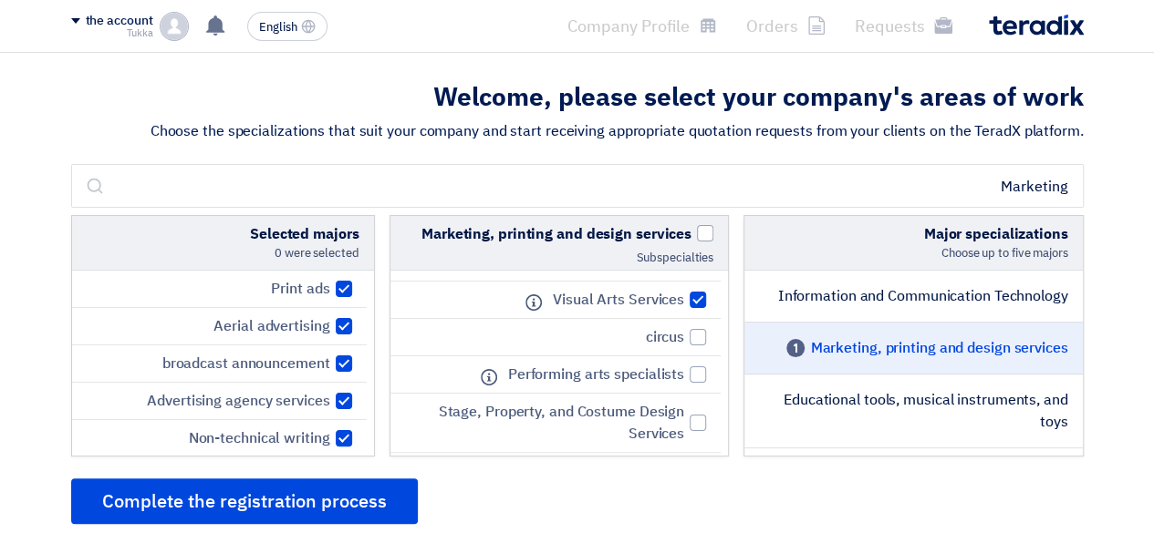
scroll to position [730, 0]
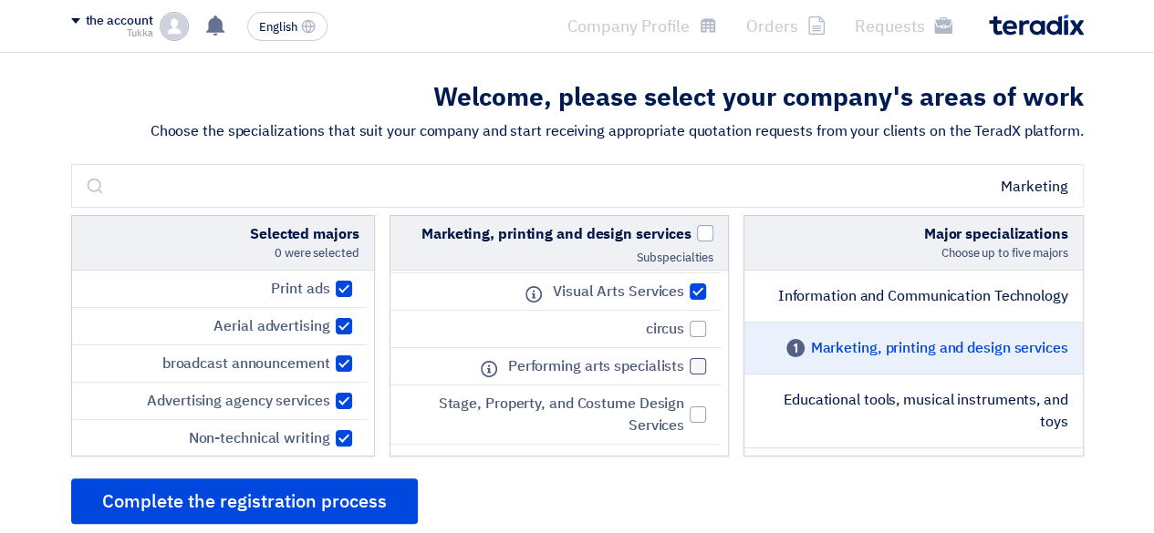
click at [687, 358] on label "Performing arts specialists" at bounding box center [602, 367] width 207 height 22
click at [684, 361] on input "Performing arts specialists" at bounding box center [678, 367] width 12 height 12
checkbox input "true"
click at [699, 407] on div at bounding box center [697, 415] width 16 height 16
click at [684, 409] on input "Stage, Property, and Costume Design Services" at bounding box center [678, 415] width 12 height 12
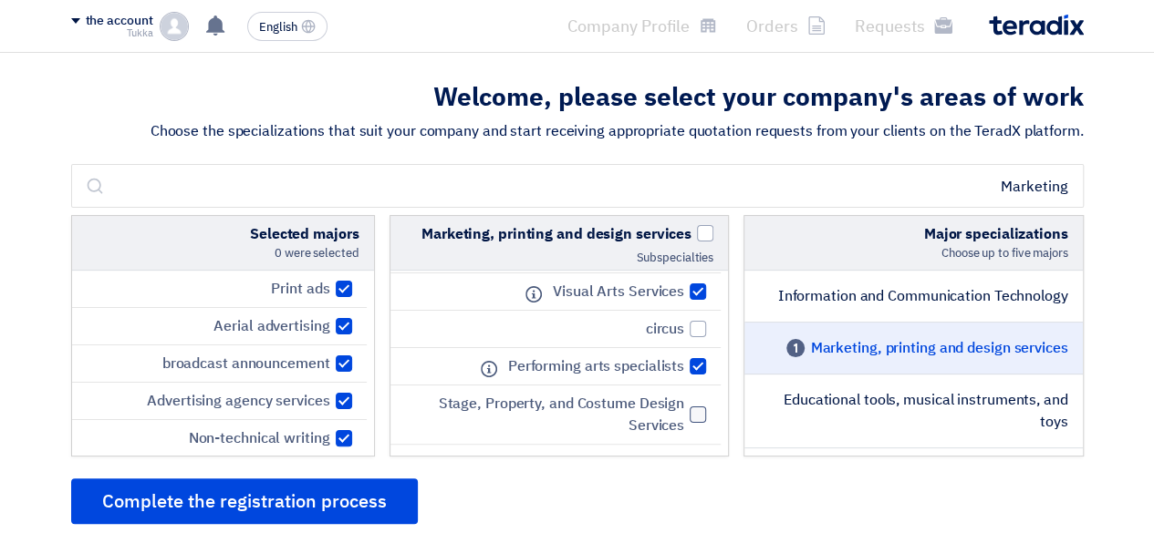
checkbox input "true"
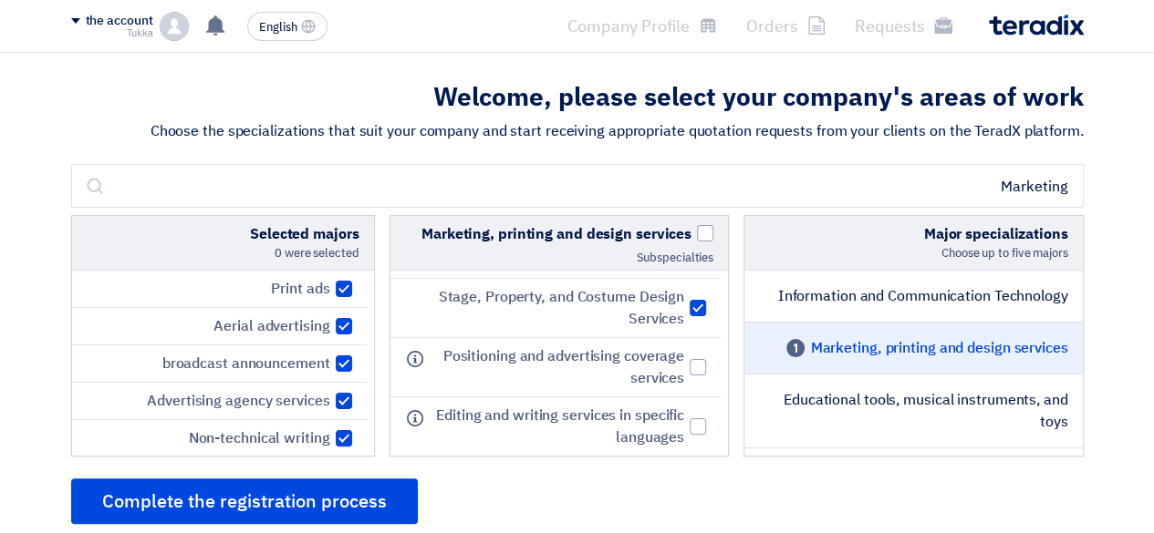
scroll to position [879, 0]
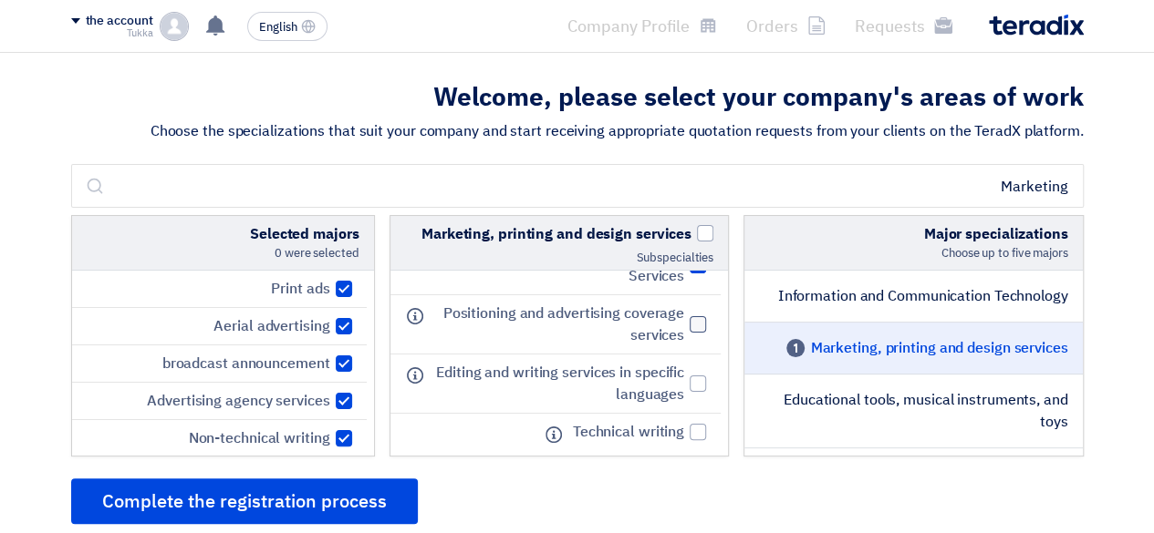
click at [664, 311] on font "Positioning and advertising coverage services" at bounding box center [563, 325] width 241 height 44
click at [672, 319] on input "Positioning and advertising coverage services" at bounding box center [678, 325] width 12 height 12
checkbox input "true"
click at [695, 362] on label "Editing and writing services in specific languages" at bounding box center [566, 384] width 282 height 44
click at [684, 378] on input "Editing and writing services in specific languages" at bounding box center [678, 384] width 12 height 12
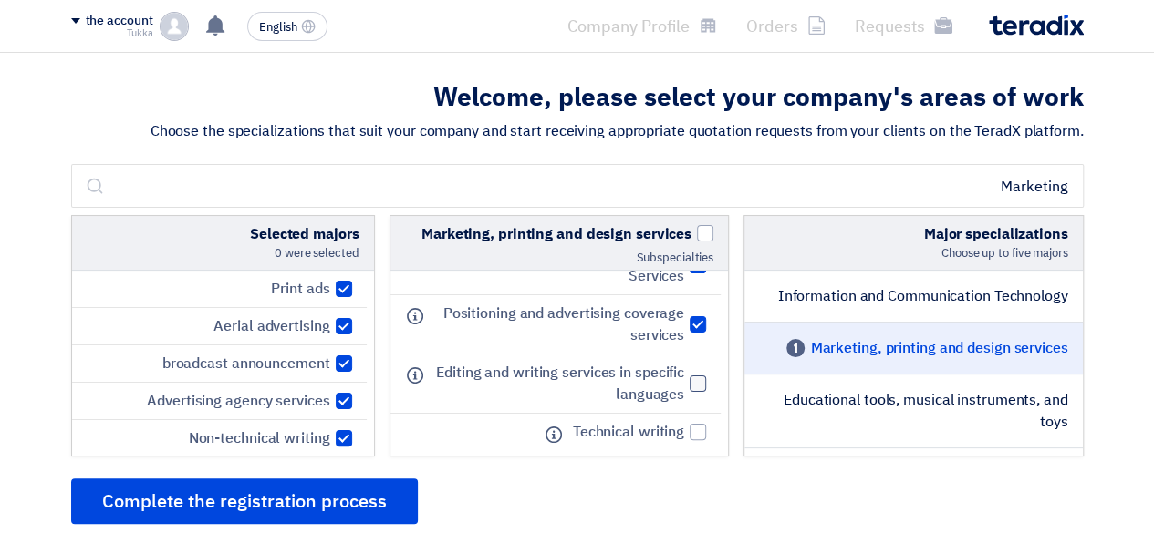
checkbox input "true"
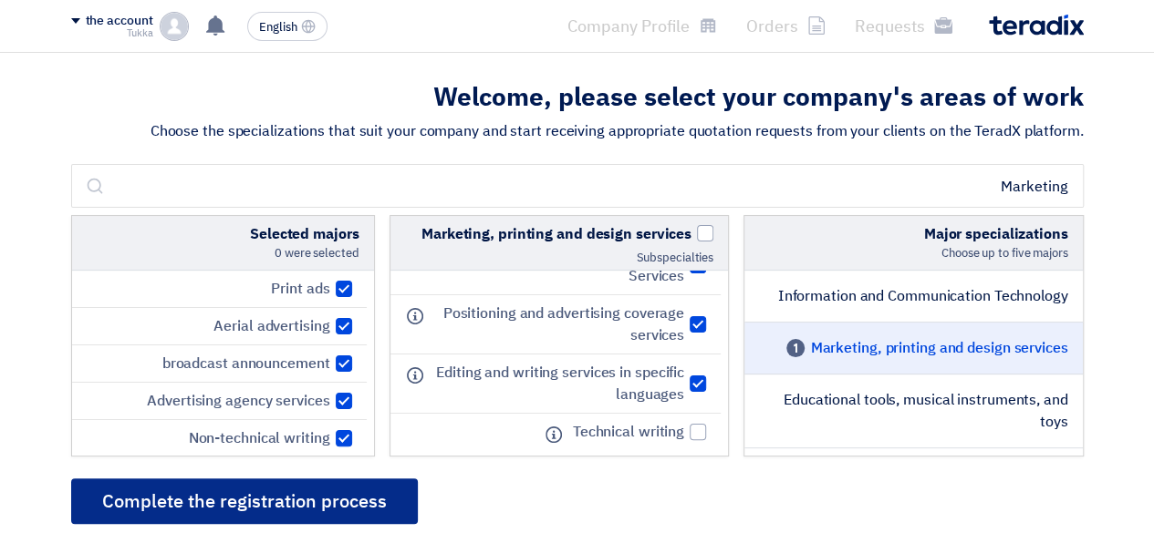
click at [352, 516] on button "Complete the registration process" at bounding box center [244, 502] width 347 height 46
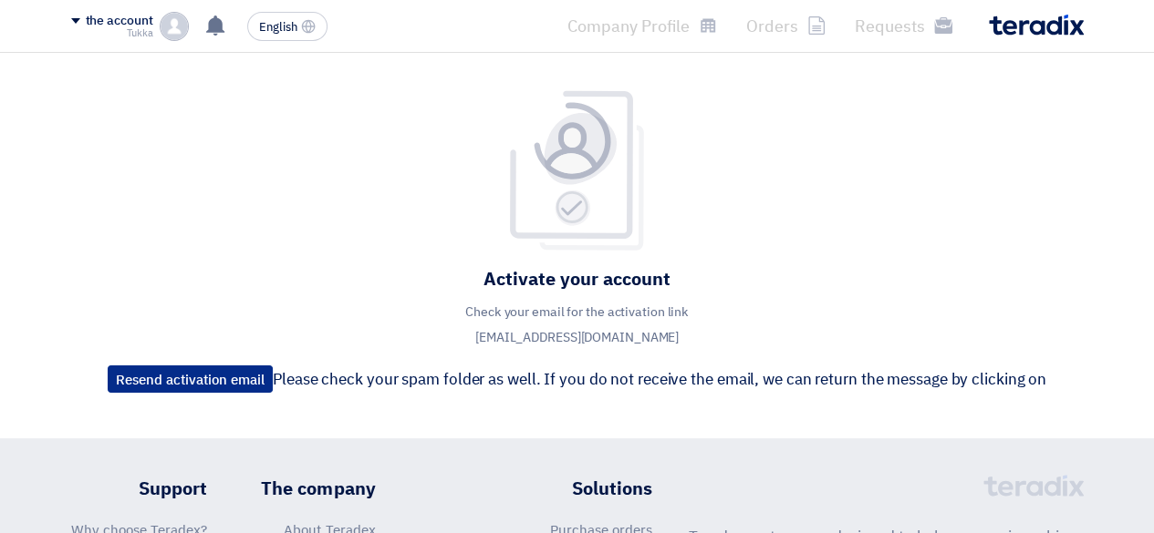
click at [246, 382] on font "Resend activation email" at bounding box center [190, 380] width 149 height 20
click at [957, 252] on div "Activate your account Check your email for the activation link [EMAIL_ADDRESS][…" at bounding box center [577, 245] width 966 height 313
click at [86, 11] on font "the account" at bounding box center [119, 20] width 67 height 19
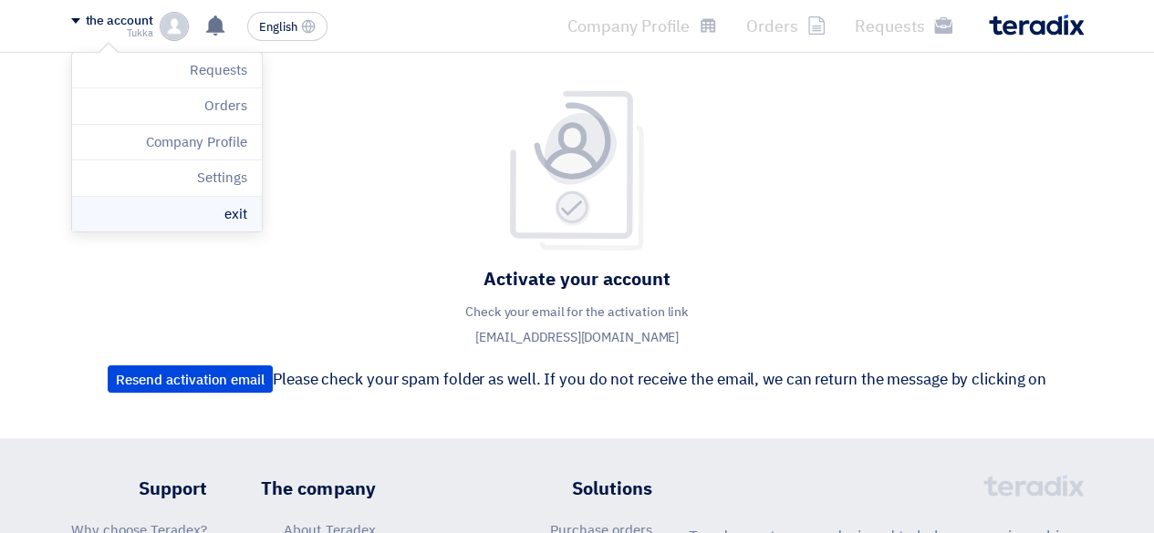
click at [200, 213] on li "exit" at bounding box center [167, 215] width 190 height 36
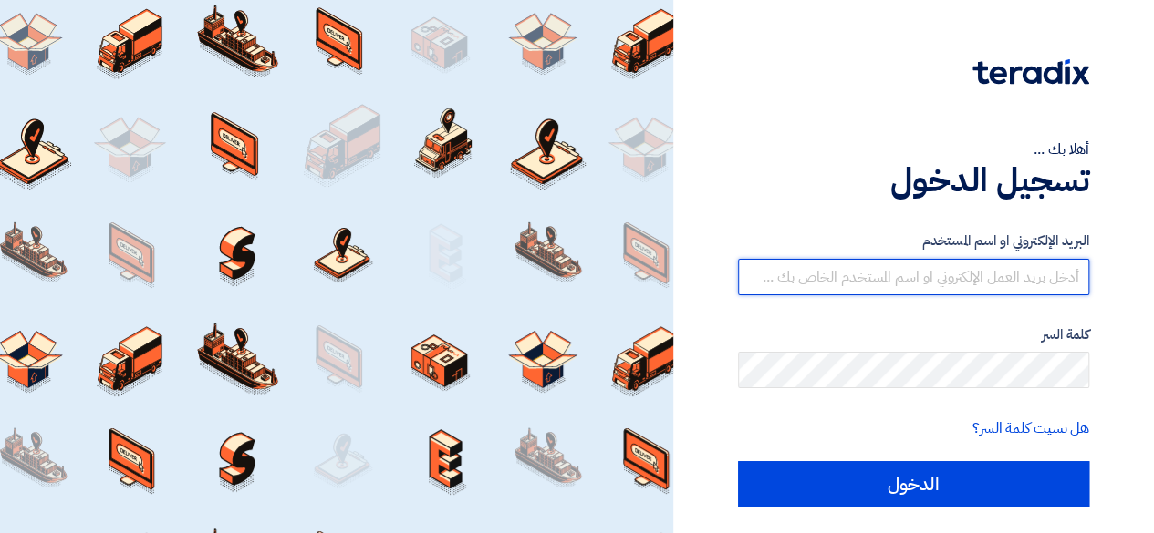
type input "[EMAIL_ADDRESS][DOMAIN_NAME]"
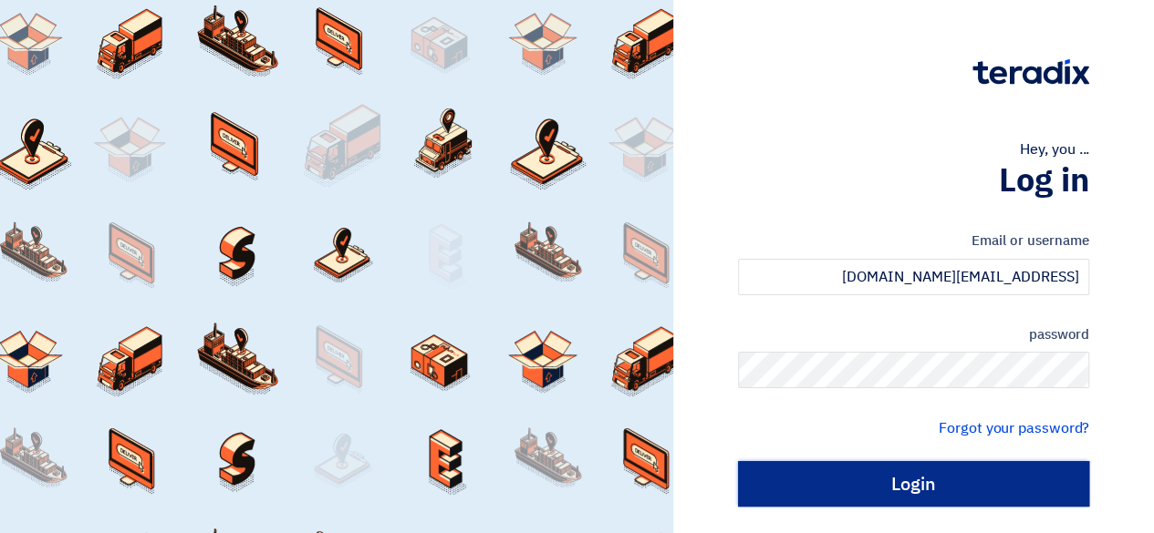
click at [869, 495] on input "Login" at bounding box center [913, 484] width 351 height 46
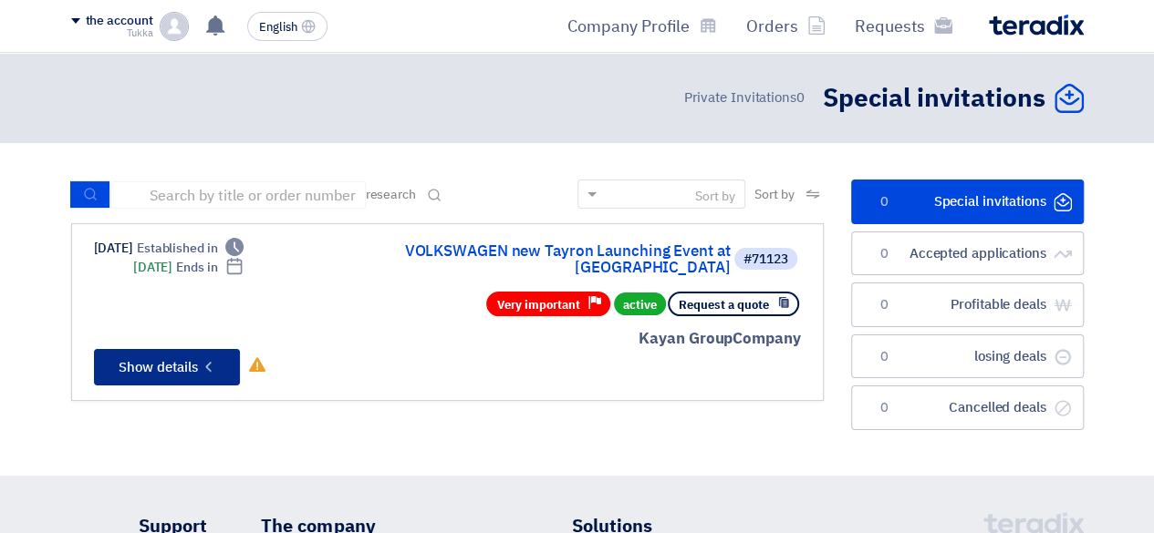
click at [202, 358] on icon "Check details" at bounding box center [208, 366] width 17 height 17
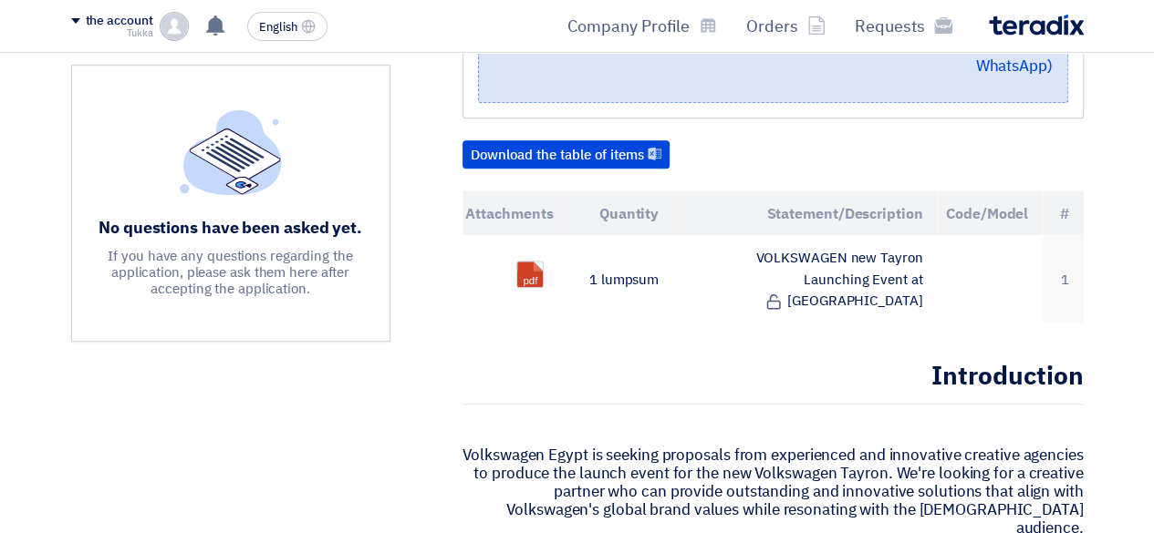
scroll to position [558, 0]
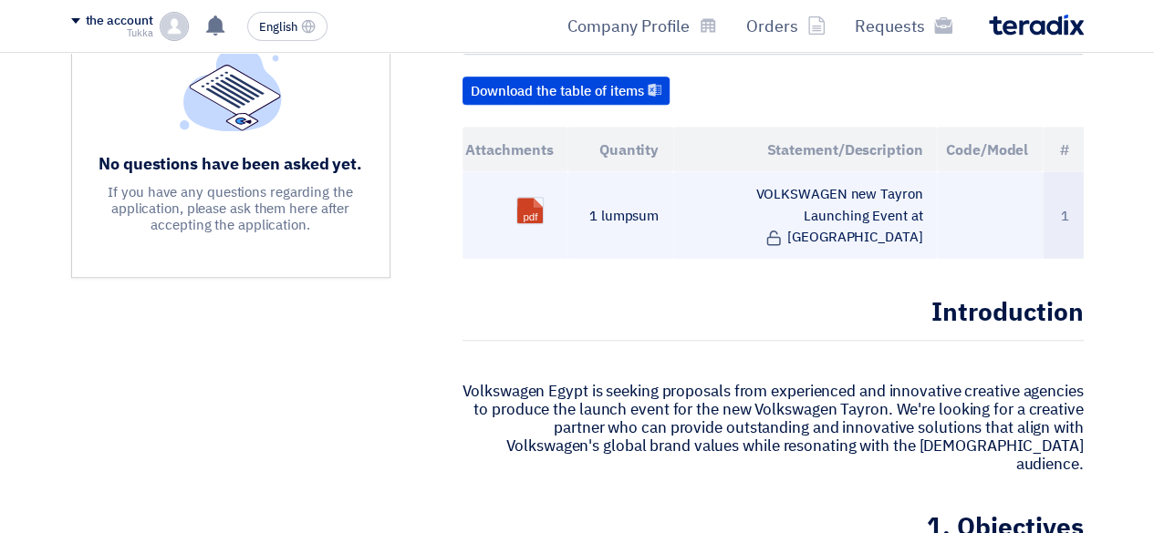
click at [808, 187] on td "VOLKSWAGEN new Tayron Launching Event at [GEOGRAPHIC_DATA]" at bounding box center [805, 214] width 264 height 87
click at [549, 188] on ul "pdf" at bounding box center [515, 211] width 77 height 46
click at [755, 184] on font "VOLKSWAGEN new Tayron Launching Event at [GEOGRAPHIC_DATA]" at bounding box center [838, 216] width 167 height 64
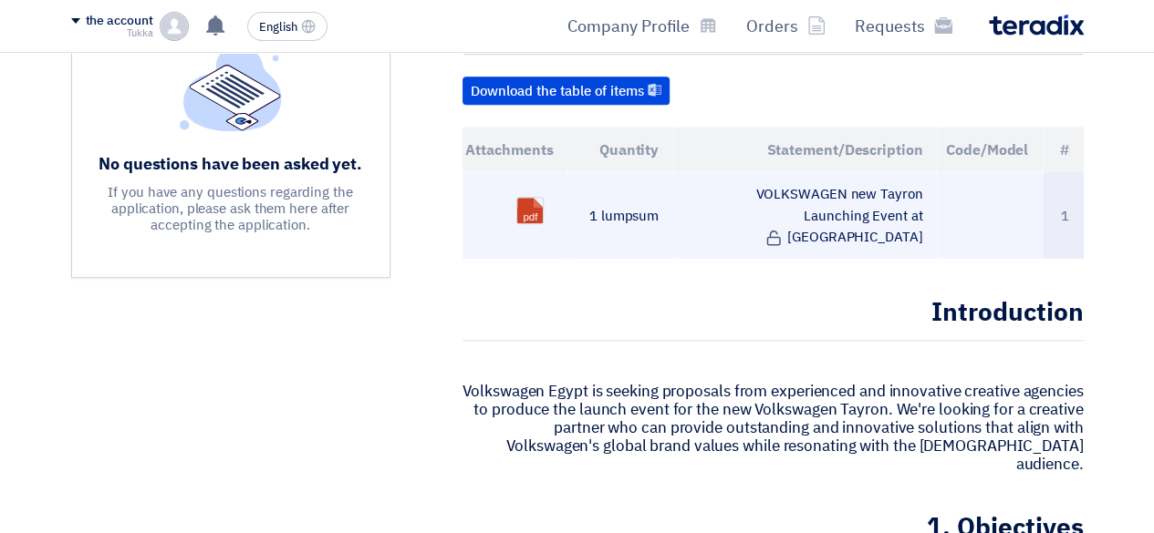
click at [868, 171] on td "VOLKSWAGEN new Tayron Launching Event at [GEOGRAPHIC_DATA]" at bounding box center [805, 214] width 264 height 87
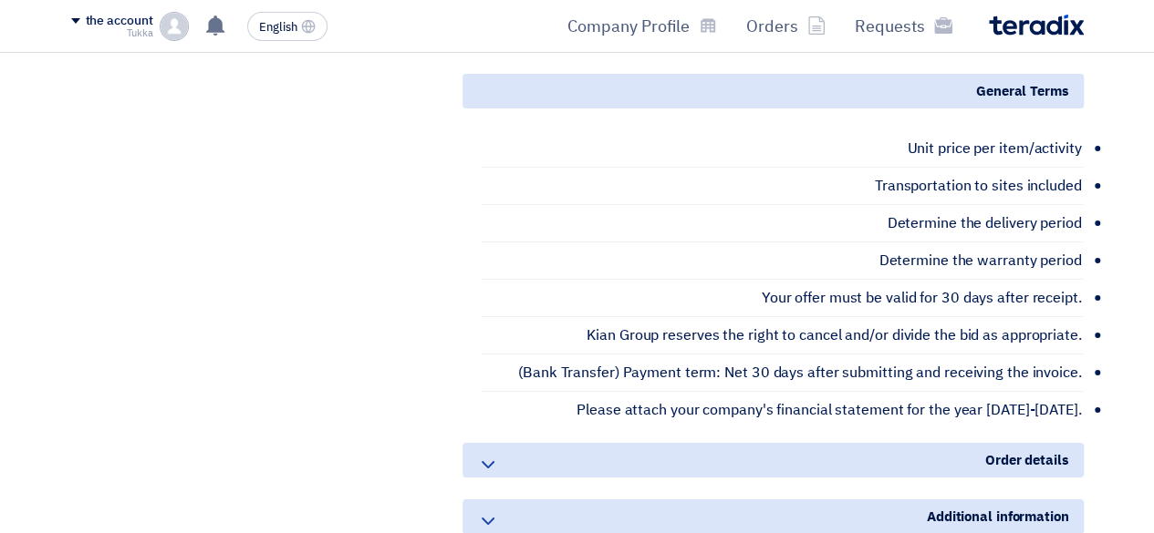
scroll to position [3152, 0]
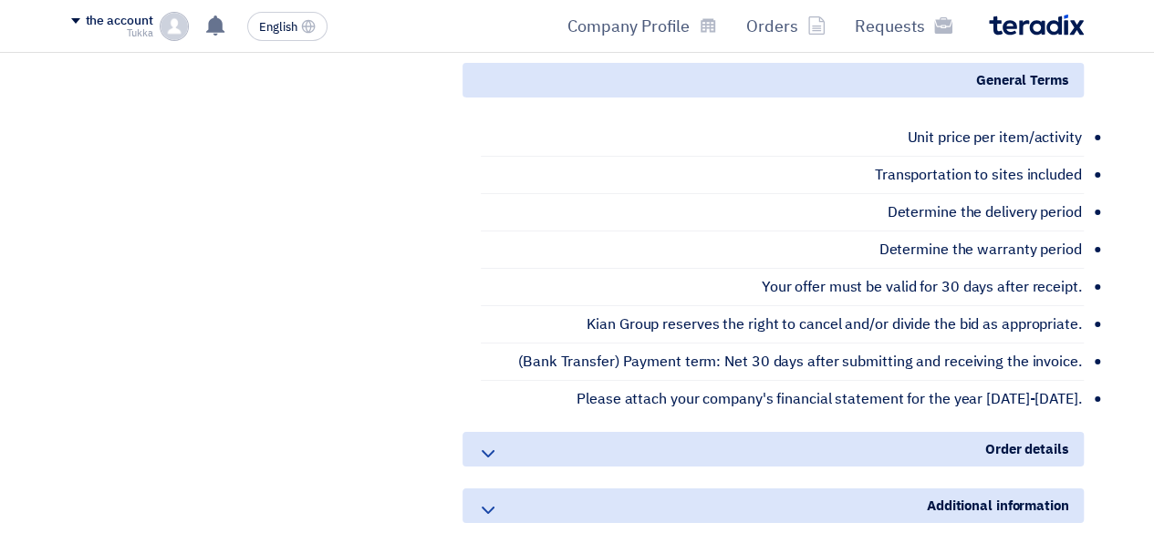
click at [1009, 440] on font "Order details" at bounding box center [1027, 450] width 84 height 20
click at [483, 443] on icon at bounding box center [488, 454] width 22 height 22
click at [485, 450] on use at bounding box center [488, 453] width 13 height 7
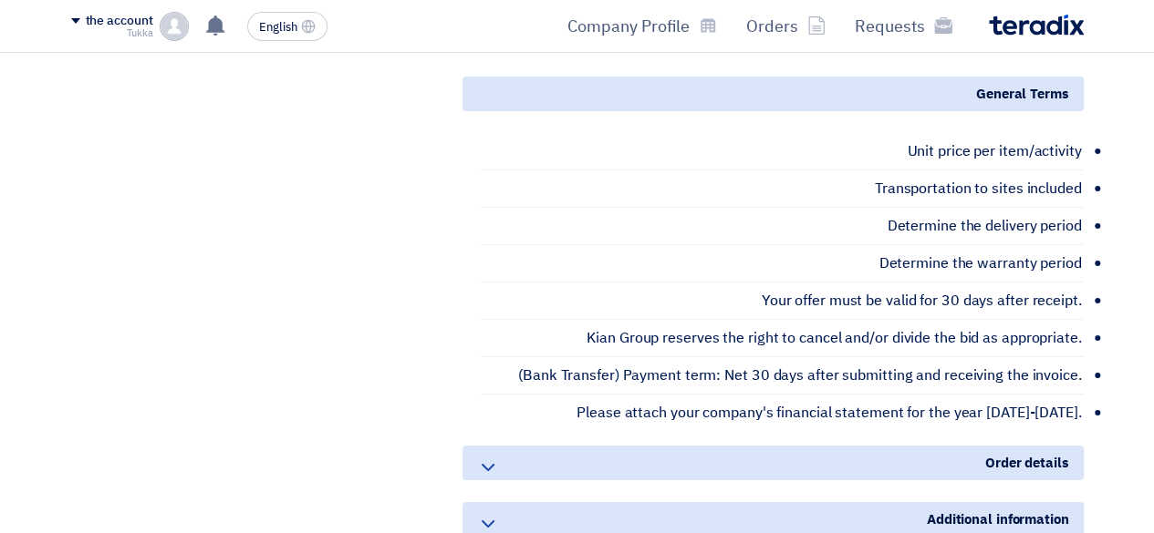
scroll to position [3159, 0]
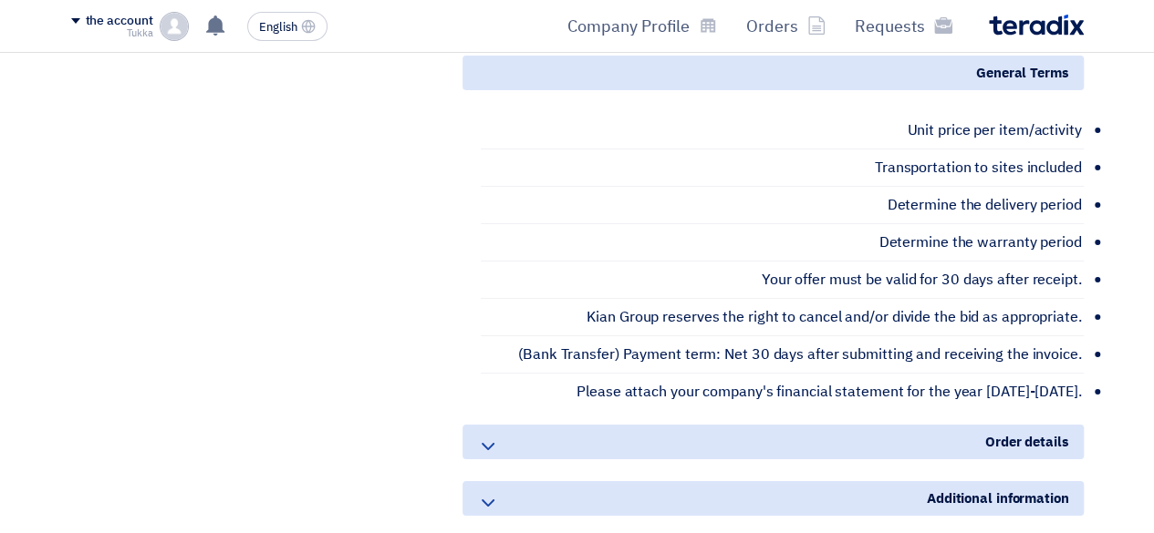
click at [1034, 432] on font "Order details" at bounding box center [1027, 442] width 84 height 20
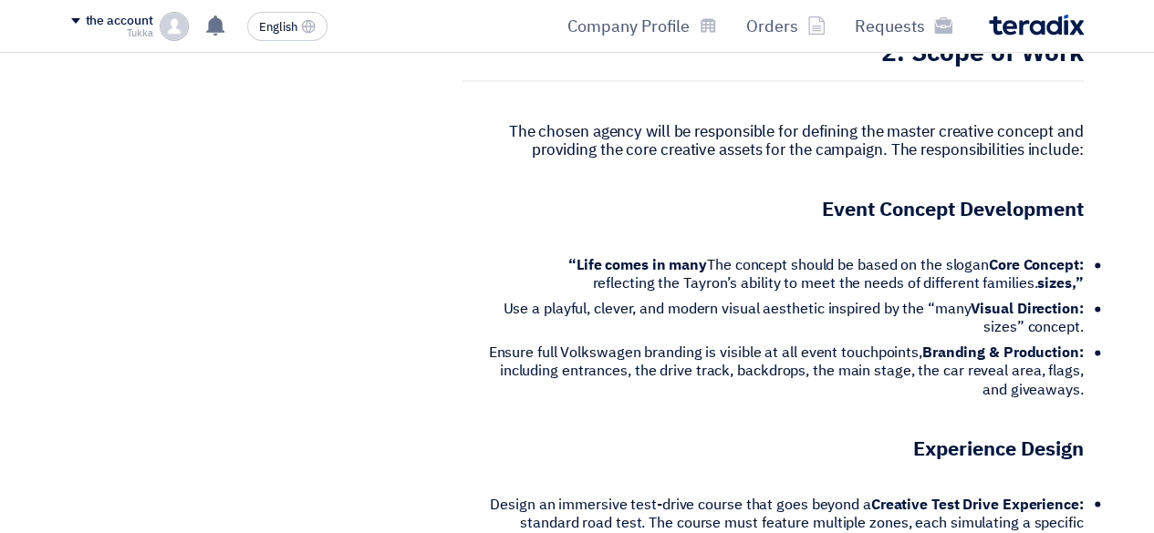
scroll to position [1331, 0]
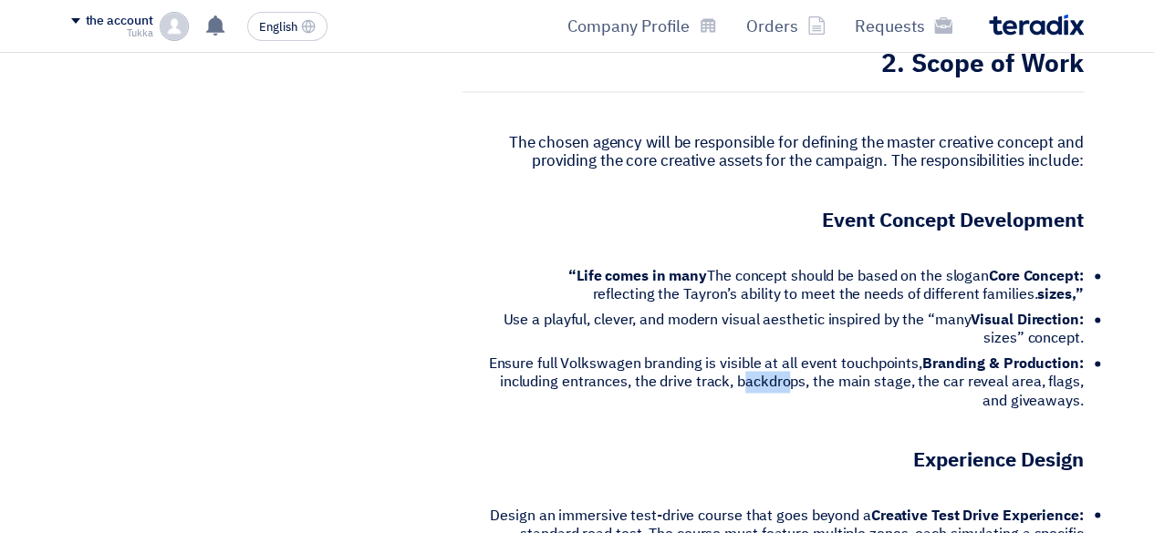
drag, startPoint x: 716, startPoint y: 289, endPoint x: 761, endPoint y: 284, distance: 45.0
click at [761, 353] on font "Ensure full Volkswagen branding is visible at all event touchpoints, including …" at bounding box center [785, 382] width 595 height 58
drag, startPoint x: 805, startPoint y: 285, endPoint x: 862, endPoint y: 296, distance: 57.6
click at [862, 353] on font "Ensure full Volkswagen branding is visible at all event touchpoints, including …" at bounding box center [785, 382] width 595 height 58
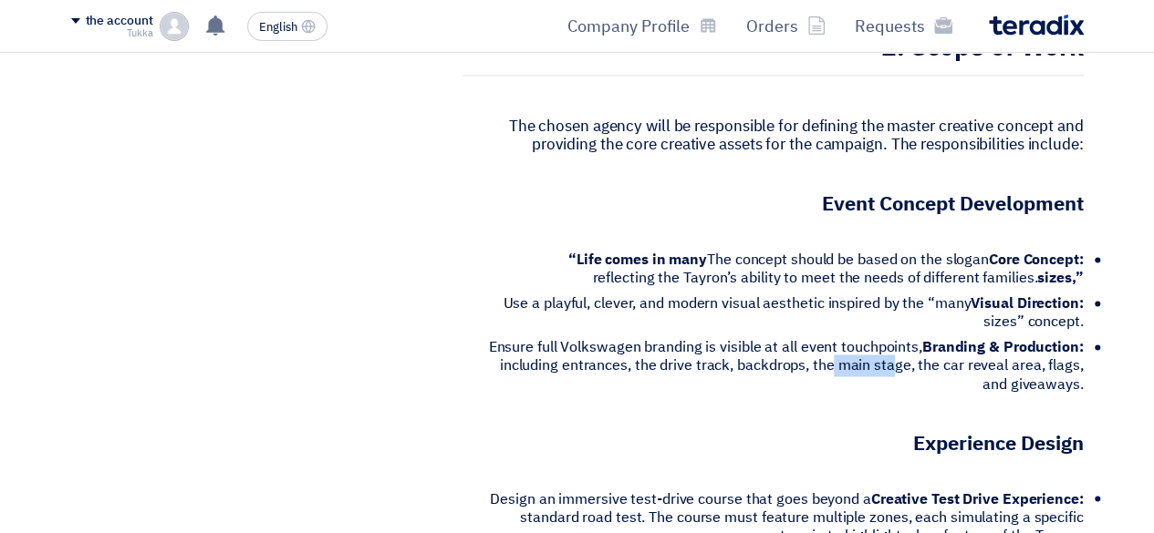
scroll to position [1341, 0]
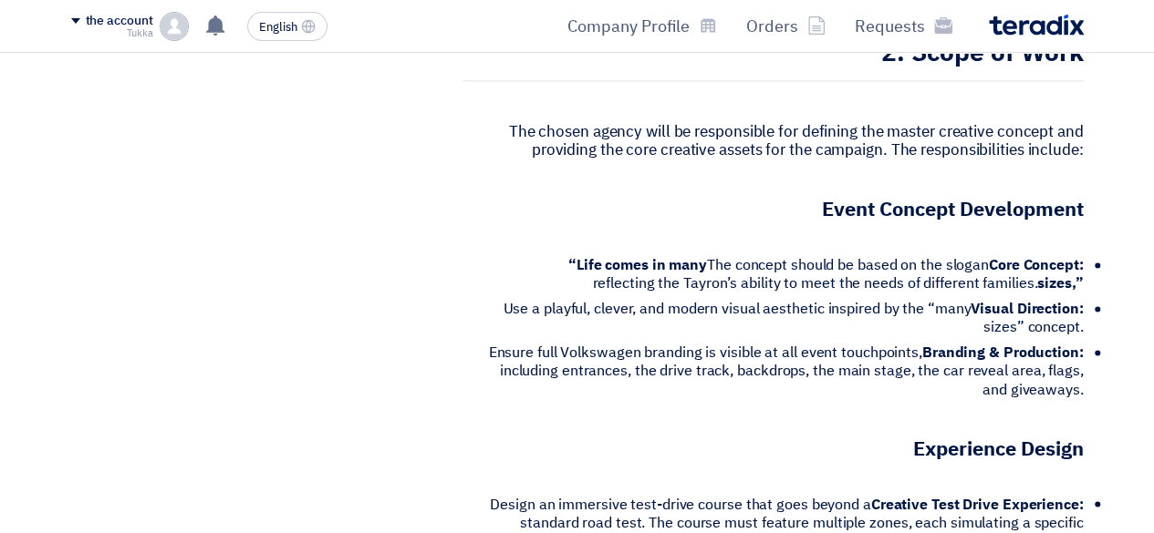
click at [927, 298] on font "Use a playful, clever, and modern visual aesthetic inspired by the “many sizes”…" at bounding box center [792, 318] width 580 height 40
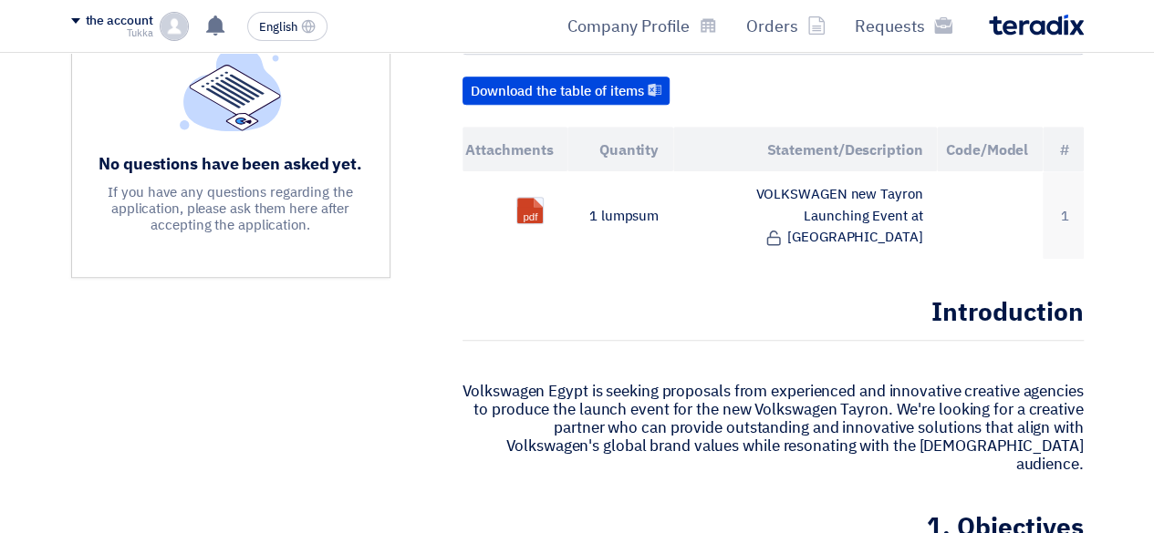
scroll to position [511, 0]
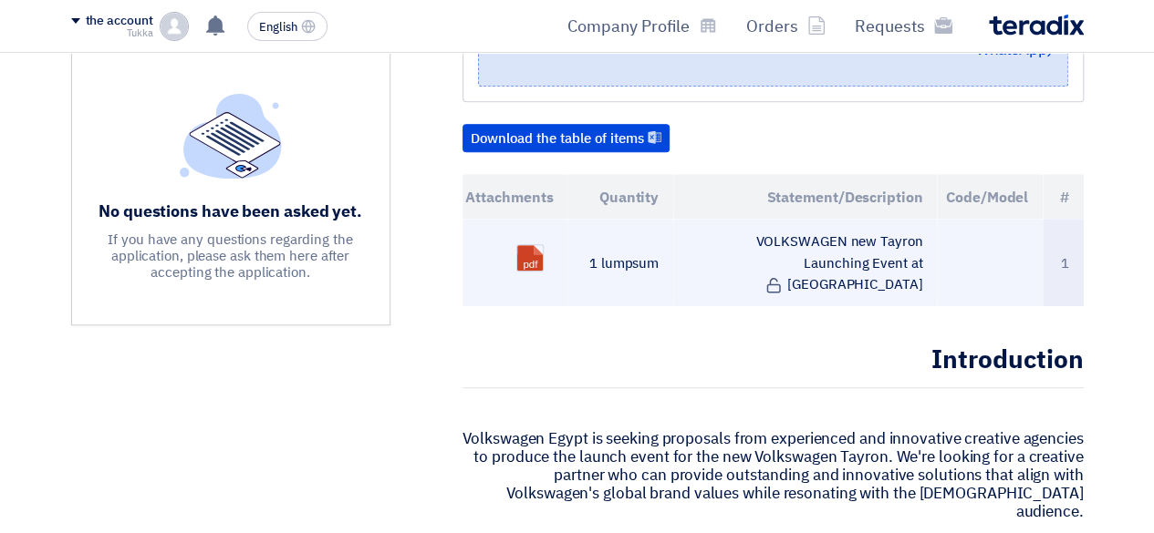
click at [1024, 219] on td at bounding box center [990, 262] width 106 height 87
click at [524, 245] on link at bounding box center [590, 299] width 146 height 109
